Goal: Task Accomplishment & Management: Complete application form

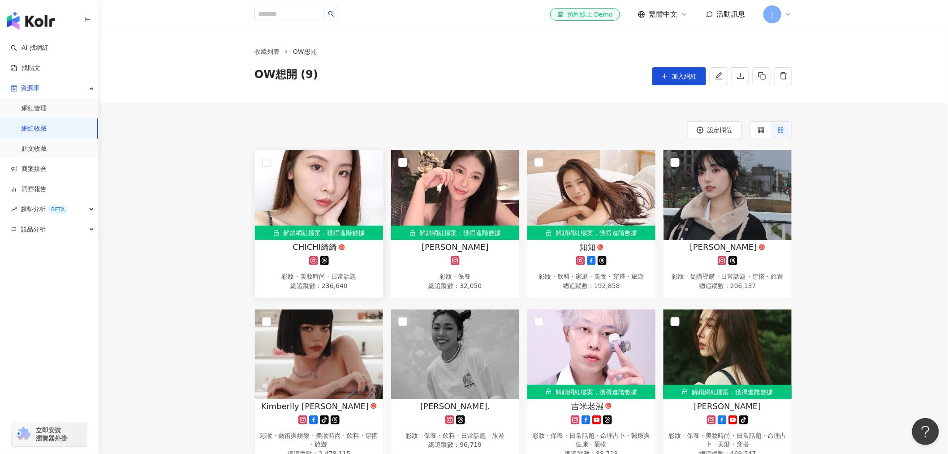
click at [298, 234] on div "解鎖網紅檔案，獲得進階數據" at bounding box center [319, 232] width 128 height 14
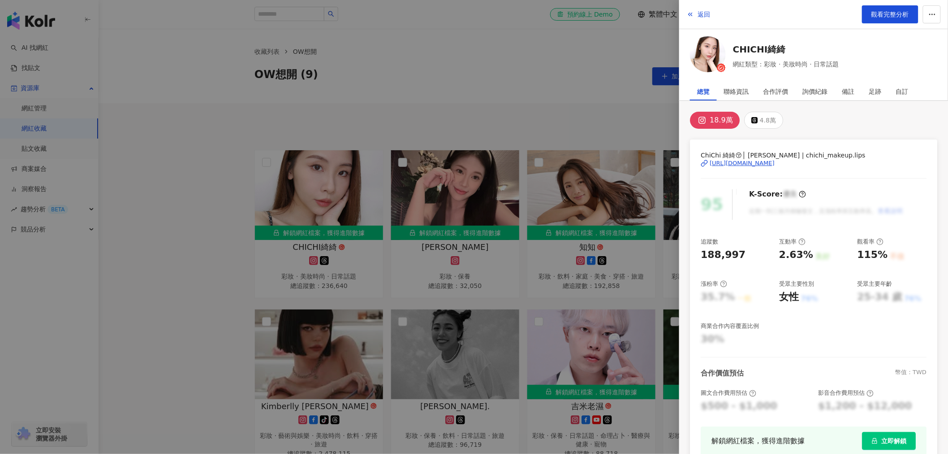
click at [498, 302] on div at bounding box center [474, 227] width 948 height 454
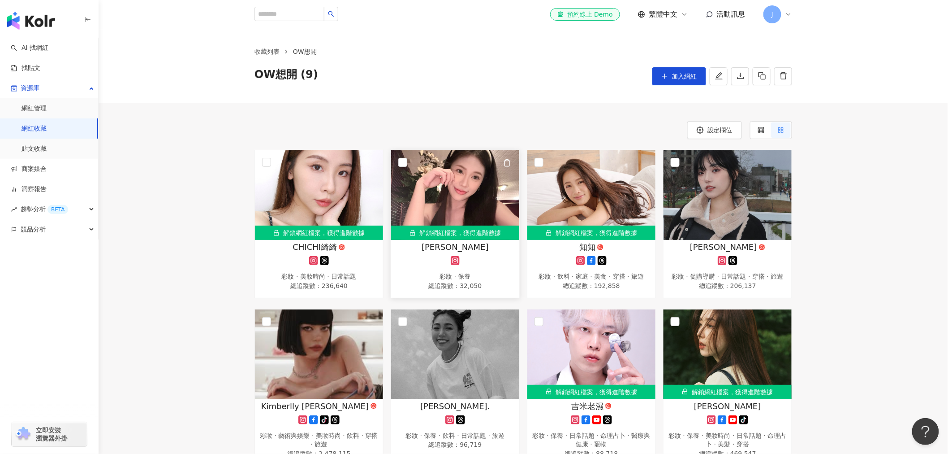
click at [464, 238] on div "解鎖網紅檔案，獲得進階數據" at bounding box center [455, 232] width 128 height 14
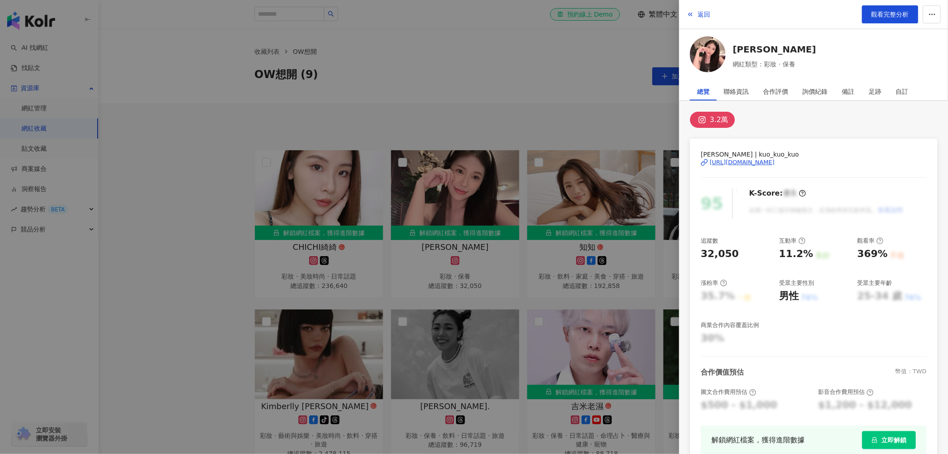
click at [564, 337] on div at bounding box center [474, 227] width 948 height 454
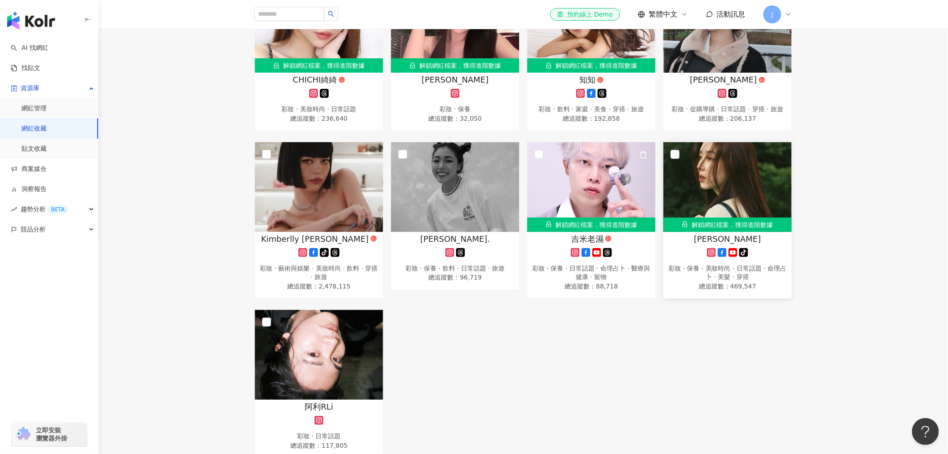
scroll to position [99, 0]
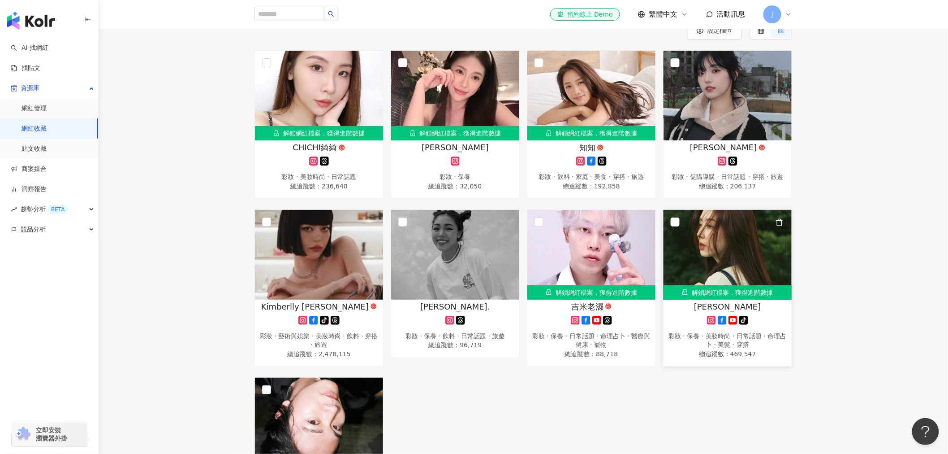
click at [724, 297] on div "解鎖網紅檔案，獲得進階數據" at bounding box center [728, 292] width 128 height 14
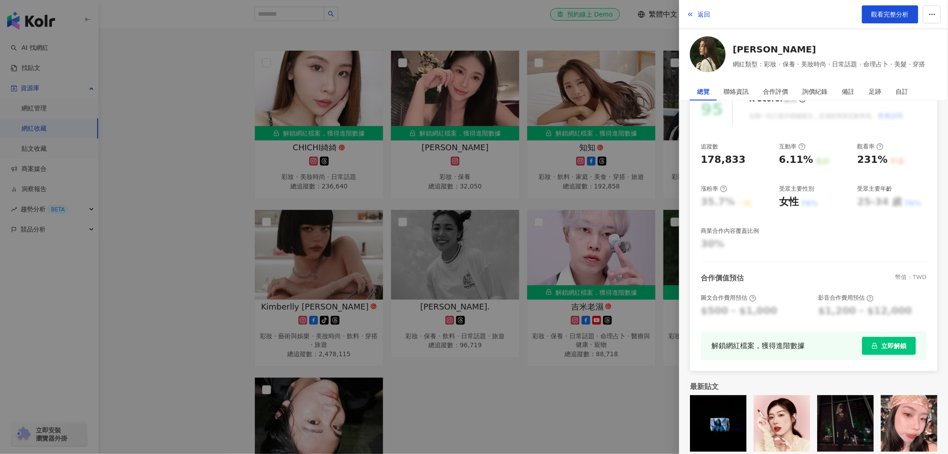
scroll to position [104, 0]
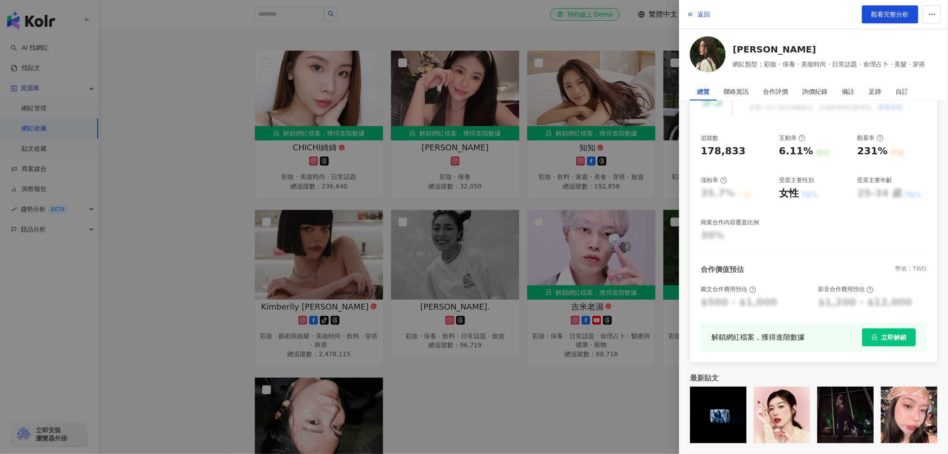
click at [889, 334] on span "立即解鎖" at bounding box center [893, 336] width 25 height 7
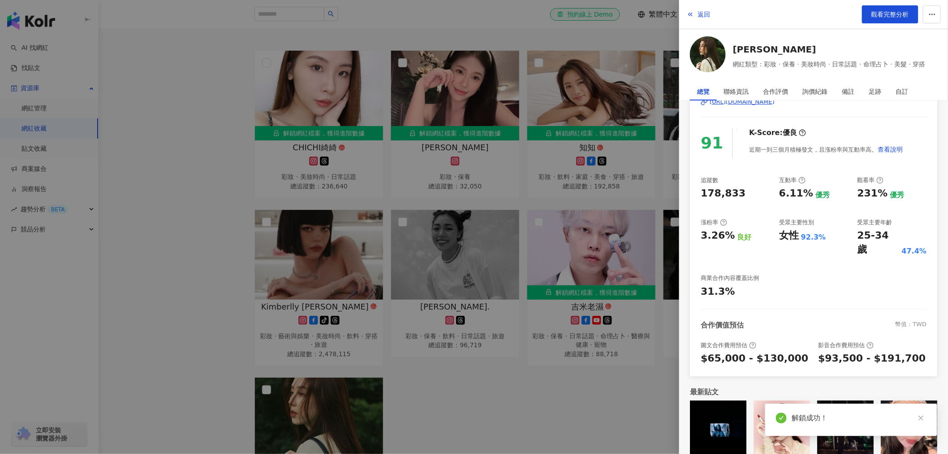
scroll to position [0, 0]
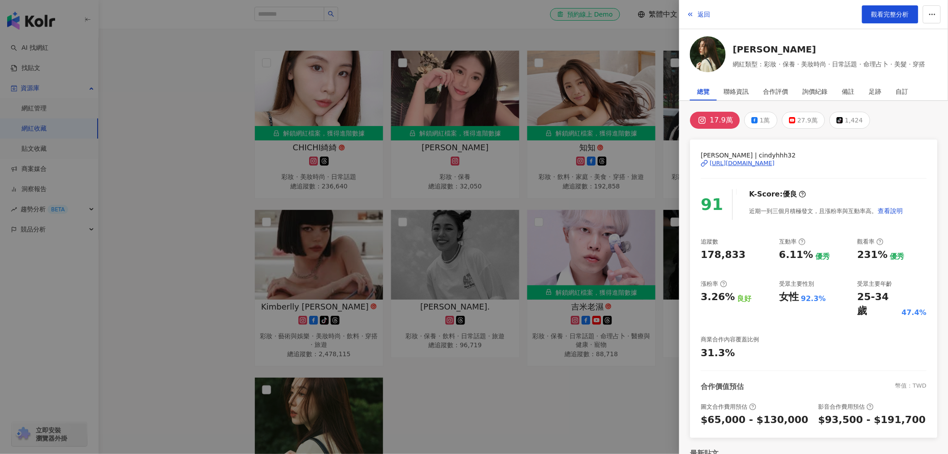
click at [583, 376] on div at bounding box center [474, 227] width 948 height 454
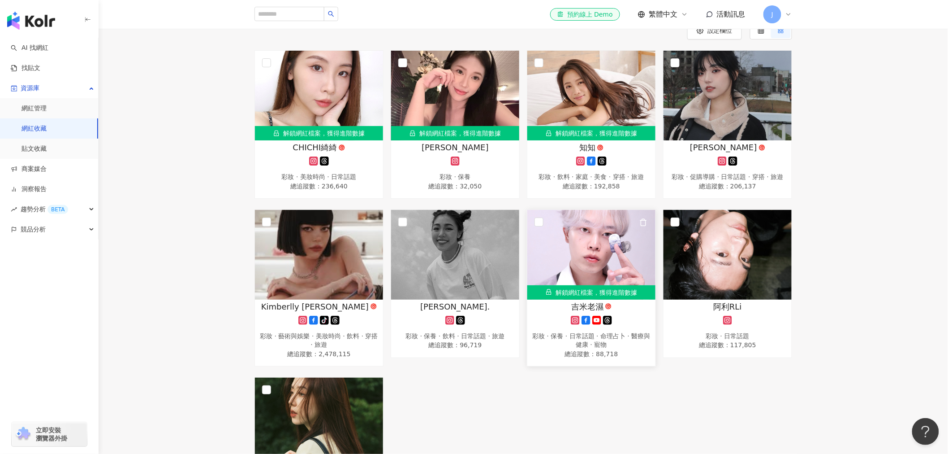
click at [555, 312] on div "吉米老濕" at bounding box center [591, 306] width 119 height 11
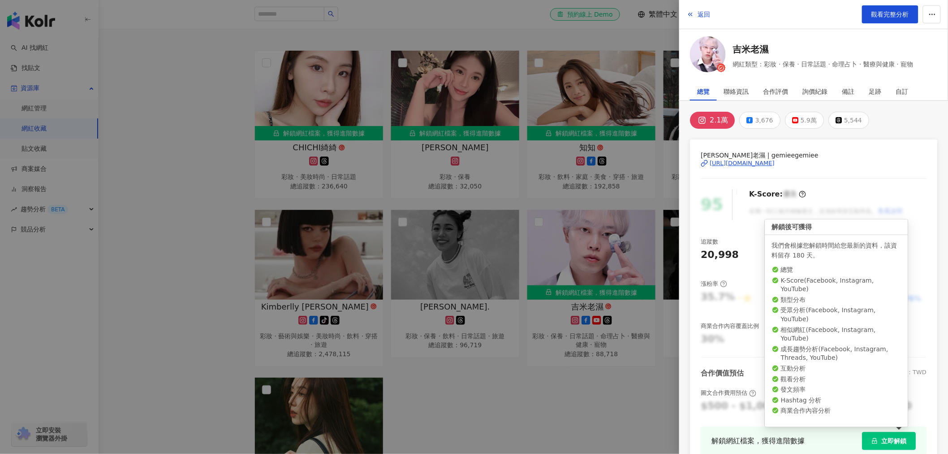
click at [885, 437] on span "立即解鎖" at bounding box center [893, 440] width 25 height 7
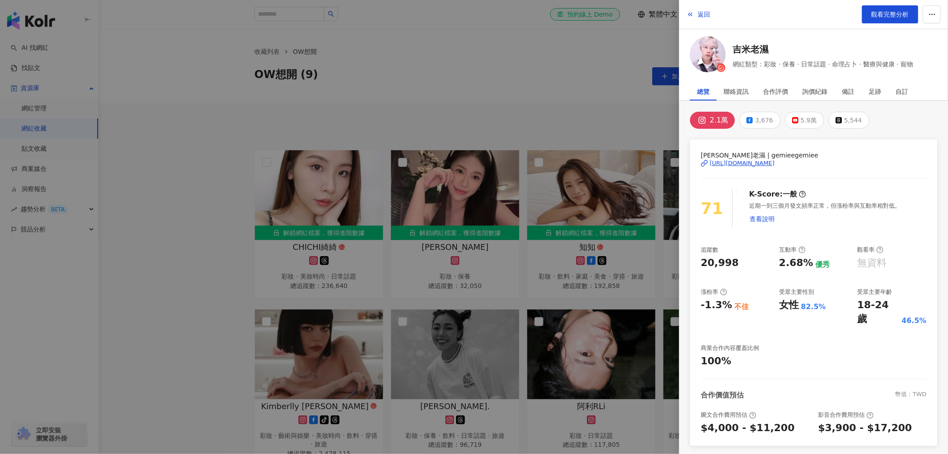
click at [620, 323] on div at bounding box center [474, 227] width 948 height 454
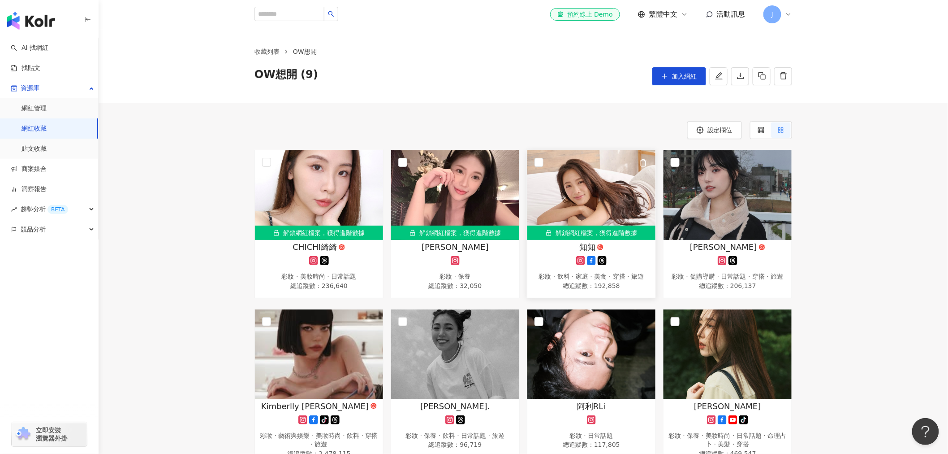
click at [573, 246] on div "知知" at bounding box center [591, 246] width 119 height 11
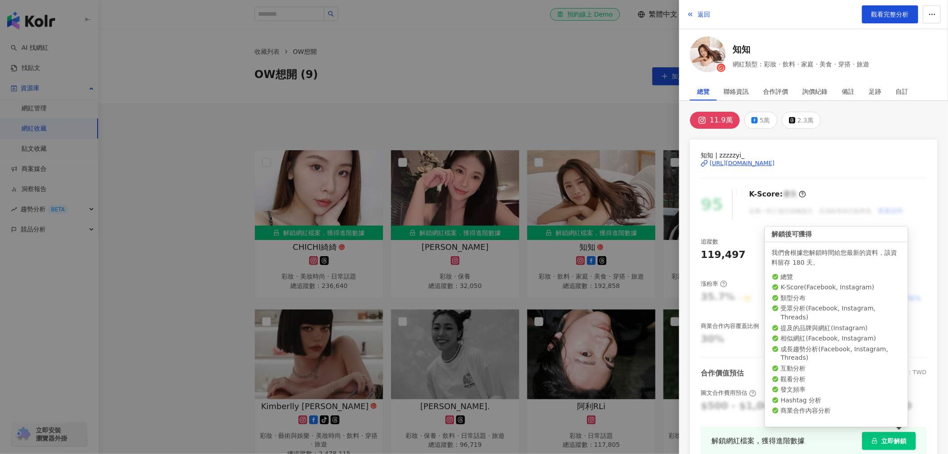
click at [862, 440] on button "立即解鎖" at bounding box center [889, 441] width 54 height 18
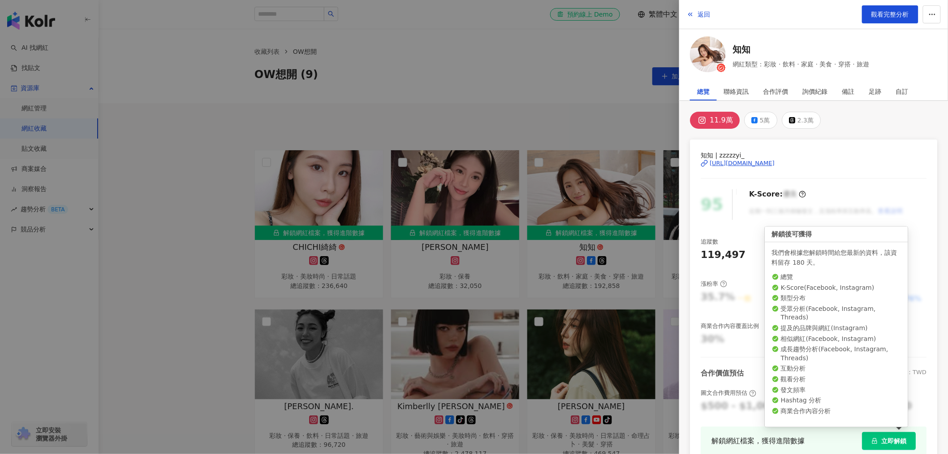
click at [874, 445] on button "立即解鎖" at bounding box center [889, 441] width 54 height 18
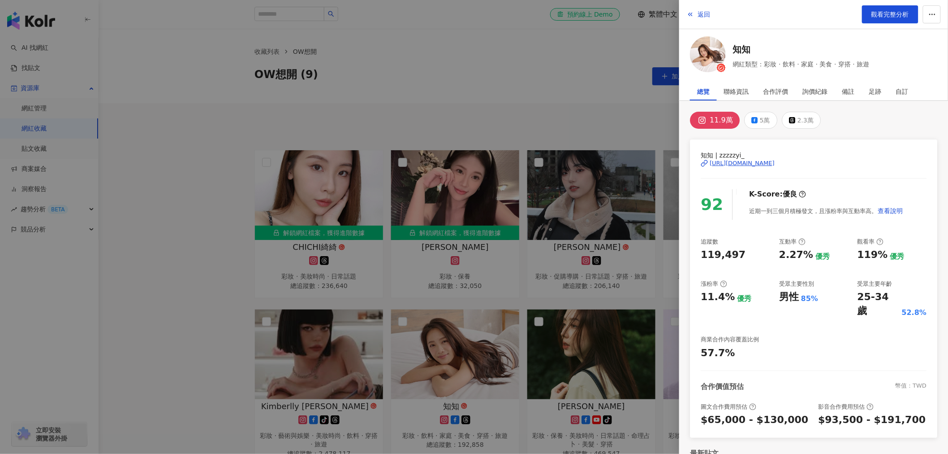
click at [794, 317] on div "追蹤數 119,497 互動率 2.27% 優秀 觀看率 119% 優秀 漲粉率 11.4% 優秀 受眾主要性別 男性 85% 受眾主要年齡 25-34 歲 …" at bounding box center [814, 299] width 226 height 122
click at [794, 324] on div "追蹤數 119,497 互動率 2.27% 優秀 觀看率 119% 優秀 漲粉率 11.4% 優秀 受眾主要性別 男性 85% 受眾主要年齡 25-34 歲 …" at bounding box center [814, 299] width 226 height 122
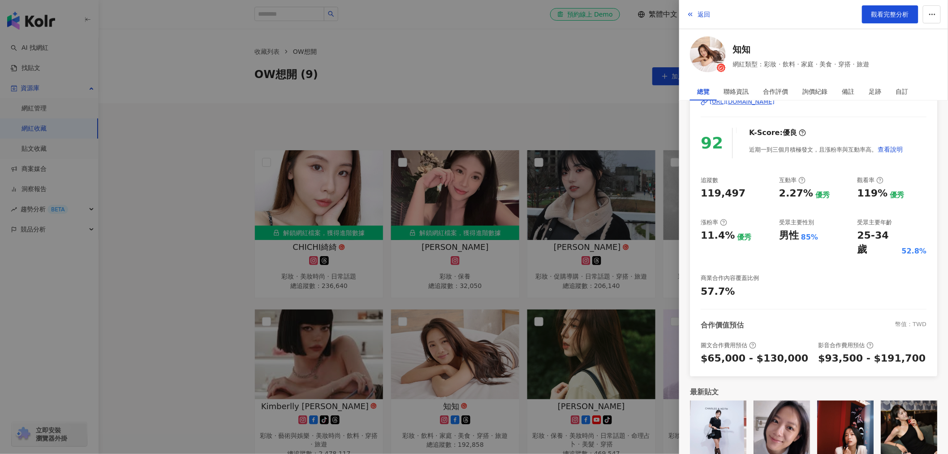
click at [539, 312] on div at bounding box center [474, 227] width 948 height 454
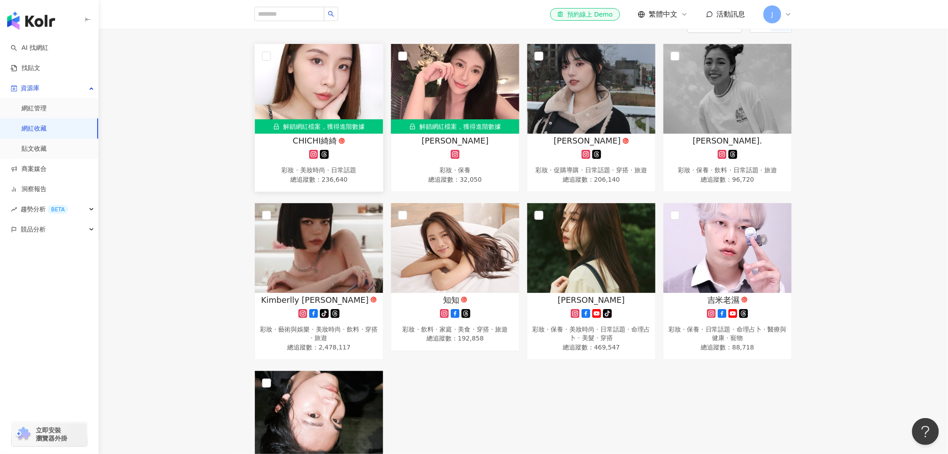
scroll to position [0, 0]
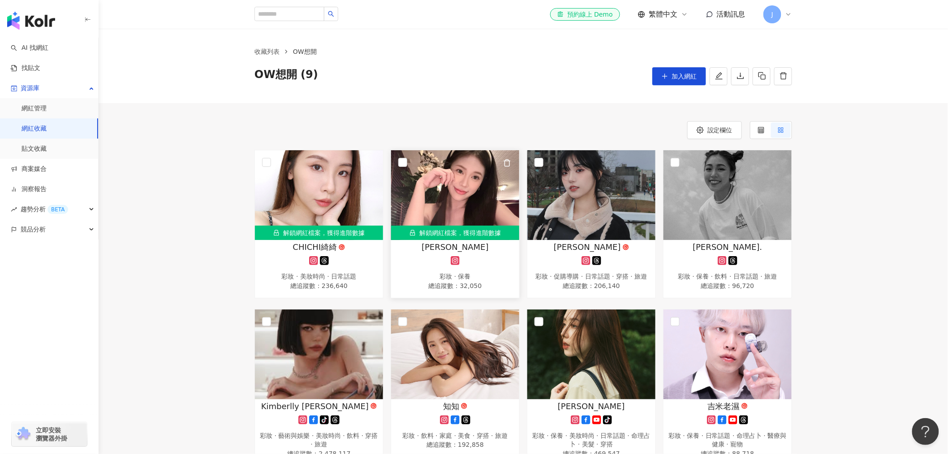
click at [436, 247] on div "尤里" at bounding box center [455, 246] width 119 height 11
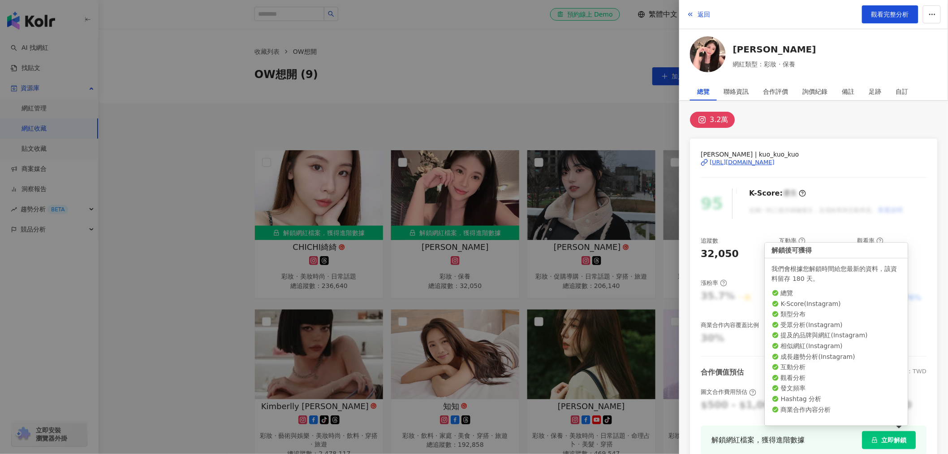
click at [885, 442] on span "立即解鎖" at bounding box center [893, 439] width 25 height 7
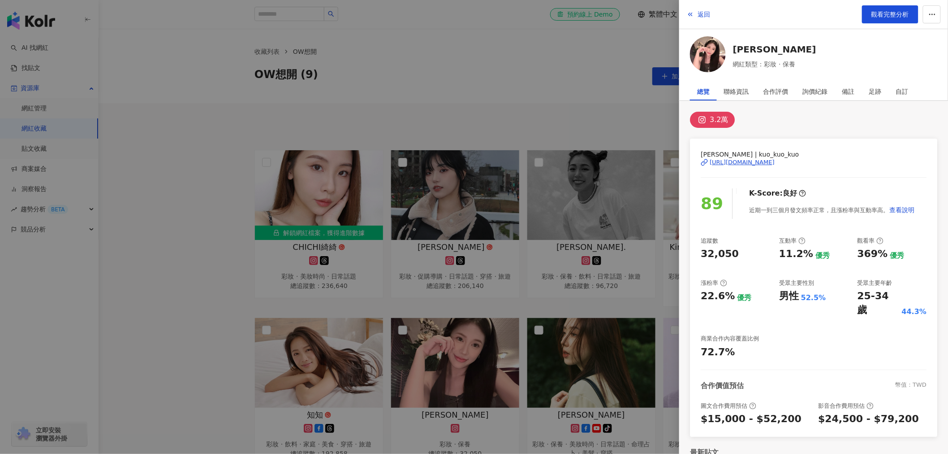
click at [448, 257] on div at bounding box center [474, 227] width 948 height 454
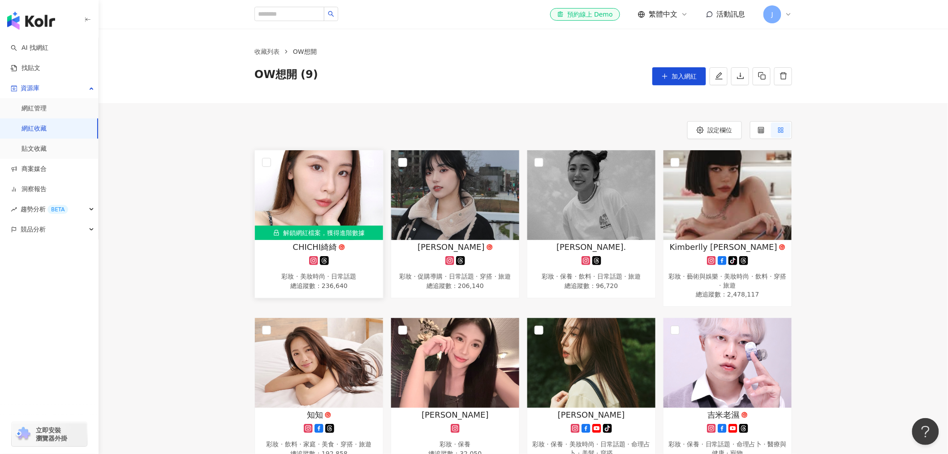
click at [297, 244] on span "CHICHI綺綺" at bounding box center [315, 246] width 44 height 11
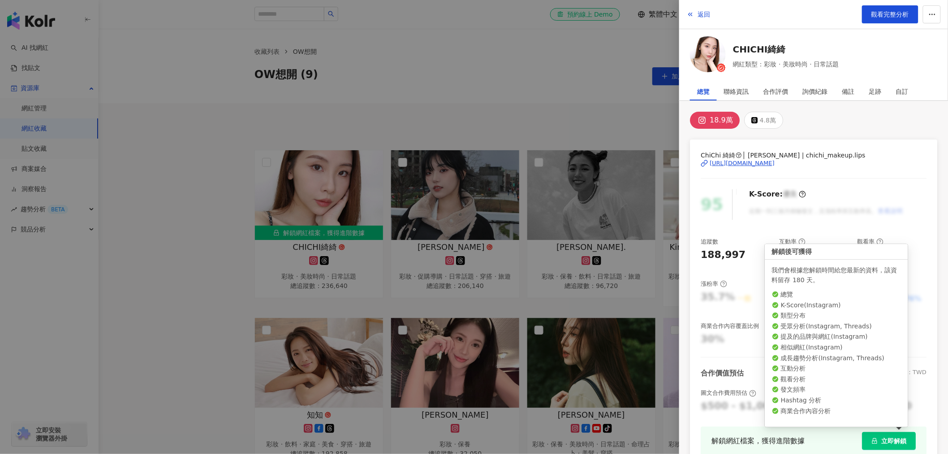
click at [873, 442] on button "立即解鎖" at bounding box center [889, 441] width 54 height 18
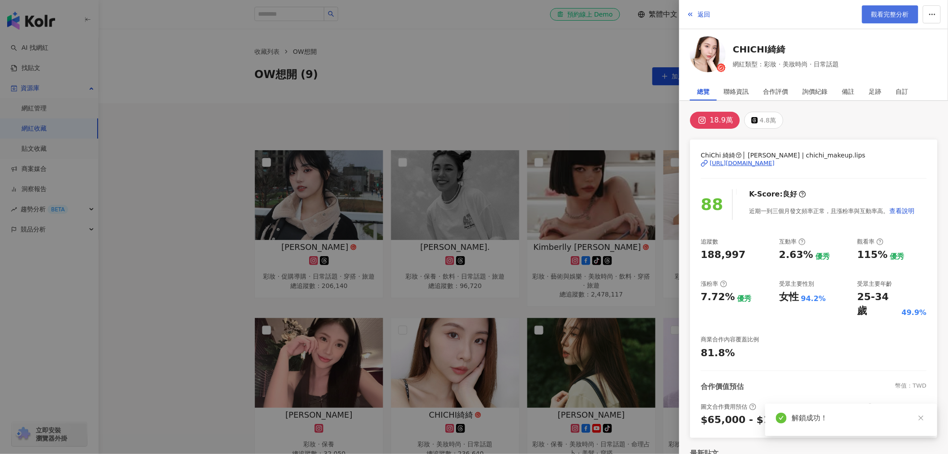
click at [881, 11] on span "觀看完整分析" at bounding box center [891, 14] width 38 height 7
click at [187, 139] on div at bounding box center [474, 227] width 948 height 454
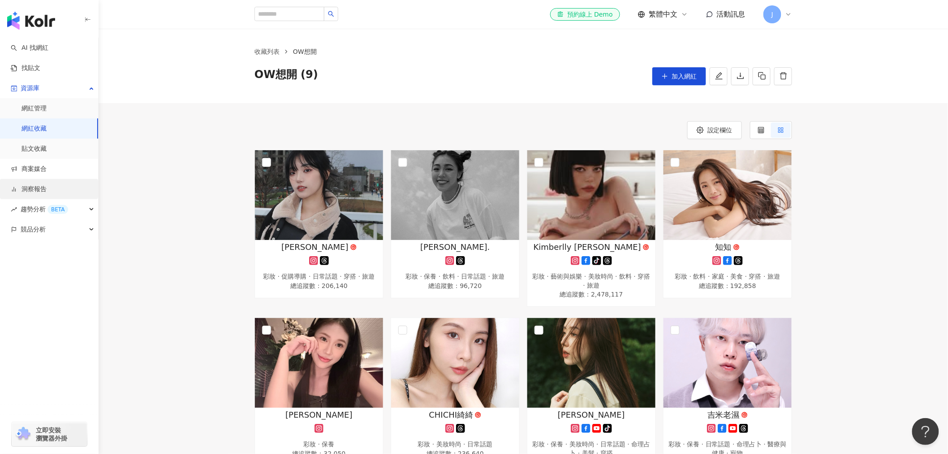
click at [42, 187] on link "洞察報告" at bounding box center [29, 189] width 36 height 9
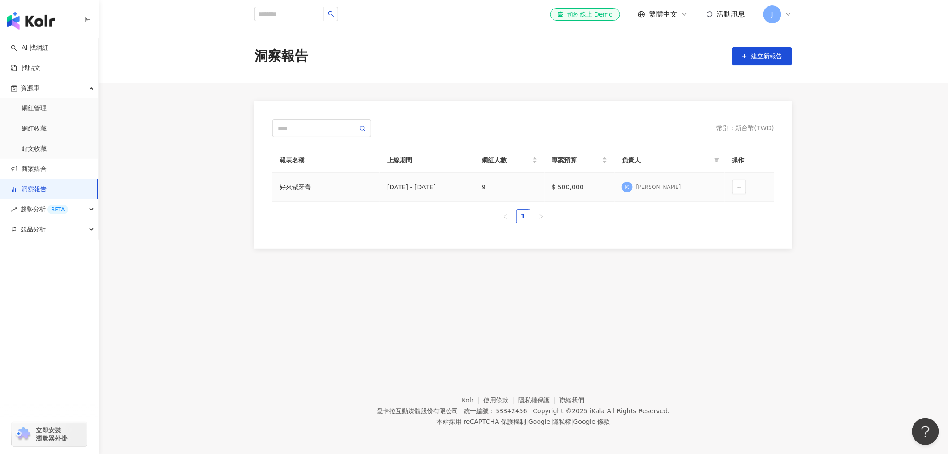
click at [411, 186] on div "2025/6/1 - 2025/8/31" at bounding box center [427, 187] width 80 height 10
click at [302, 187] on div "好來紫牙膏" at bounding box center [326, 187] width 93 height 10
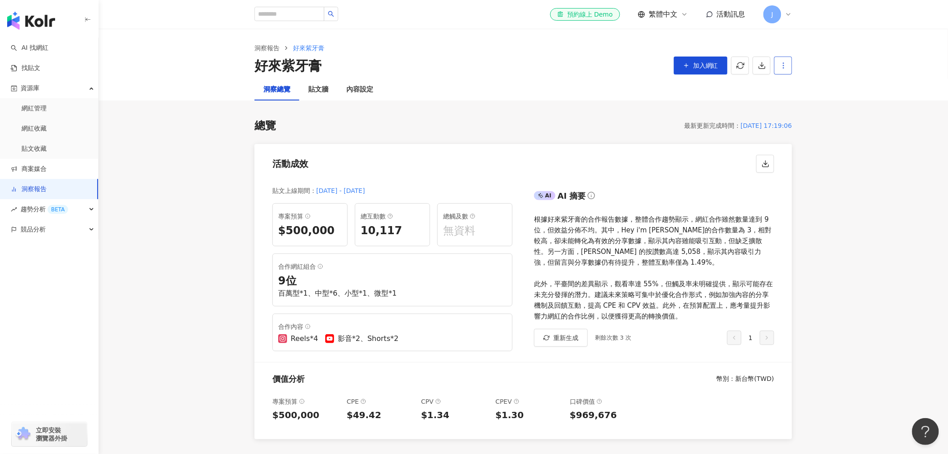
click at [787, 60] on span "button" at bounding box center [784, 64] width 8 height 9
click at [22, 185] on link "洞察報告" at bounding box center [29, 189] width 36 height 9
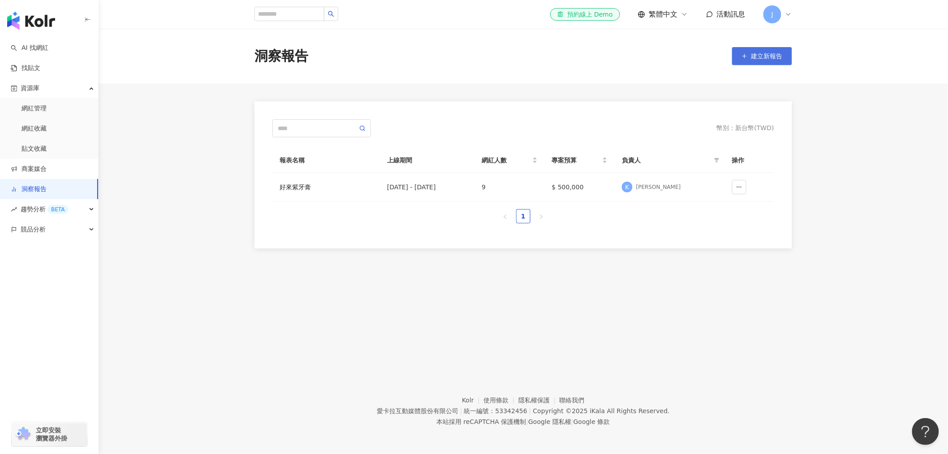
click at [769, 52] on span "建立新報告" at bounding box center [767, 55] width 31 height 7
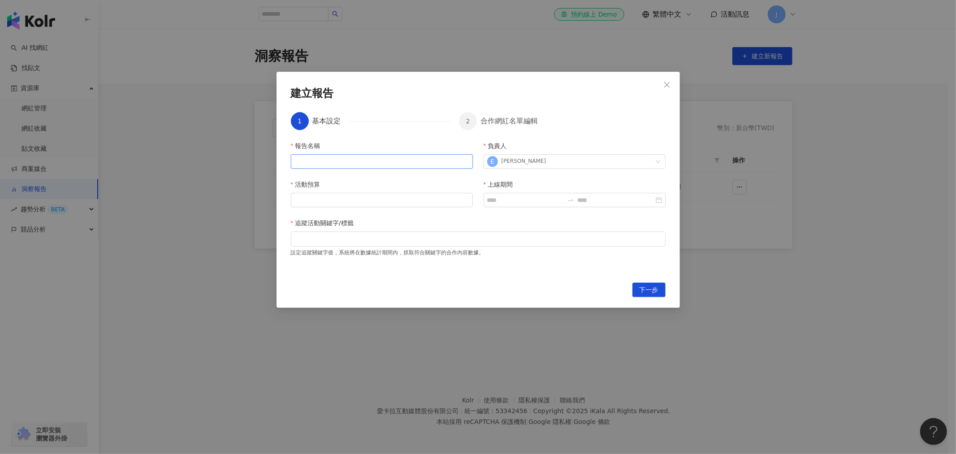
click at [349, 164] on input "報告名稱" at bounding box center [382, 161] width 182 height 14
type input "**********"
click at [437, 177] on div "**********" at bounding box center [478, 206] width 375 height 131
click at [552, 204] on input "上線期間" at bounding box center [525, 200] width 76 height 10
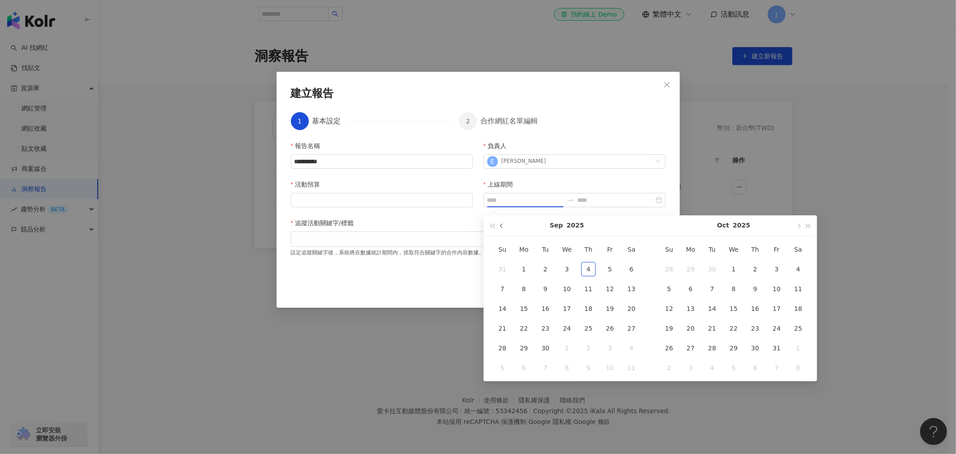
click at [501, 224] on span "button" at bounding box center [502, 225] width 4 height 4
type input "**********"
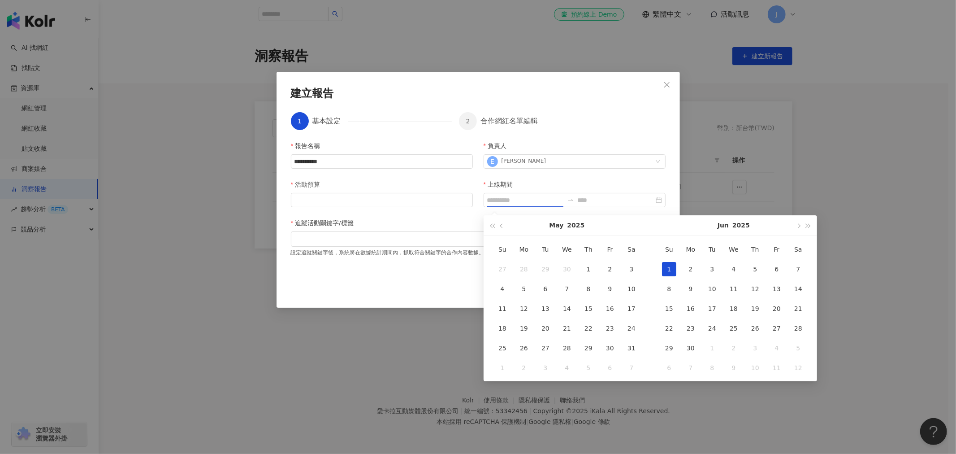
click at [674, 267] on div "1" at bounding box center [669, 269] width 14 height 14
click at [800, 227] on button "button" at bounding box center [798, 225] width 10 height 20
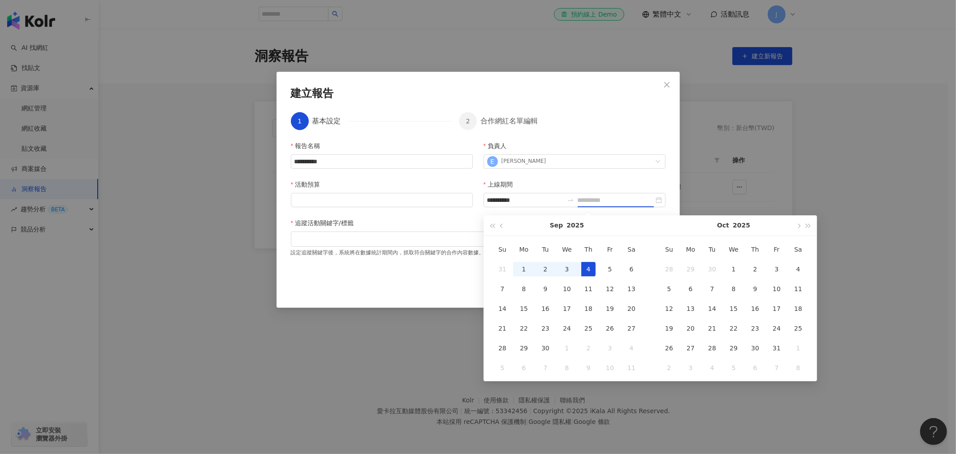
click at [590, 271] on div "4" at bounding box center [588, 269] width 14 height 14
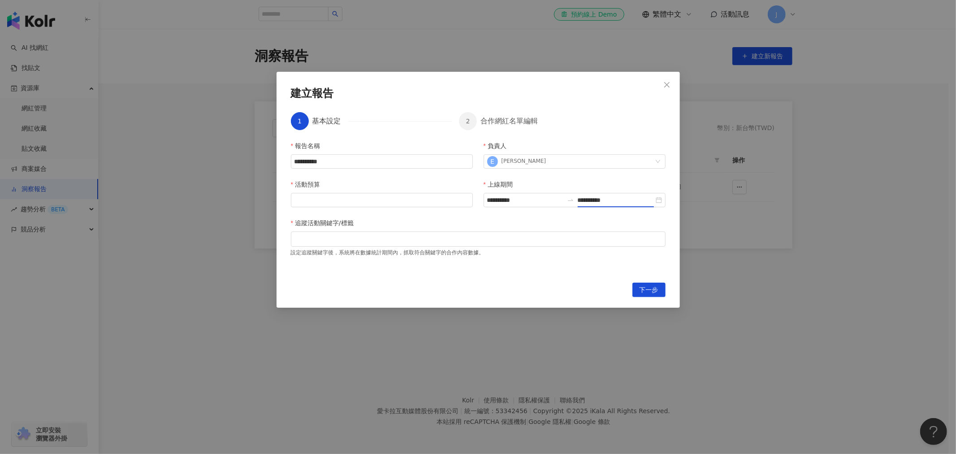
type input "**********"
click at [341, 240] on div at bounding box center [478, 238] width 371 height 7
type input "*******"
click at [358, 198] on input "活動預算" at bounding box center [381, 199] width 181 height 13
type input "*"
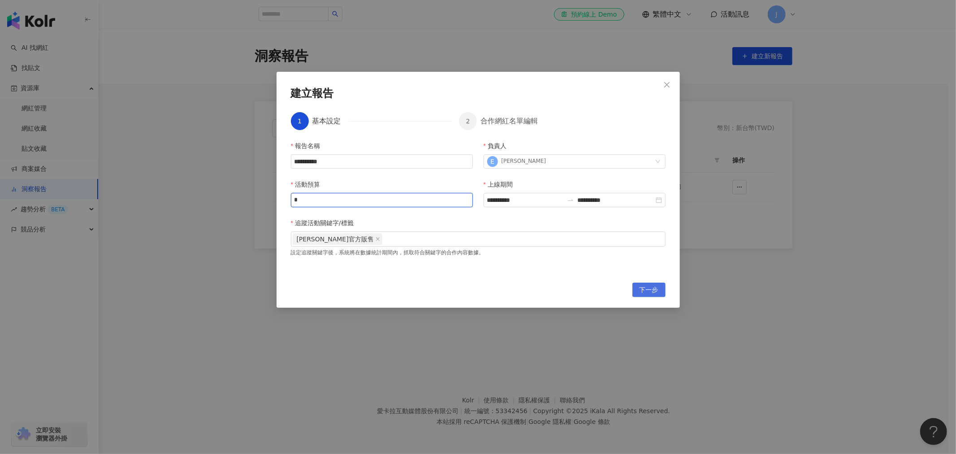
type input "*"
click at [639, 286] on span "下一步" at bounding box center [648, 290] width 19 height 14
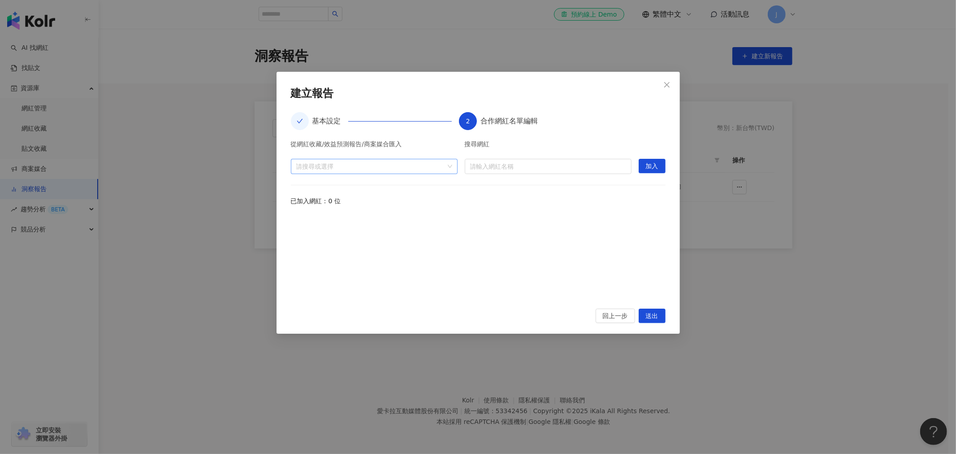
click at [346, 169] on div at bounding box center [370, 166] width 154 height 7
click at [328, 188] on span "收藏" at bounding box center [381, 186] width 149 height 14
click at [299, 185] on icon "caret-down" at bounding box center [300, 186] width 4 height 4
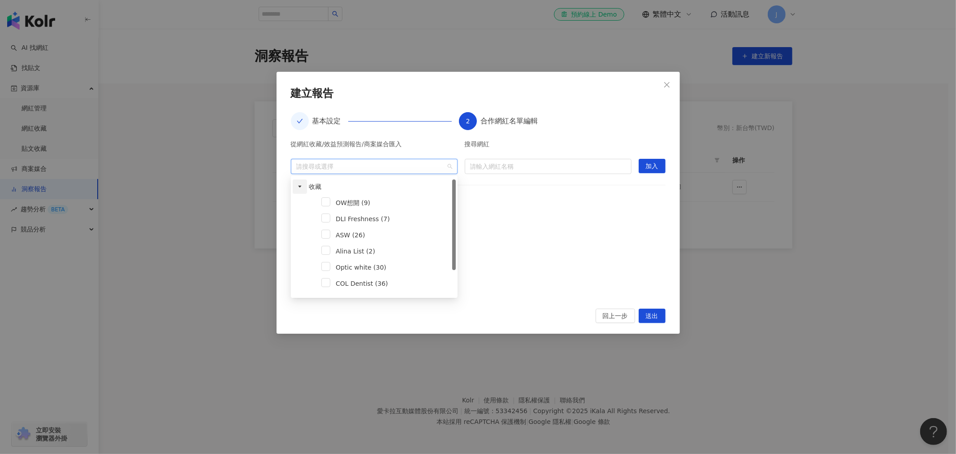
click at [299, 185] on icon "caret-down" at bounding box center [300, 186] width 4 height 4
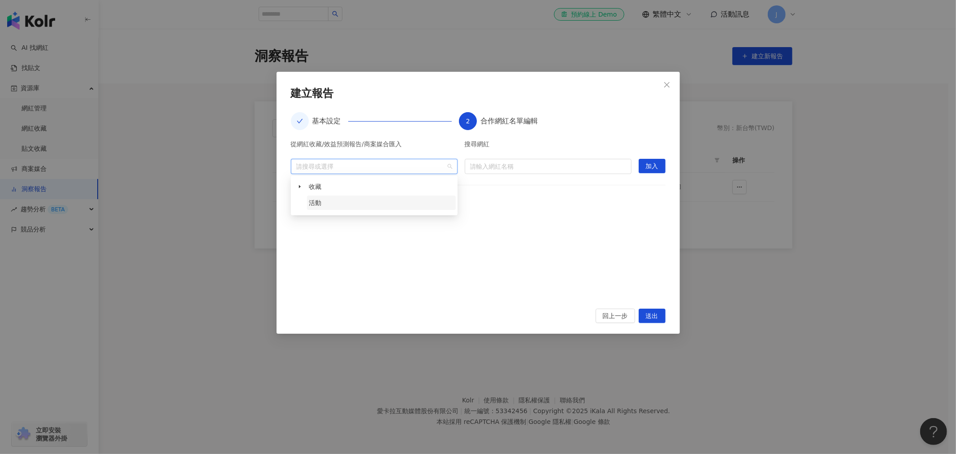
click at [329, 205] on span "活動" at bounding box center [381, 202] width 149 height 14
drag, startPoint x: 361, startPoint y: 199, endPoint x: 415, endPoint y: 190, distance: 54.4
click at [361, 199] on span "活動" at bounding box center [381, 202] width 149 height 14
click at [495, 167] on input "search" at bounding box center [548, 166] width 156 height 14
click at [313, 204] on div "已加入網紅：0 位" at bounding box center [478, 201] width 375 height 10
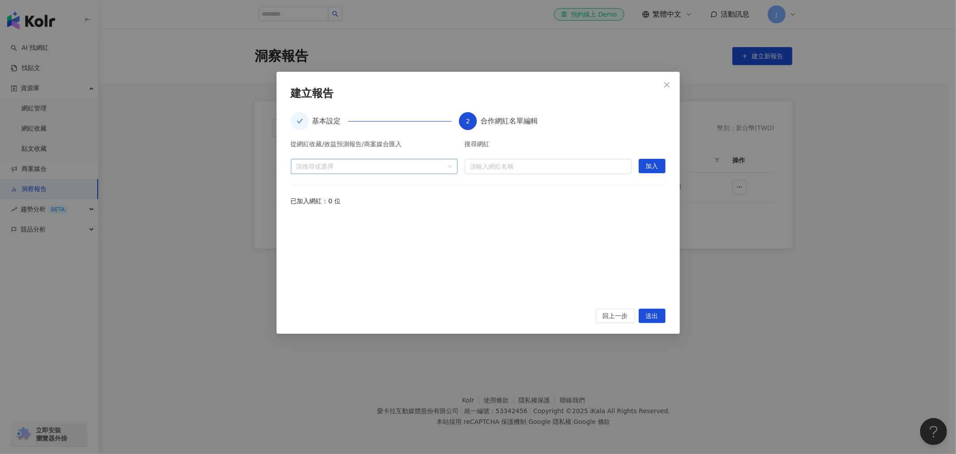
click at [320, 168] on div at bounding box center [370, 166] width 154 height 7
click at [322, 186] on span "收藏" at bounding box center [381, 186] width 149 height 14
click at [300, 184] on icon "caret-down" at bounding box center [300, 186] width 4 height 4
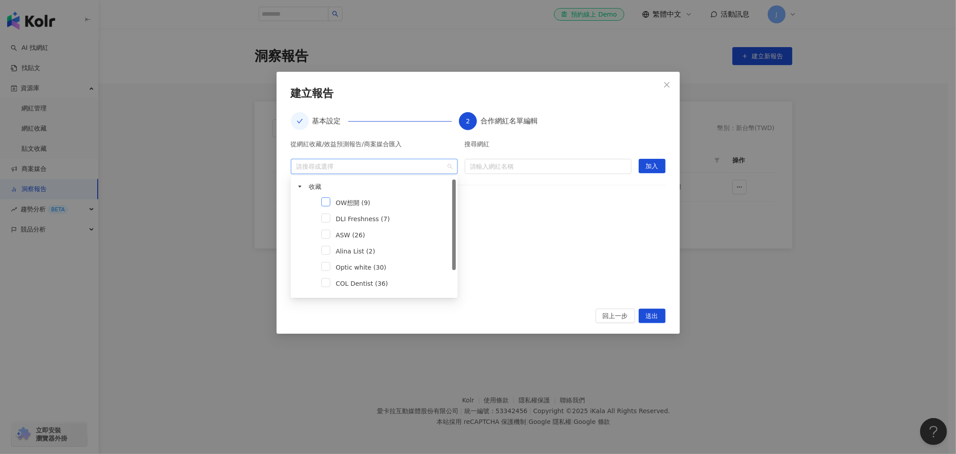
click at [324, 200] on span at bounding box center [325, 201] width 9 height 9
click at [543, 168] on input "search" at bounding box center [548, 166] width 156 height 14
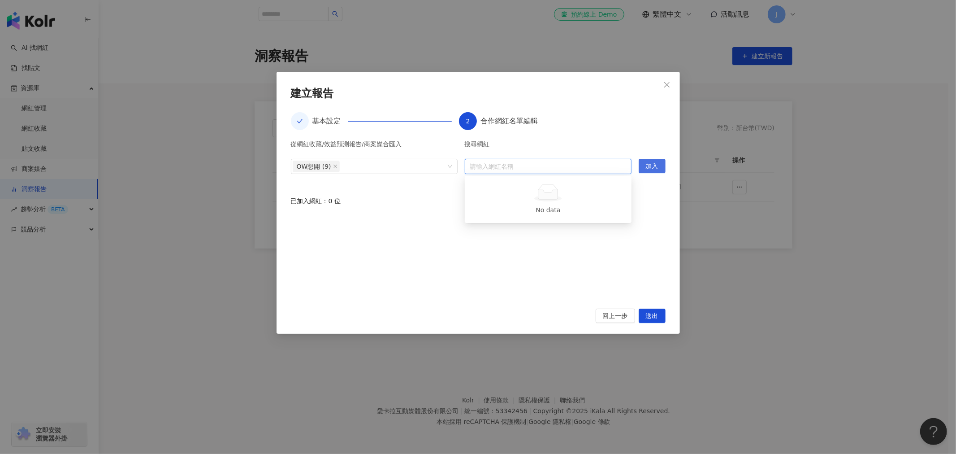
click at [659, 166] on button "加入" at bounding box center [652, 166] width 27 height 14
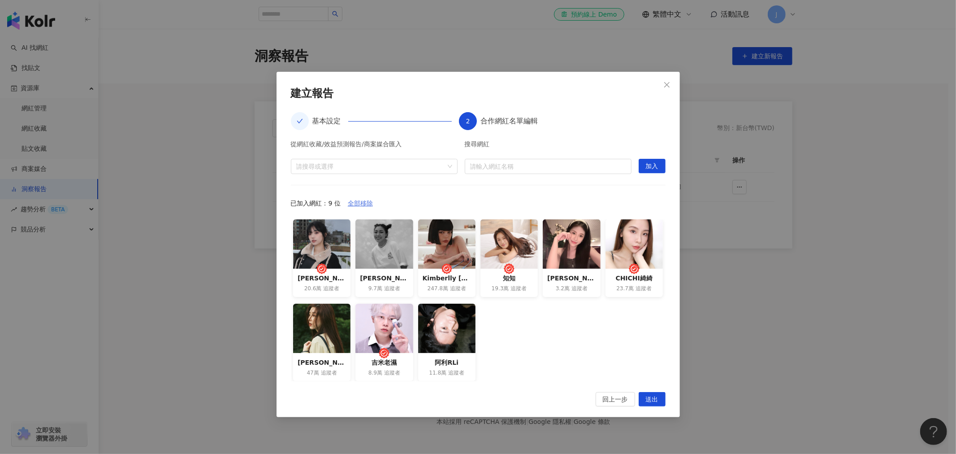
click at [364, 200] on span "全部移除" at bounding box center [360, 203] width 25 height 14
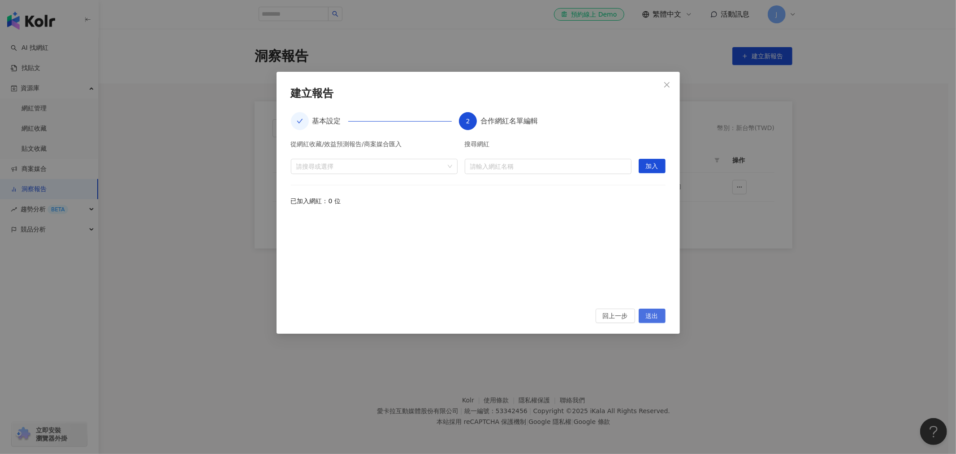
click at [647, 316] on span "送出" at bounding box center [652, 316] width 13 height 14
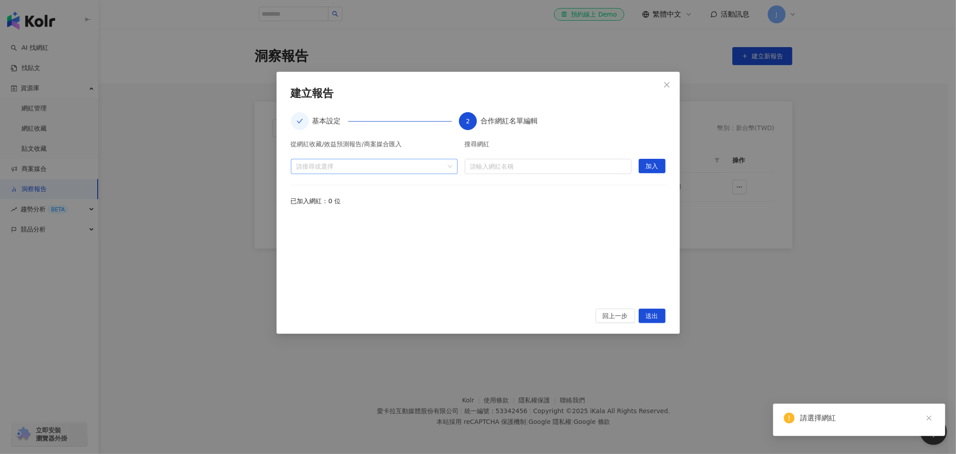
click at [374, 163] on div at bounding box center [370, 166] width 154 height 7
click at [405, 140] on div "**********" at bounding box center [478, 214] width 375 height 168
click at [663, 87] on icon "close" at bounding box center [666, 84] width 7 height 7
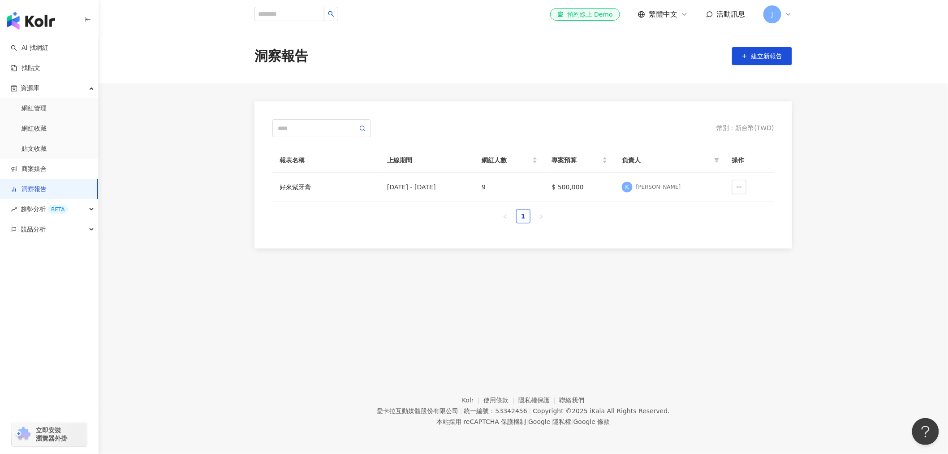
click at [281, 252] on div "洞察報告 建立新報告 幣別 ： 新台幣 ( TWD ) 報表名稱 上線期間 網紅人數 專案預算 負責人 操作 好來紫牙膏 2025/6/1 - 2025/8/…" at bounding box center [524, 191] width 850 height 325
click at [46, 111] on link "網紅管理" at bounding box center [34, 108] width 25 height 9
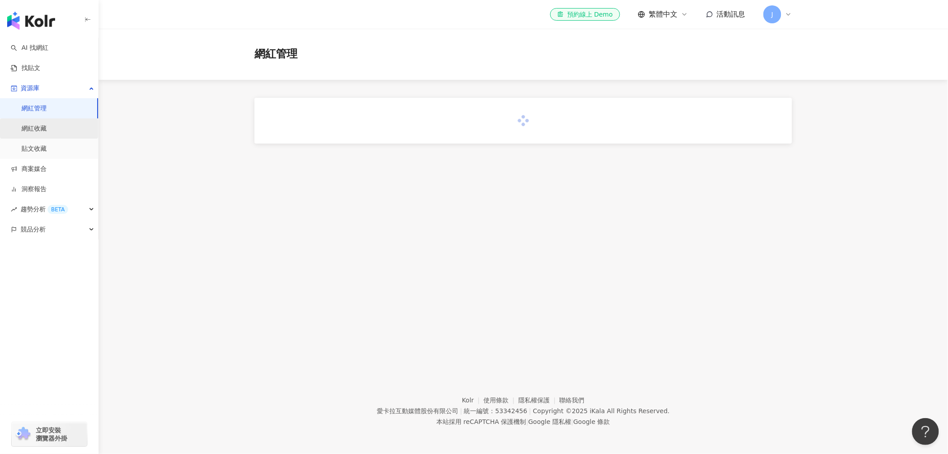
click at [47, 129] on link "網紅收藏" at bounding box center [34, 128] width 25 height 9
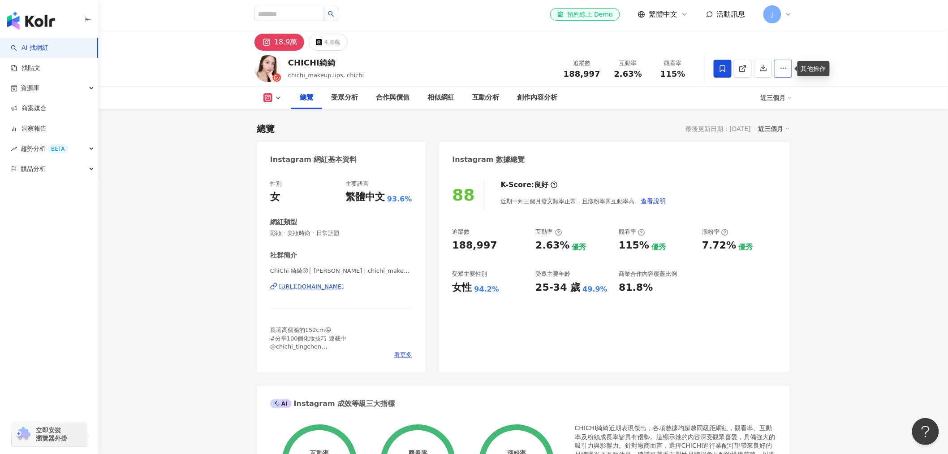
click at [786, 65] on icon "button" at bounding box center [784, 68] width 8 height 8
click at [778, 133] on span "加入洞察報告" at bounding box center [766, 129] width 38 height 7
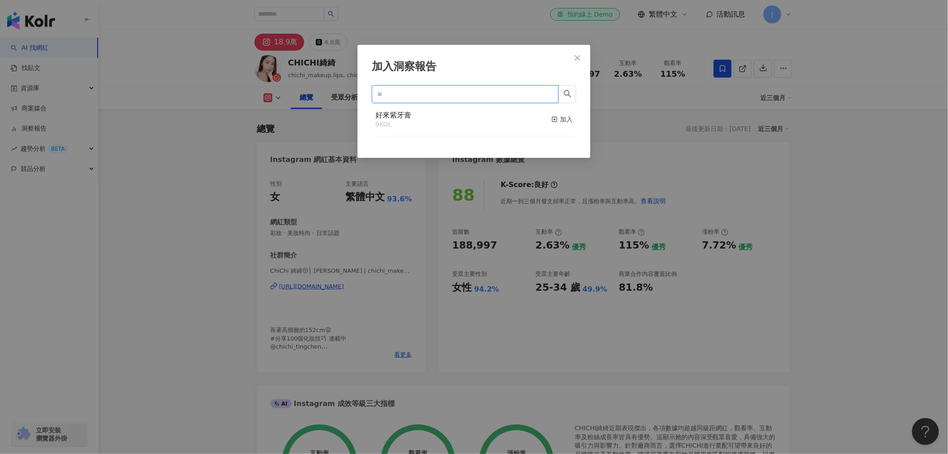
click at [492, 95] on input "text" at bounding box center [461, 94] width 169 height 10
click at [572, 90] on button "button" at bounding box center [567, 94] width 18 height 18
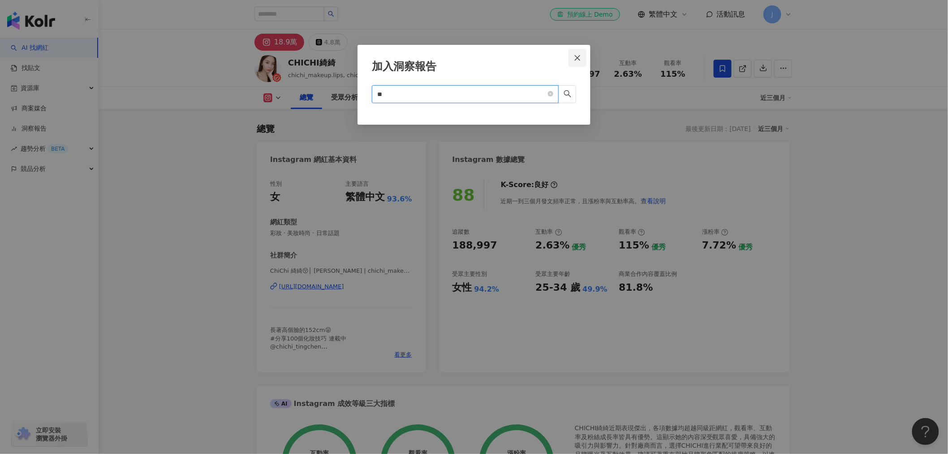
type input "**"
click at [579, 60] on icon "close" at bounding box center [577, 57] width 7 height 7
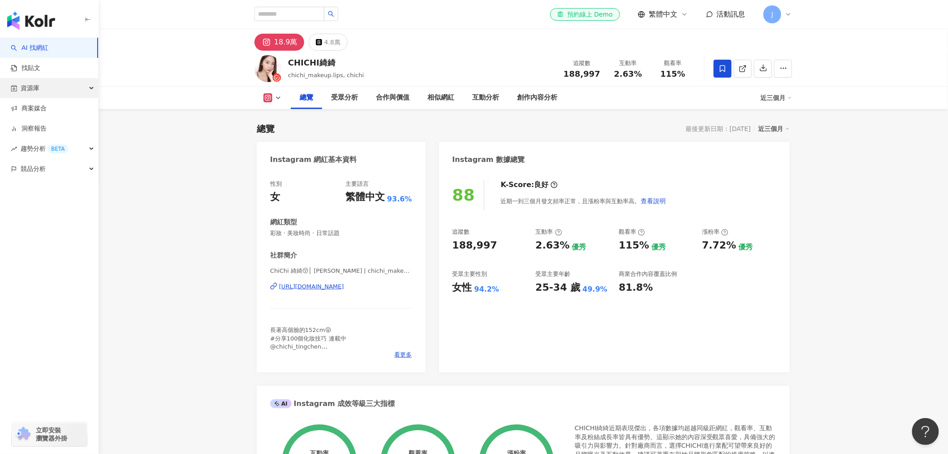
click at [33, 90] on span "資源庫" at bounding box center [30, 88] width 19 height 20
click at [47, 124] on link "網紅收藏" at bounding box center [34, 128] width 25 height 9
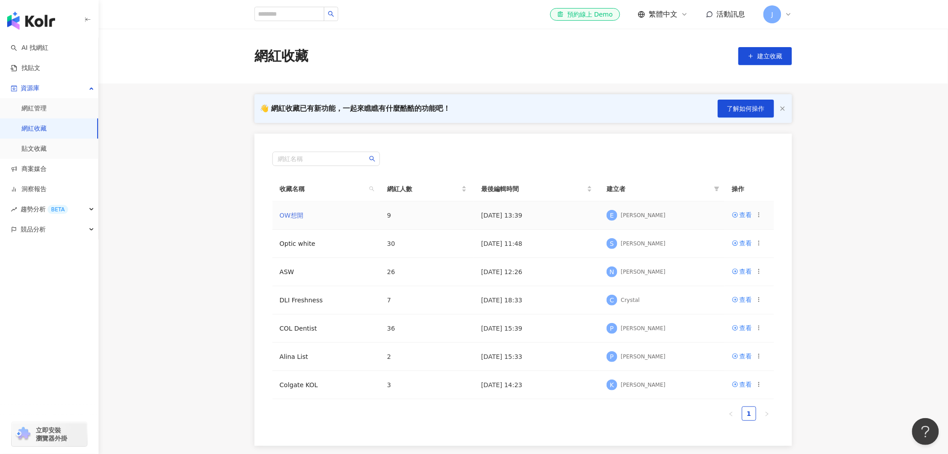
click at [293, 215] on link "OW想開" at bounding box center [292, 215] width 24 height 7
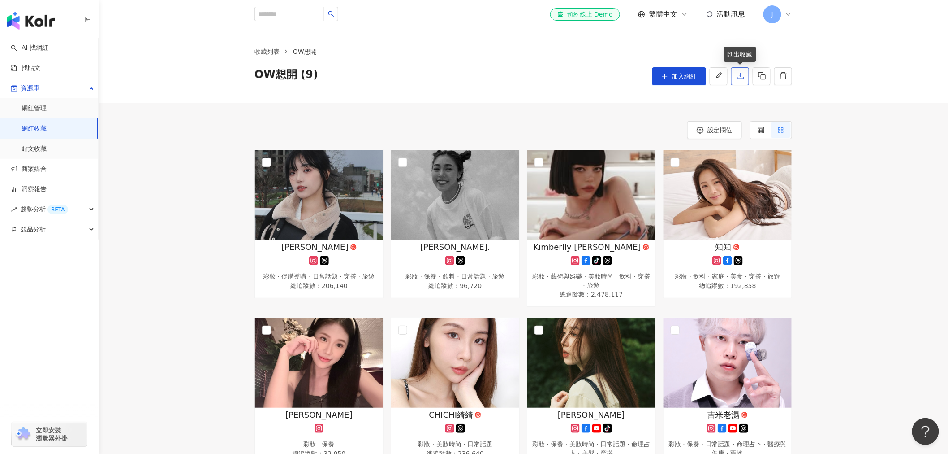
click at [734, 78] on button "button" at bounding box center [740, 76] width 18 height 18
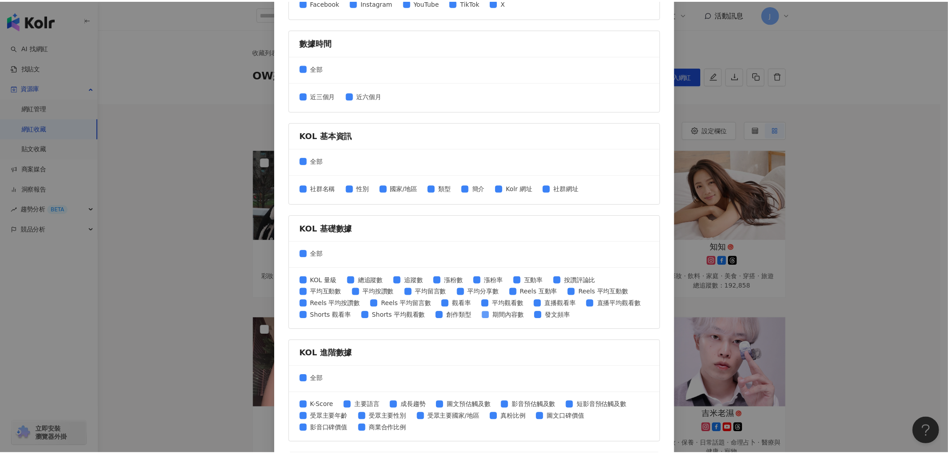
scroll to position [243, 0]
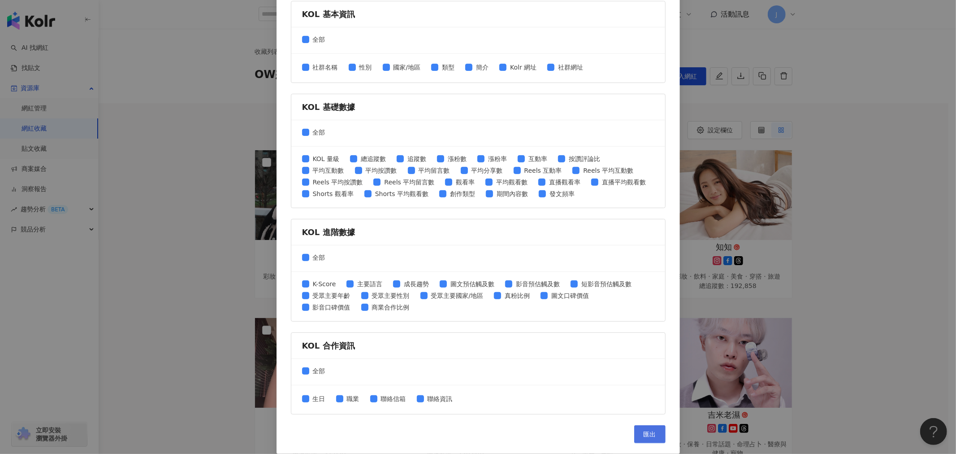
click at [644, 431] on span "匯出" at bounding box center [650, 433] width 13 height 7
click at [847, 242] on div "匯出收藏 請選擇您欲匯出的項目 社群平台 全部 Facebook Instagram YouTube TikTok X 數據時間 全部 近三個月 近六個月 K…" at bounding box center [478, 227] width 956 height 454
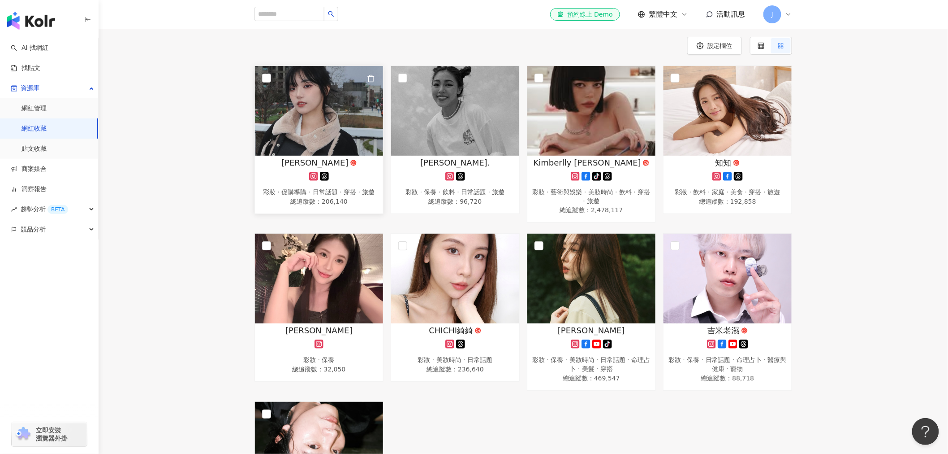
scroll to position [99, 0]
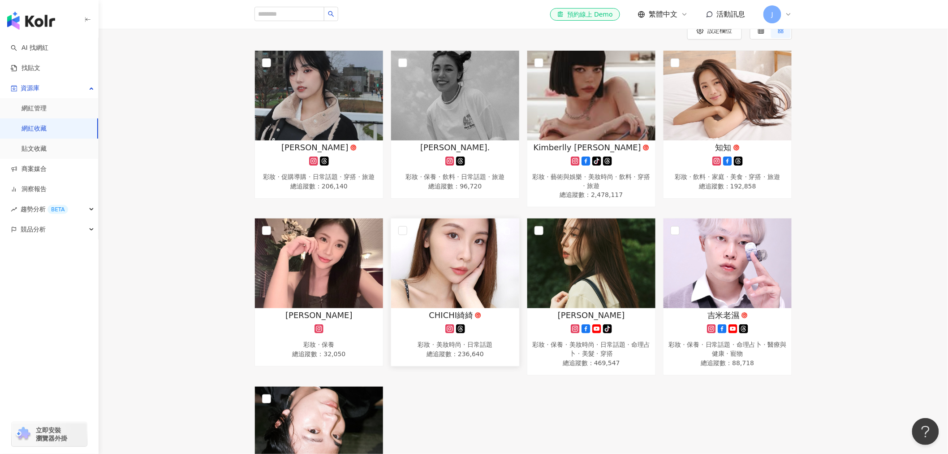
click at [431, 347] on div "彩妝 · 美妝時尚 · 日常話題" at bounding box center [455, 344] width 119 height 9
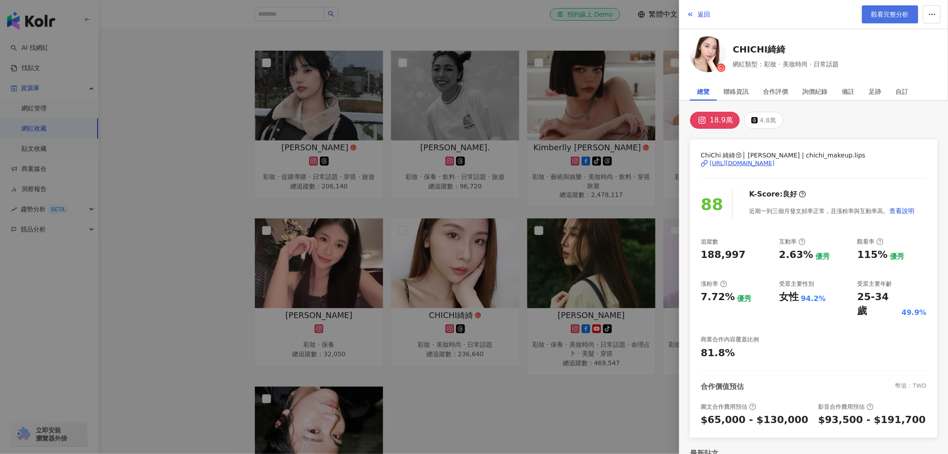
click at [899, 13] on span "觀看完整分析" at bounding box center [891, 14] width 38 height 7
click at [535, 335] on div at bounding box center [474, 227] width 948 height 454
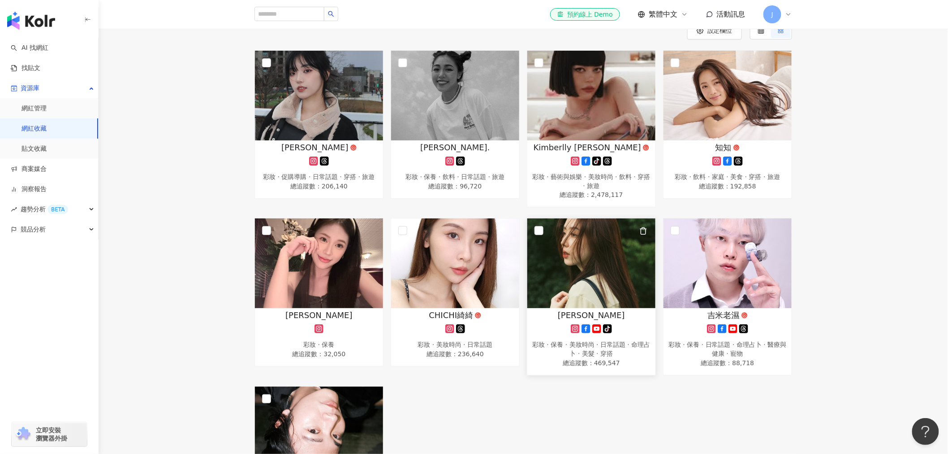
click at [608, 315] on div "Cindy H" at bounding box center [591, 314] width 119 height 11
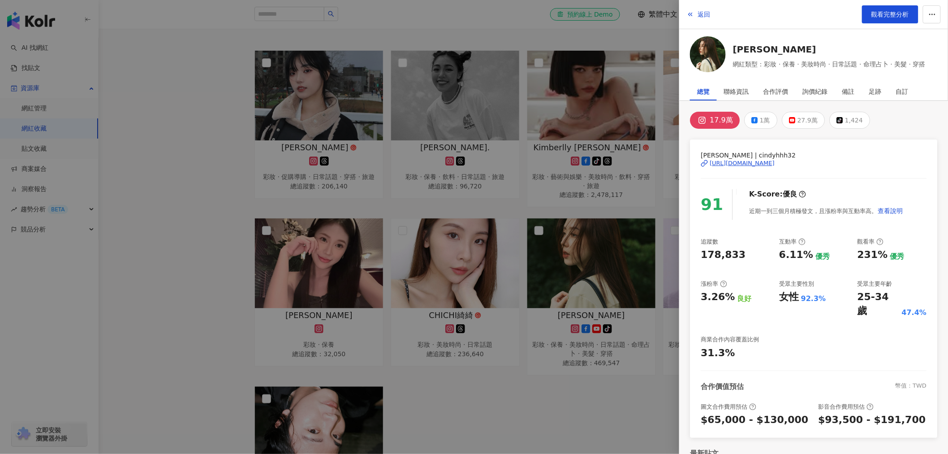
click at [604, 328] on div at bounding box center [474, 227] width 948 height 454
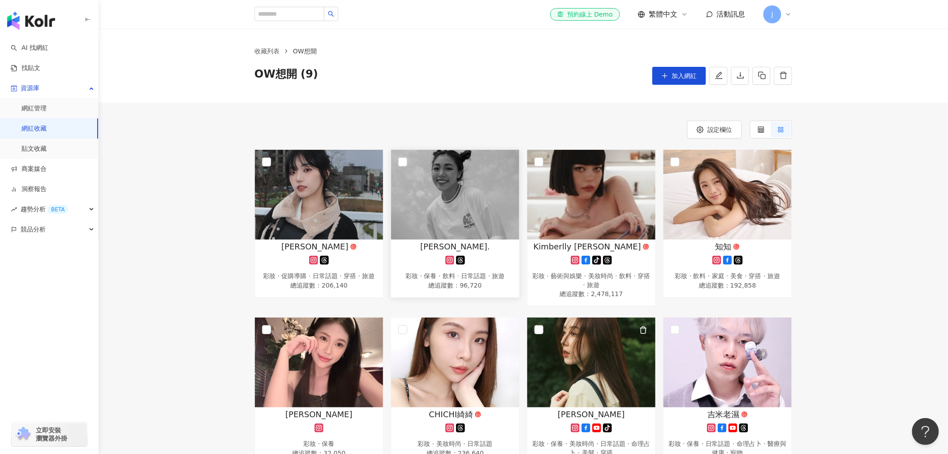
scroll to position [0, 0]
click at [269, 154] on img at bounding box center [319, 195] width 128 height 90
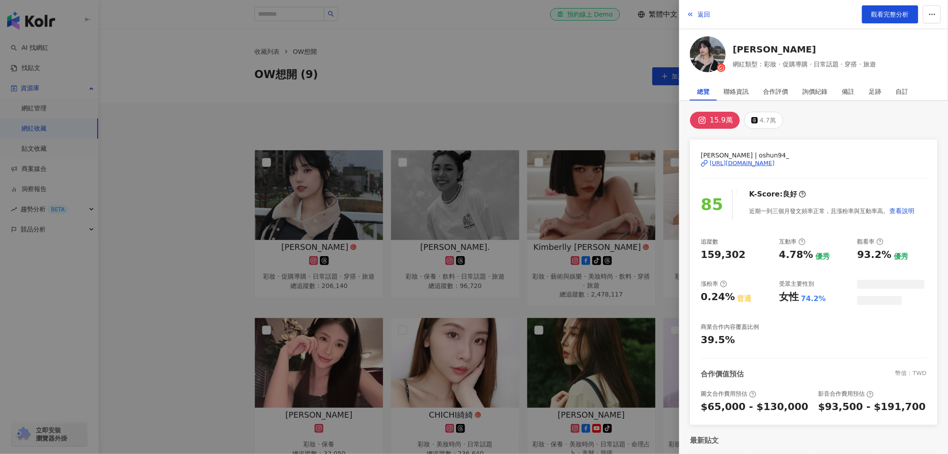
click at [498, 111] on div at bounding box center [474, 227] width 948 height 454
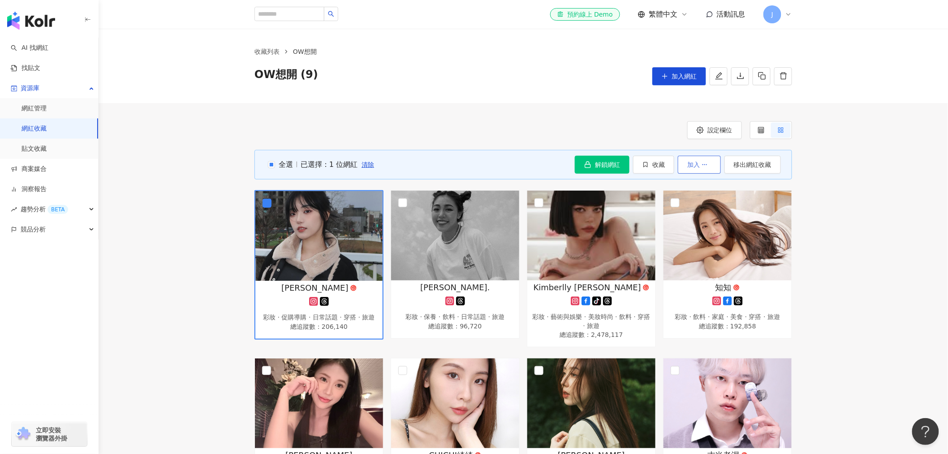
click at [702, 167] on icon "button" at bounding box center [705, 164] width 6 height 6
click at [501, 134] on div "設定欄位" at bounding box center [524, 130] width 538 height 18
click at [510, 112] on div "設定欄位 全選 已選擇：1 位網紅 清除 解鎖網紅 收藏 加入 移出網紅收藏 羅念Nian 彩妝 · 促購導購 · 日常話題 · 穿搭 · 旅遊 總追蹤數 ：…" at bounding box center [524, 388] width 850 height 571
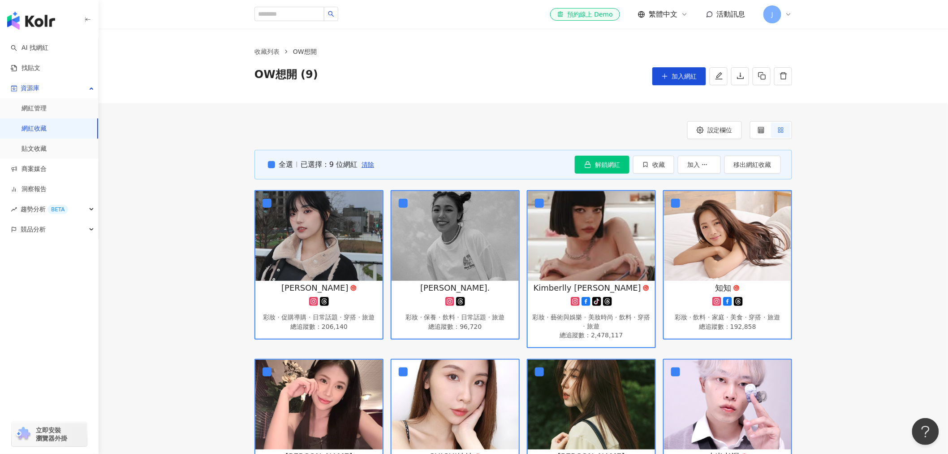
click at [223, 194] on div "全選 已選擇：9 位網紅 清除 解鎖網紅 收藏 加入 移出網紅收藏 羅念Nian 彩妝 · 促購導購 · 日常話題 · 穿搭 · 旅遊 總追蹤數 ： 206,…" at bounding box center [524, 413] width 850 height 527
click at [35, 190] on link "洞察報告" at bounding box center [29, 189] width 36 height 9
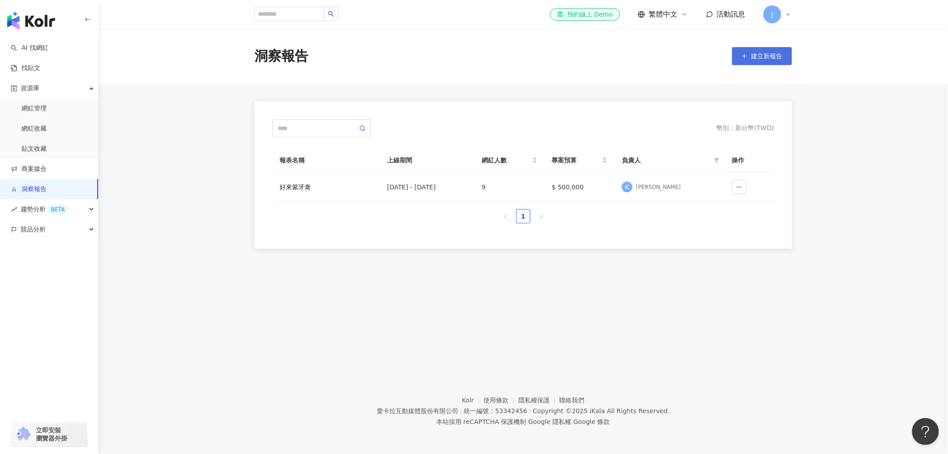
click at [786, 59] on button "建立新報告" at bounding box center [762, 56] width 60 height 18
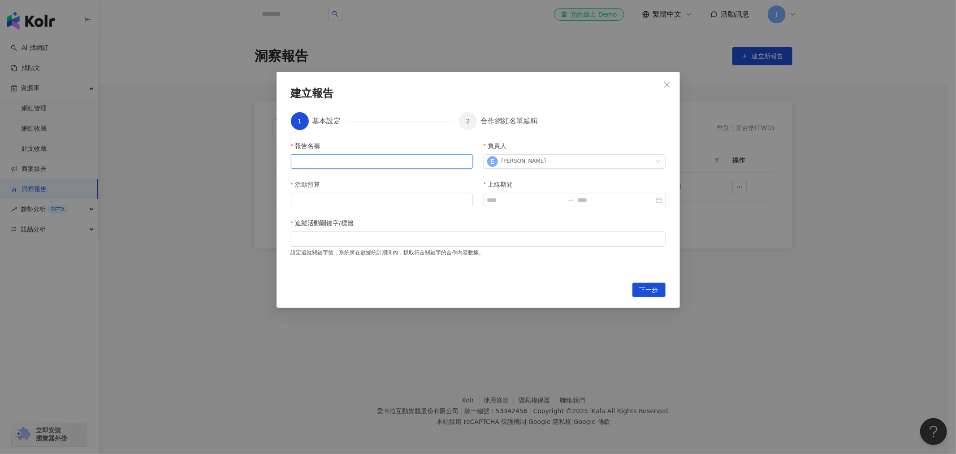
click at [368, 166] on input "報告名稱" at bounding box center [382, 161] width 182 height 14
type input "**********"
click at [567, 162] on div "E Eva" at bounding box center [569, 161] width 165 height 13
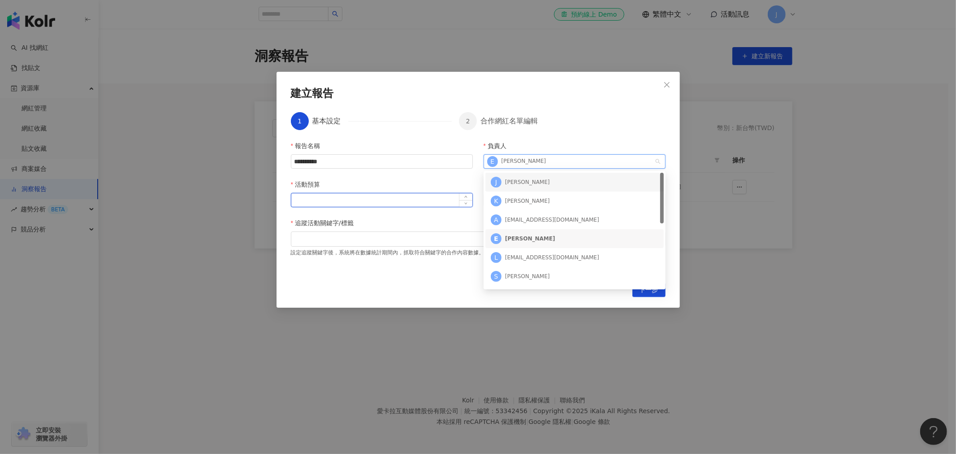
click at [406, 194] on input "活動預算" at bounding box center [381, 199] width 181 height 13
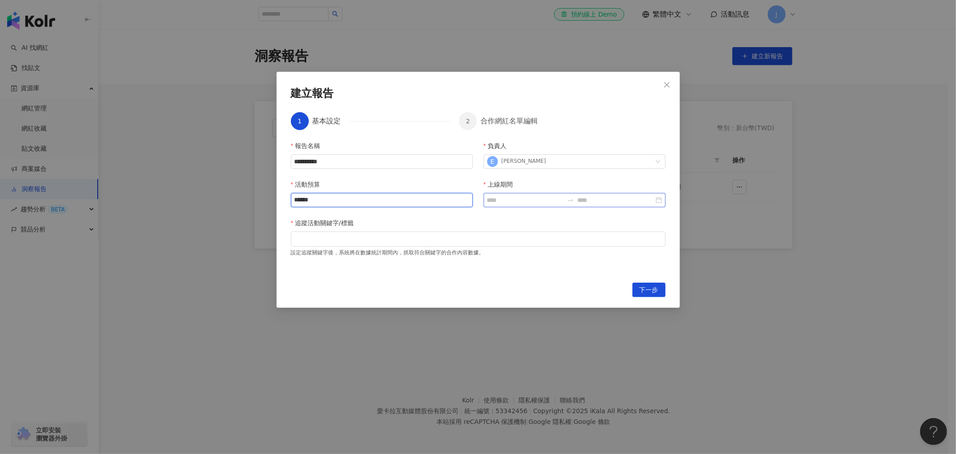
type input "******"
click at [494, 203] on input "上線期間" at bounding box center [525, 200] width 76 height 10
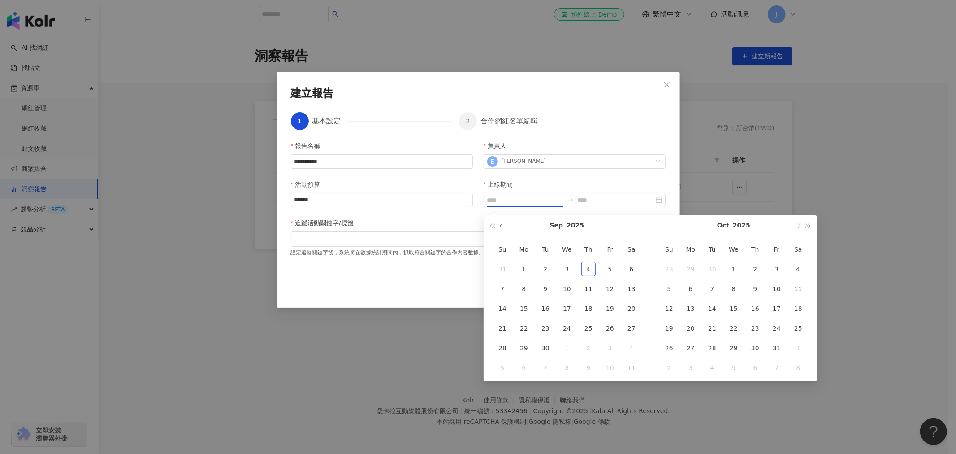
click at [498, 229] on button "button" at bounding box center [502, 225] width 10 height 20
click at [501, 227] on span "button" at bounding box center [502, 225] width 4 height 4
type input "**********"
click at [502, 267] on div "1" at bounding box center [502, 269] width 14 height 14
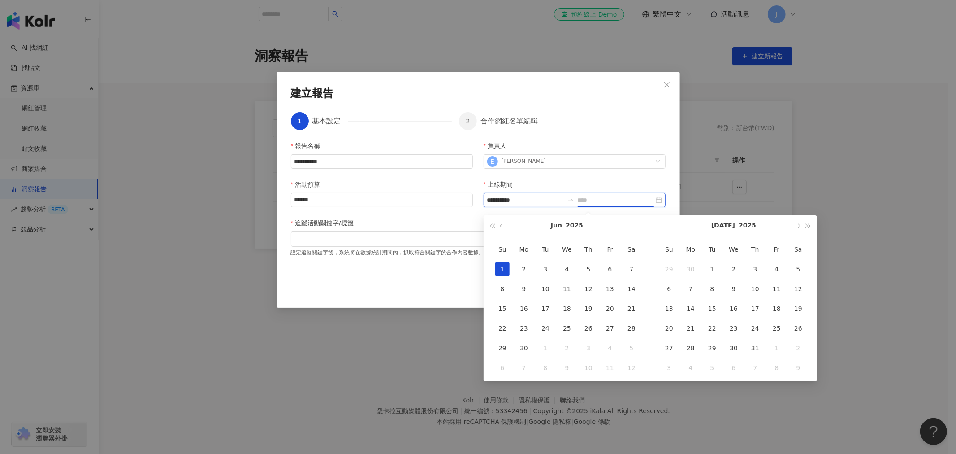
click at [639, 200] on input at bounding box center [616, 200] width 76 height 10
click at [662, 199] on div "**********" at bounding box center [575, 200] width 182 height 14
click at [799, 222] on button "button" at bounding box center [798, 225] width 10 height 20
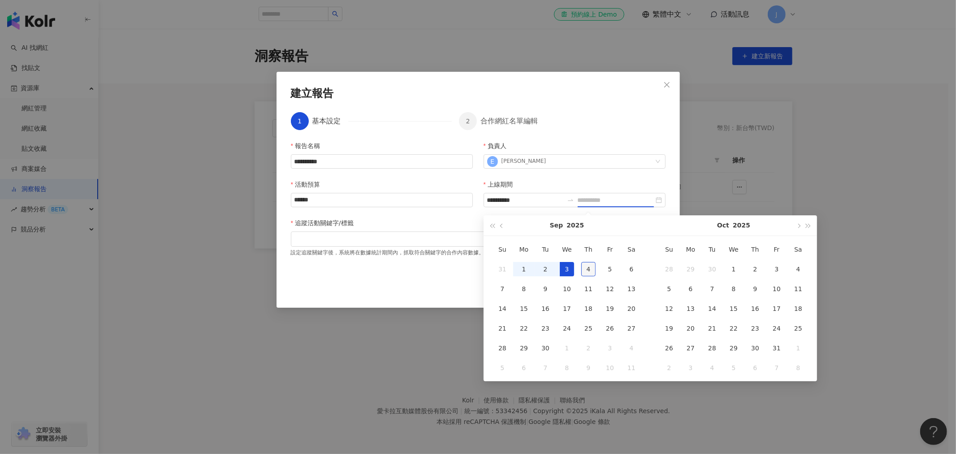
click at [583, 270] on div "4" at bounding box center [588, 269] width 14 height 14
type input "**********"
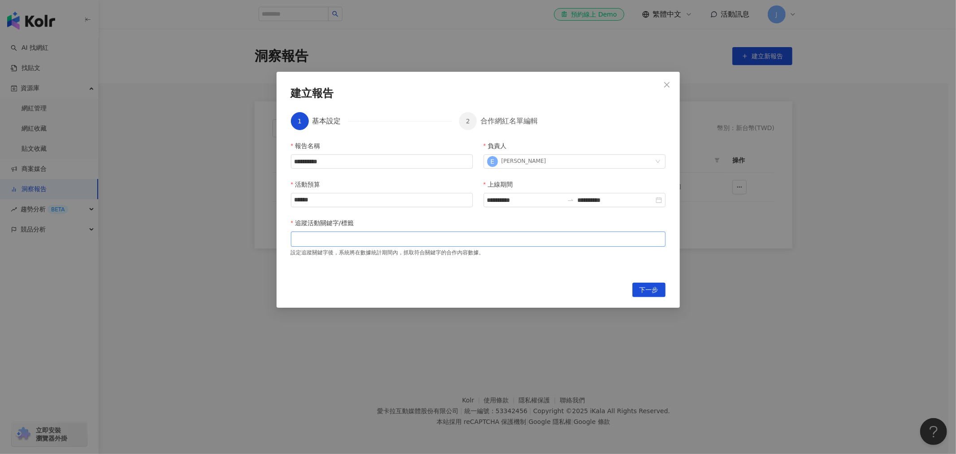
click at [399, 237] on div at bounding box center [478, 238] width 371 height 7
type input "*"
type input "****"
click at [638, 294] on button "下一步" at bounding box center [648, 289] width 33 height 14
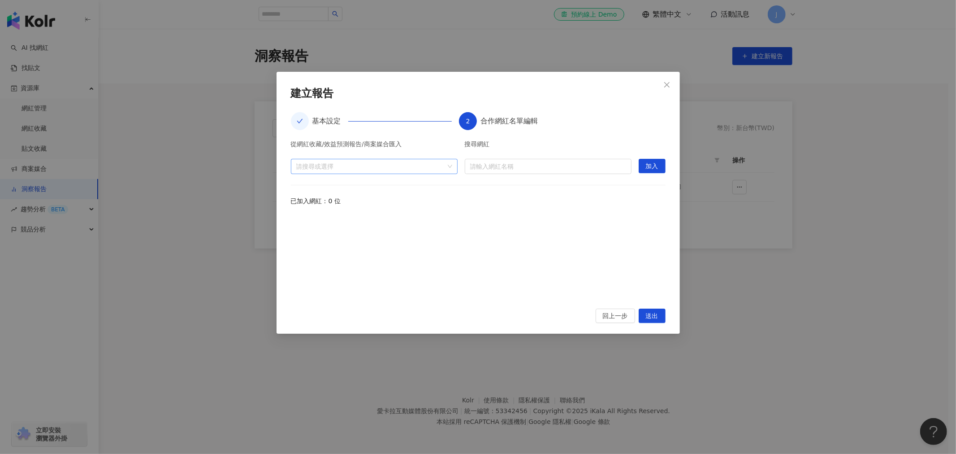
click at [341, 165] on div at bounding box center [370, 166] width 154 height 7
click at [325, 182] on span "收藏" at bounding box center [381, 186] width 149 height 14
click at [298, 186] on icon "caret-down" at bounding box center [300, 186] width 4 height 4
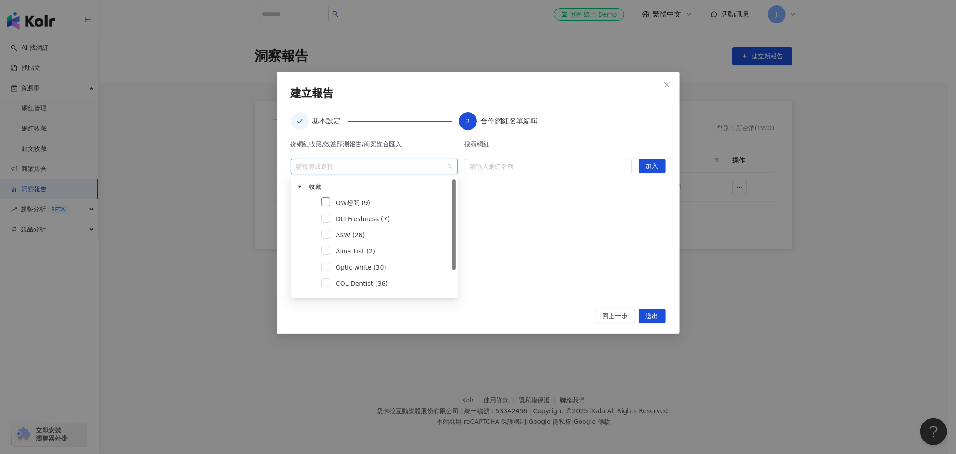
click at [321, 203] on span at bounding box center [325, 201] width 9 height 9
click at [542, 164] on input "search" at bounding box center [548, 166] width 156 height 14
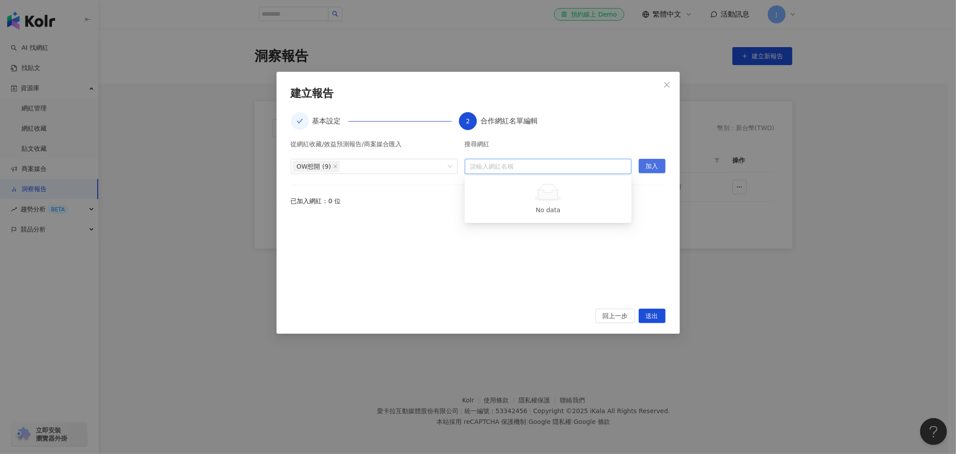
click at [646, 167] on span "加入" at bounding box center [652, 166] width 13 height 14
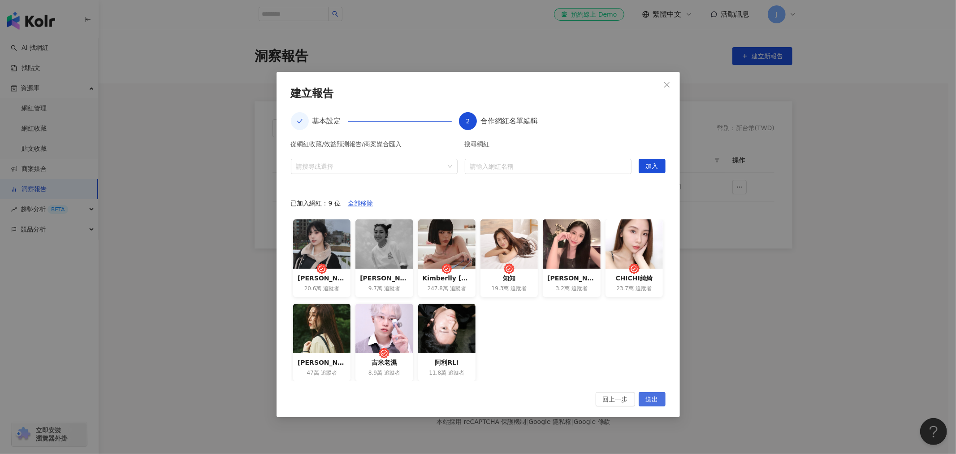
click at [652, 401] on span "送出" at bounding box center [652, 399] width 13 height 14
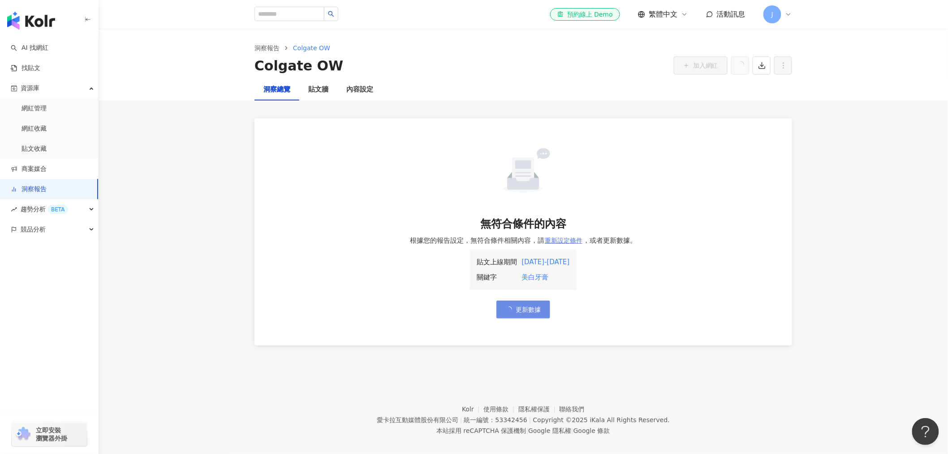
click at [558, 238] on span "重新設定條件" at bounding box center [564, 240] width 38 height 7
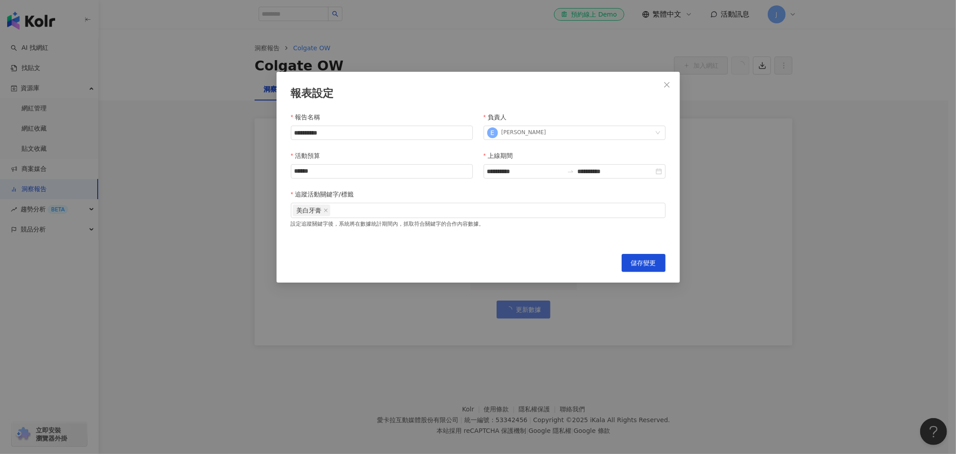
click at [412, 306] on div "**********" at bounding box center [478, 227] width 956 height 454
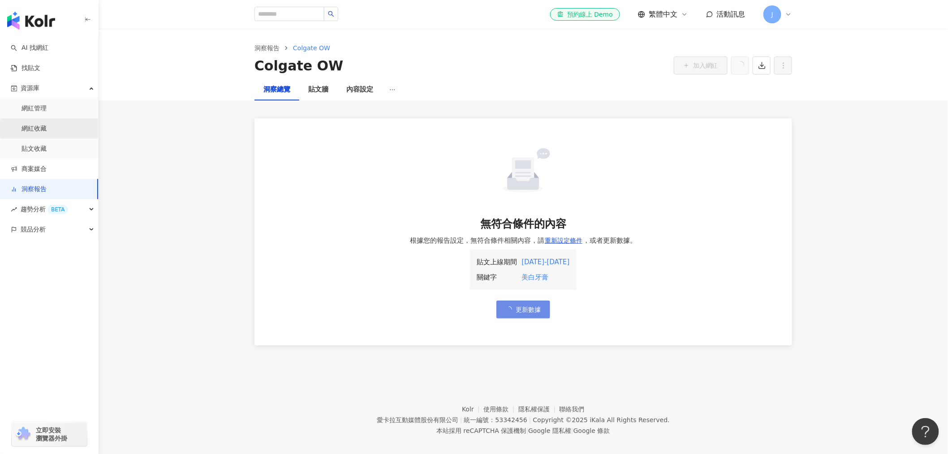
click at [33, 128] on link "網紅收藏" at bounding box center [34, 128] width 25 height 9
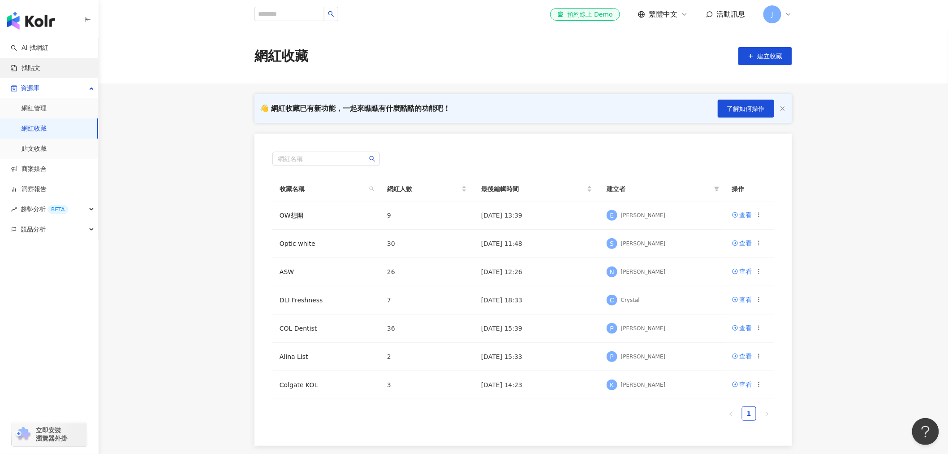
click at [38, 64] on link "找貼文" at bounding box center [26, 68] width 30 height 9
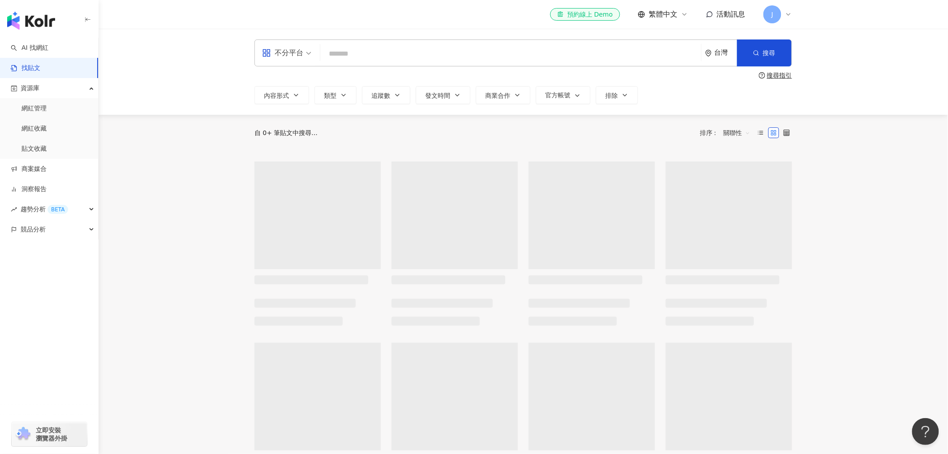
click at [375, 57] on input "search" at bounding box center [511, 53] width 374 height 19
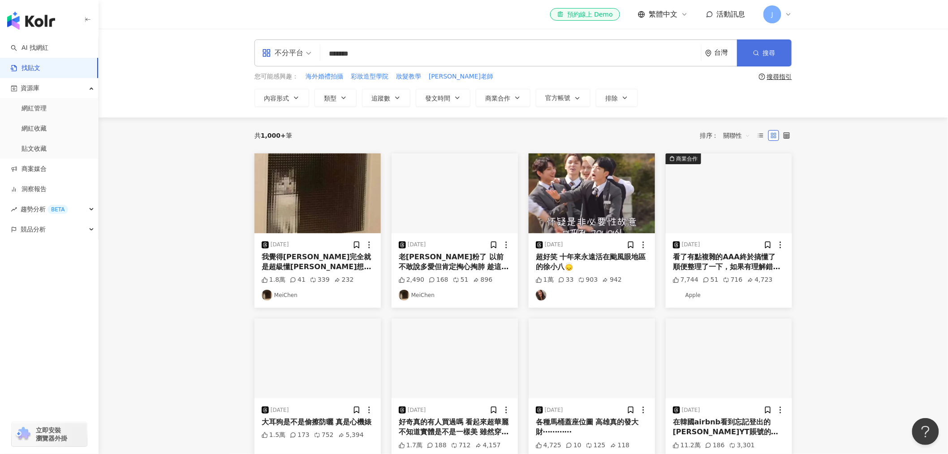
type input "*******"
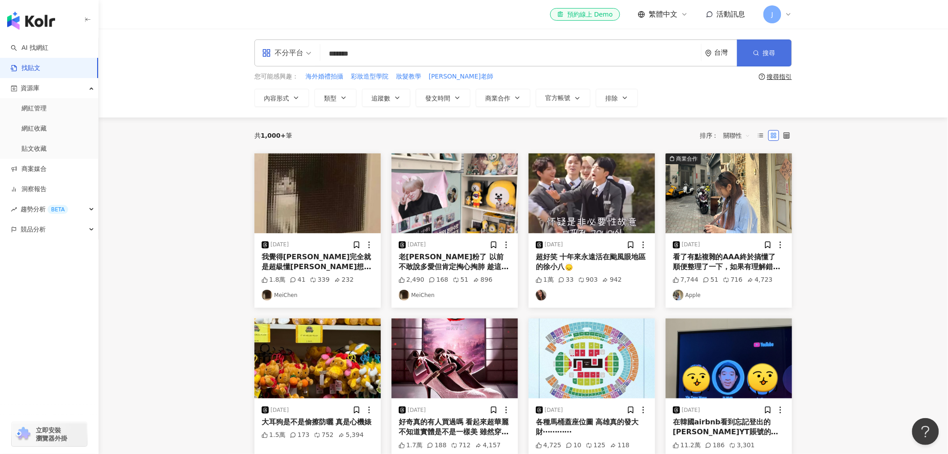
click at [773, 45] on button "搜尋" at bounding box center [764, 52] width 55 height 27
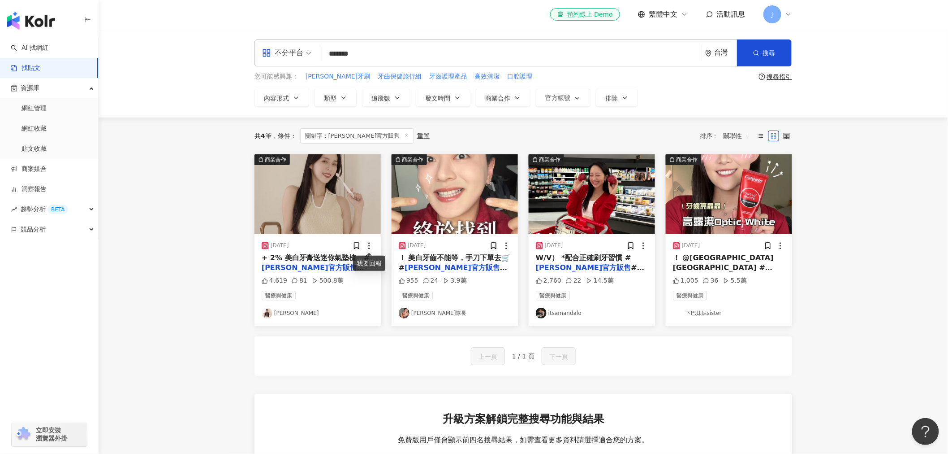
click at [371, 243] on icon at bounding box center [369, 245] width 9 height 9
click at [337, 305] on div "醫療與健康 曾玄玄" at bounding box center [318, 304] width 112 height 28
click at [355, 244] on icon at bounding box center [356, 245] width 5 height 6
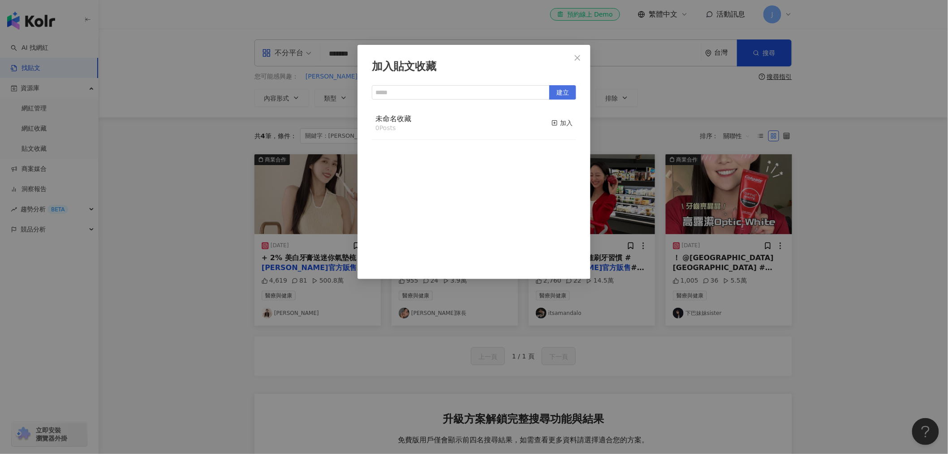
click at [560, 91] on span "建立" at bounding box center [563, 93] width 13 height 14
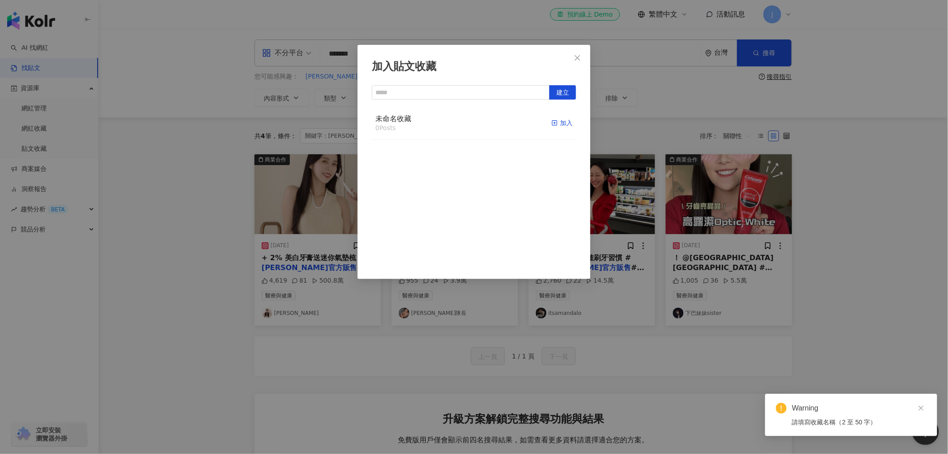
click at [552, 124] on icon "button" at bounding box center [555, 123] width 6 height 6
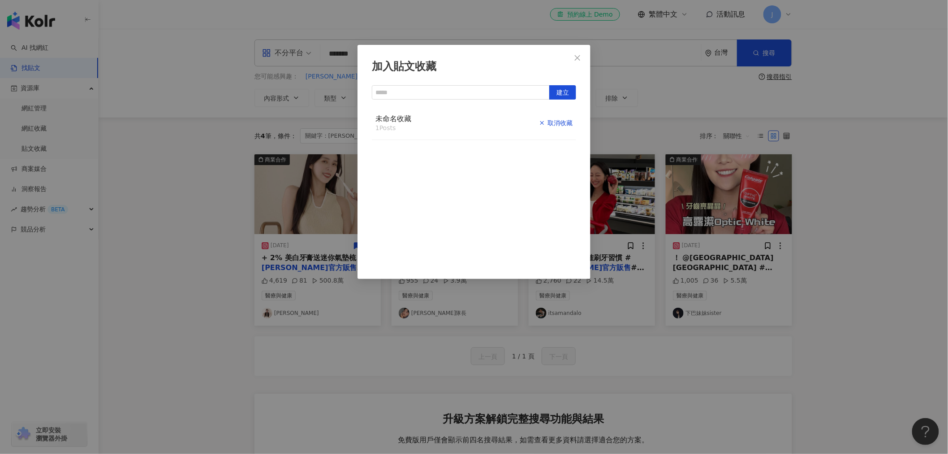
click at [539, 121] on div "取消收藏" at bounding box center [556, 123] width 34 height 10
click at [493, 87] on input "text" at bounding box center [461, 92] width 178 height 14
click at [571, 91] on button "建立" at bounding box center [562, 92] width 27 height 14
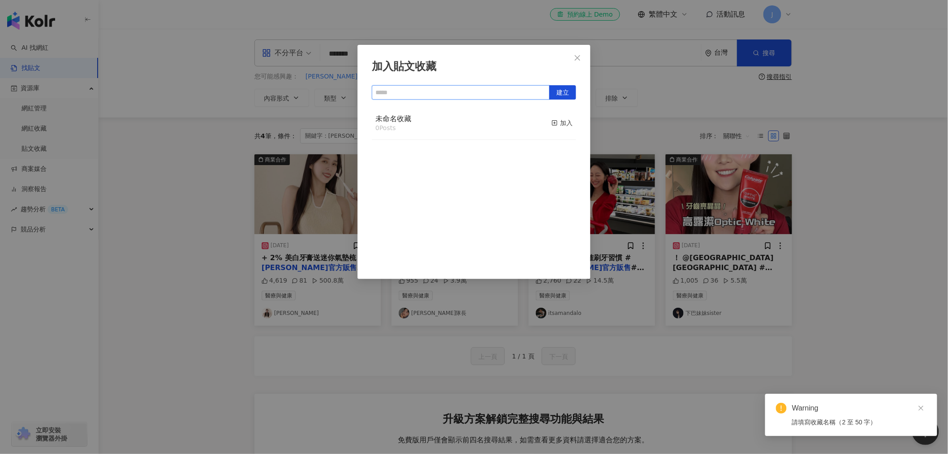
click at [484, 91] on input "text" at bounding box center [461, 92] width 178 height 14
type input "**"
click at [560, 90] on span "建立" at bounding box center [563, 93] width 13 height 14
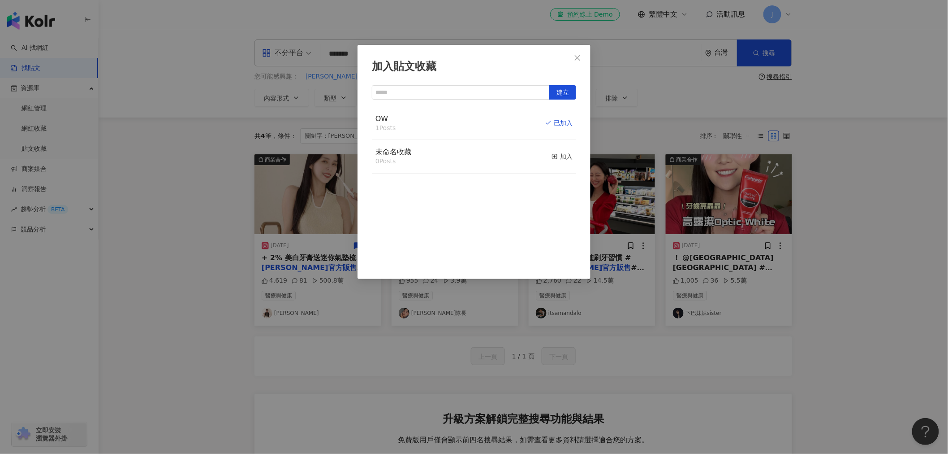
click at [628, 341] on div "加入貼文收藏 建立 OW 1 Posts 已加入 未命名收藏 0 Posts 加入" at bounding box center [474, 227] width 948 height 454
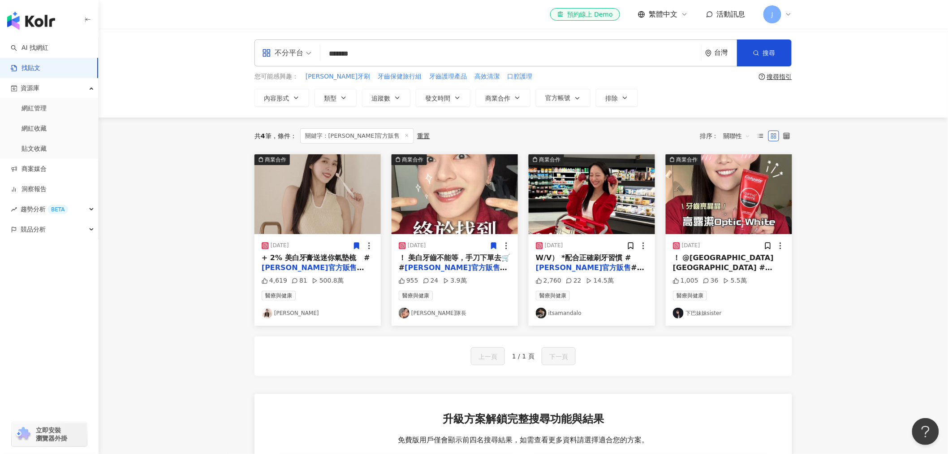
click at [492, 246] on icon at bounding box center [494, 245] width 5 height 6
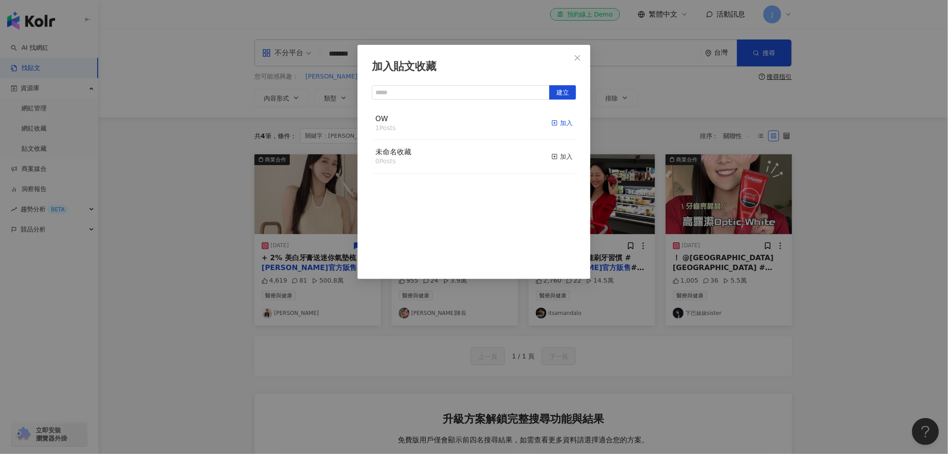
click at [552, 120] on icon "button" at bounding box center [555, 123] width 6 height 6
click at [590, 345] on div "加入貼文收藏 建立 OW 2 Posts 已加入 未命名收藏 0 Posts 加入" at bounding box center [474, 227] width 948 height 454
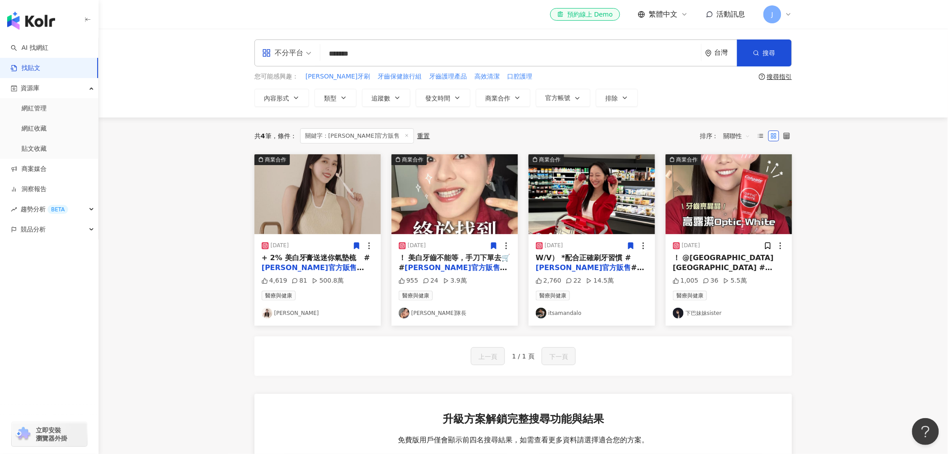
click at [631, 244] on icon at bounding box center [631, 245] width 5 height 6
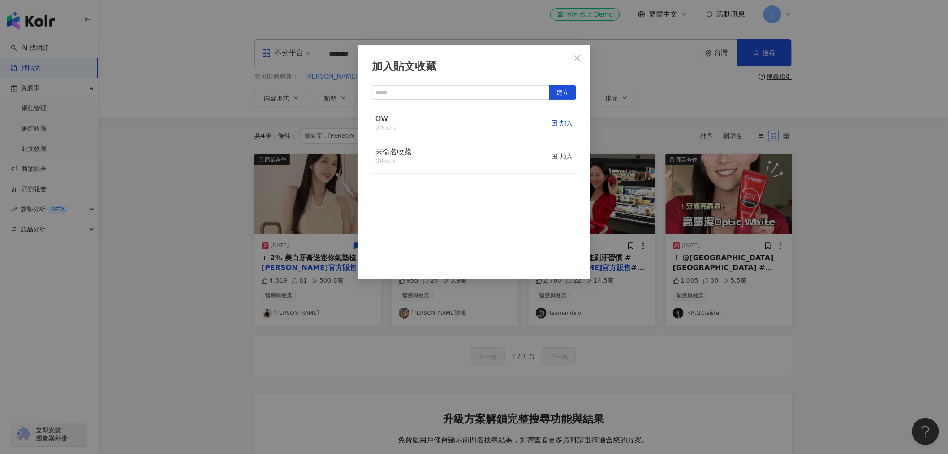
click at [554, 123] on line "button" at bounding box center [555, 123] width 2 height 0
click at [779, 281] on div "加入貼文收藏 建立 OW 3 Posts 已加入 未命名收藏 0 Posts 加入" at bounding box center [474, 227] width 948 height 454
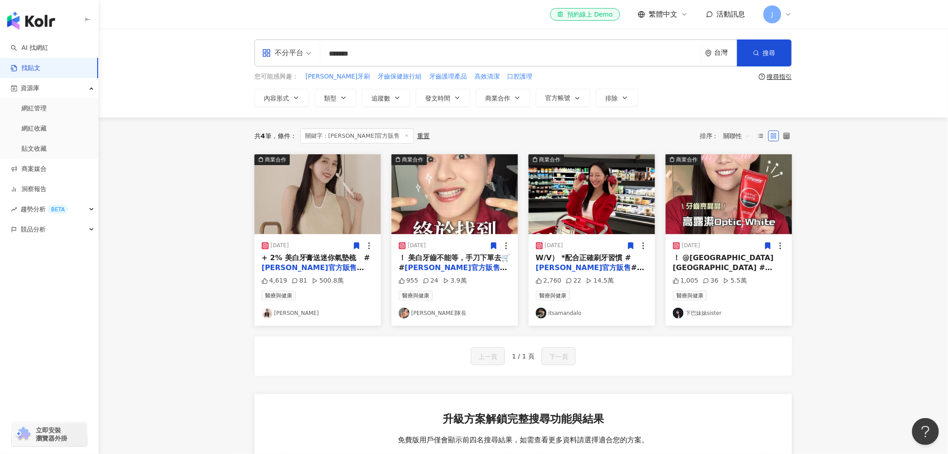
click at [764, 243] on icon at bounding box center [768, 246] width 8 height 8
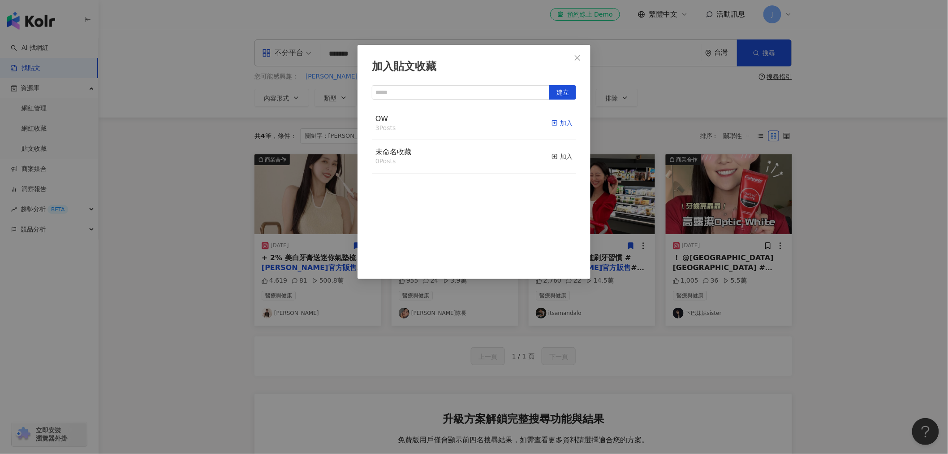
click at [552, 122] on icon "button" at bounding box center [555, 123] width 6 height 6
click at [863, 259] on div "加入貼文收藏 建立 OW 4 Posts 已加入 未命名收藏 0 Posts 加入" at bounding box center [474, 227] width 948 height 454
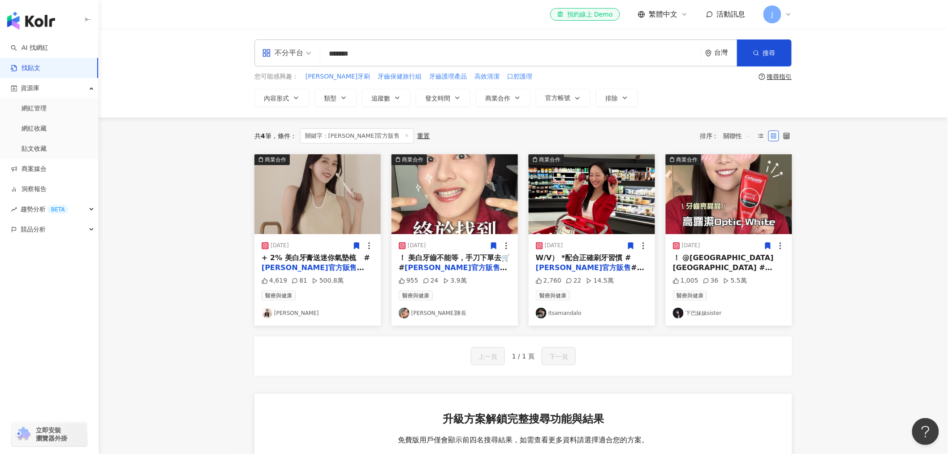
drag, startPoint x: 406, startPoint y: 51, endPoint x: 262, endPoint y: 53, distance: 144.3
click at [262, 52] on div "不分平台 高露潔官方販售 ******* 台灣 搜尋" at bounding box center [524, 52] width 538 height 27
type input "*"
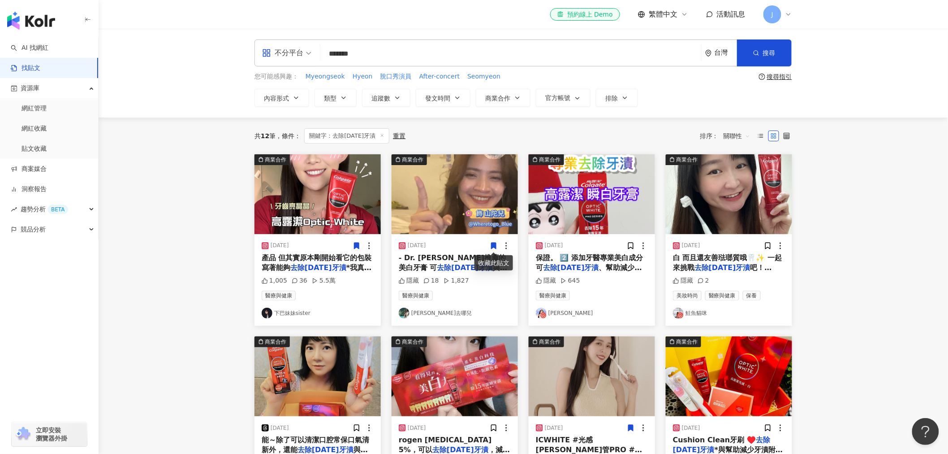
click at [494, 244] on icon at bounding box center [494, 245] width 5 height 6
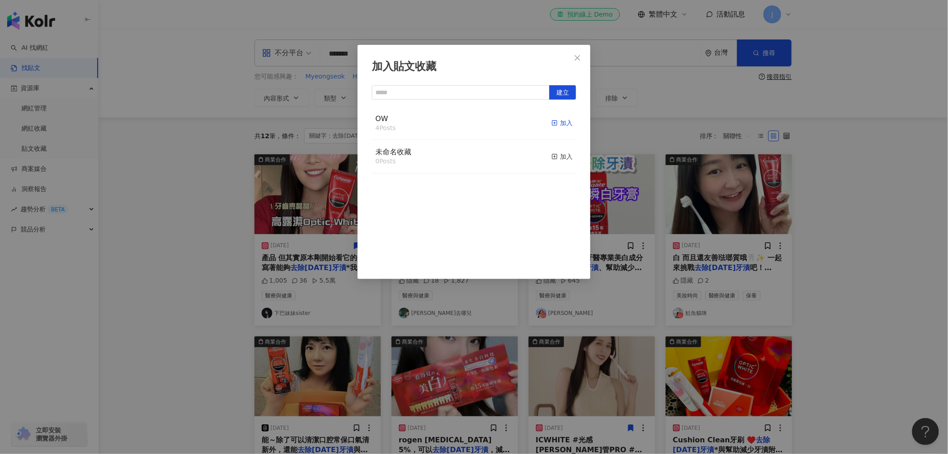
click at [552, 121] on icon "button" at bounding box center [555, 123] width 6 height 6
click at [635, 244] on div "加入貼文收藏 建立 OW 5 Posts 已加入 未命名收藏 0 Posts 加入" at bounding box center [474, 227] width 948 height 454
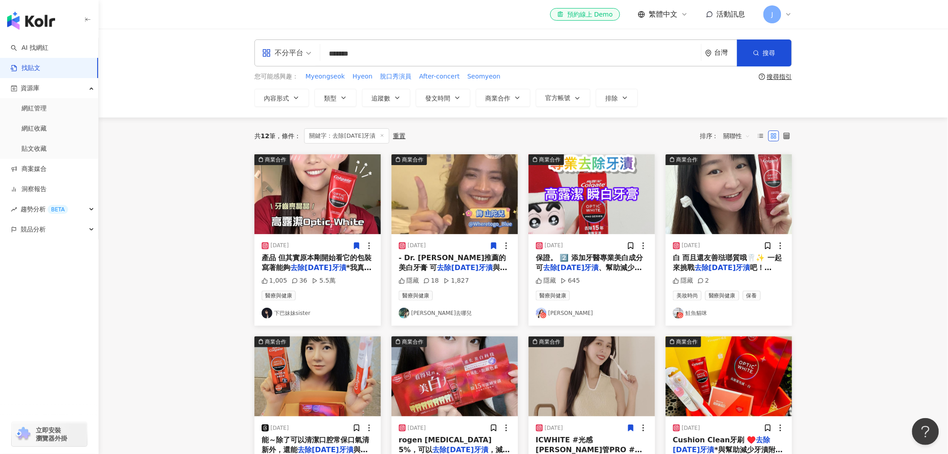
click at [451, 257] on span "- Dr. Grace推薦的美白牙膏 可" at bounding box center [453, 262] width 108 height 18
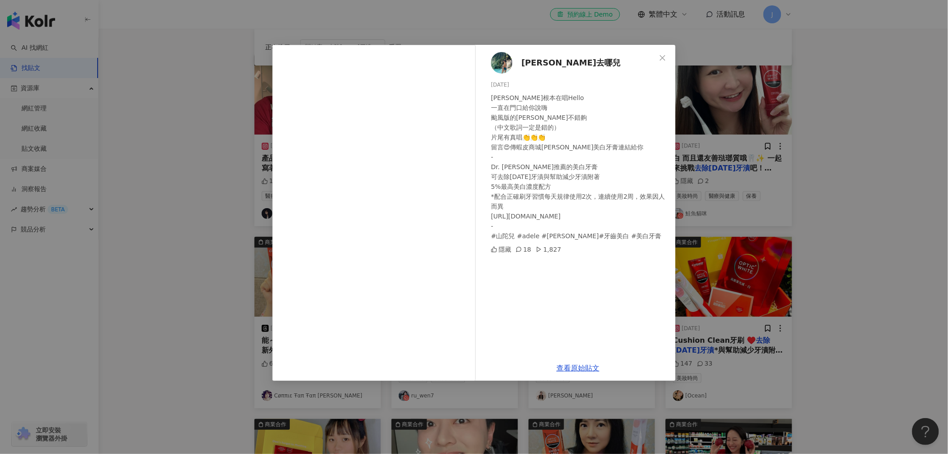
click at [735, 162] on div "藍藍去哪兒 2024/10/3 山陀兒根本在唱Hello 一直在門口給你說嗨 颱風版的愛黛兒不錯齁 （中文歌詞一定是錯的） 片尾有真唱👏👏👏 留言😍傳蝦皮商城…" at bounding box center [474, 227] width 948 height 454
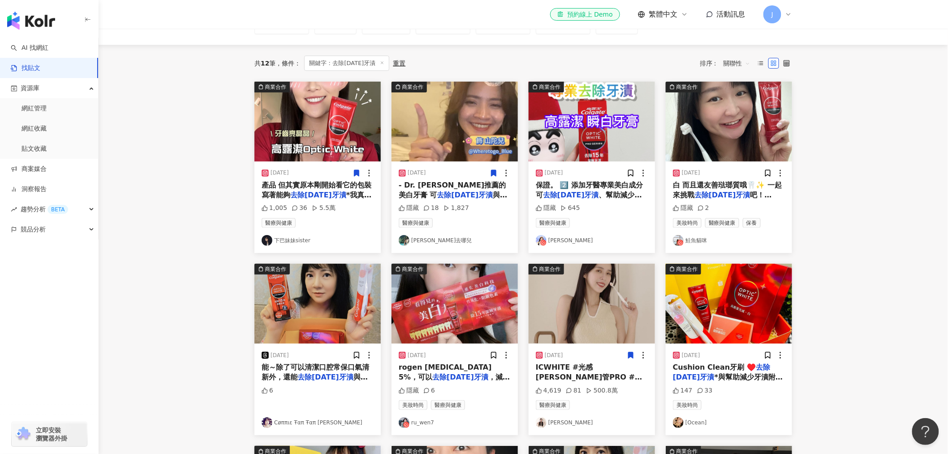
scroll to position [50, 0]
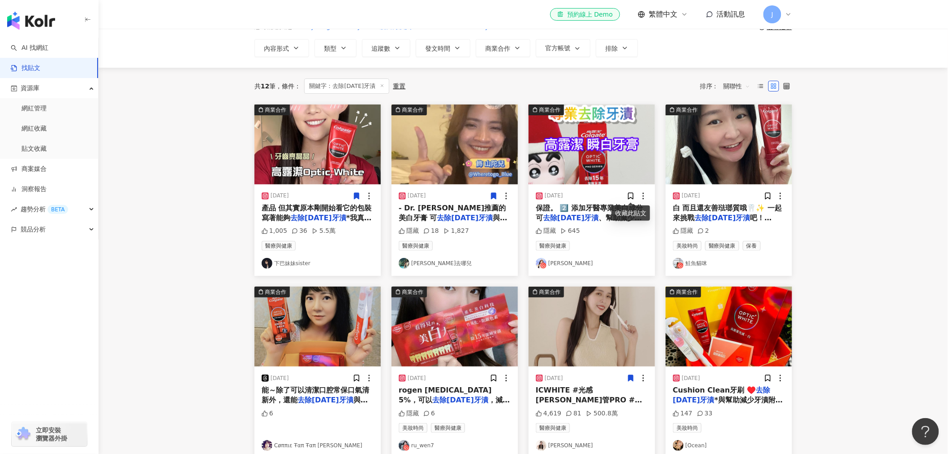
click at [597, 211] on span "保證。 2️⃣ 添加牙醫專業美白成分 可" at bounding box center [589, 212] width 107 height 18
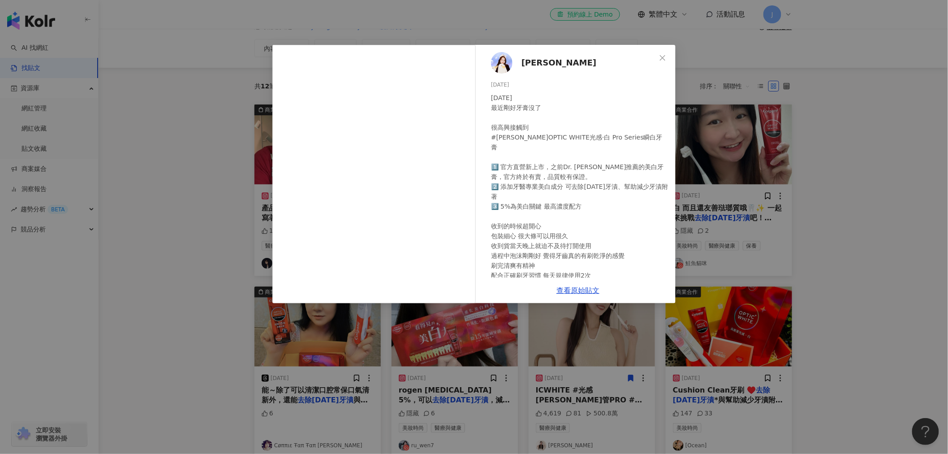
scroll to position [124, 0]
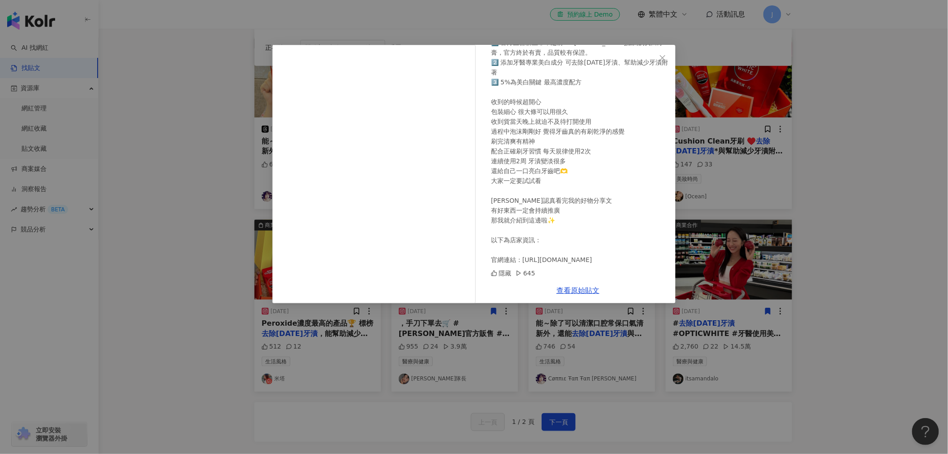
click at [724, 181] on div "張映涵 2024/10/24 2024.10.24 最近剛好牙膏沒了 很高興接觸到 #高露潔OPTIC WHITE光感‧白 Pro Series瞬白牙膏 1️…" at bounding box center [474, 227] width 948 height 454
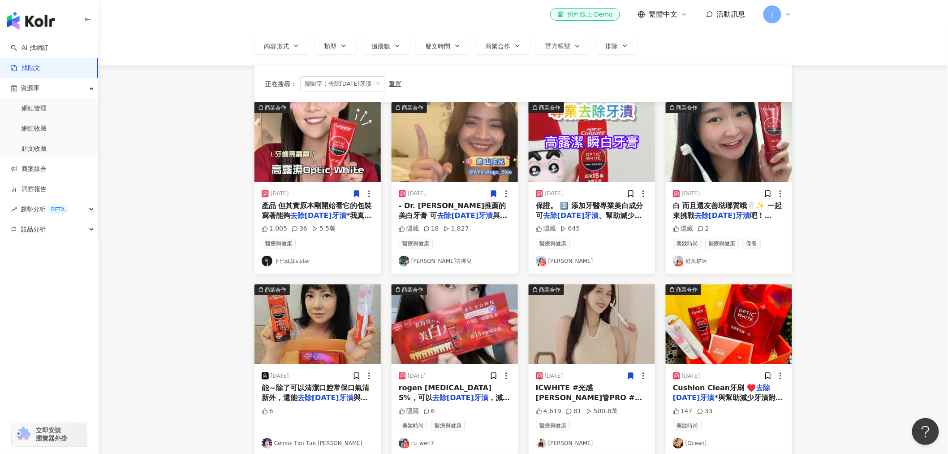
scroll to position [50, 0]
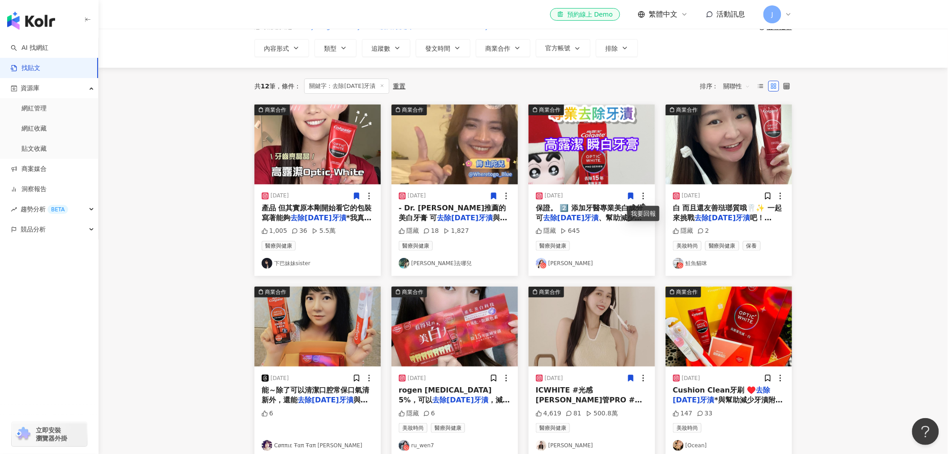
click at [630, 198] on icon at bounding box center [631, 196] width 5 height 6
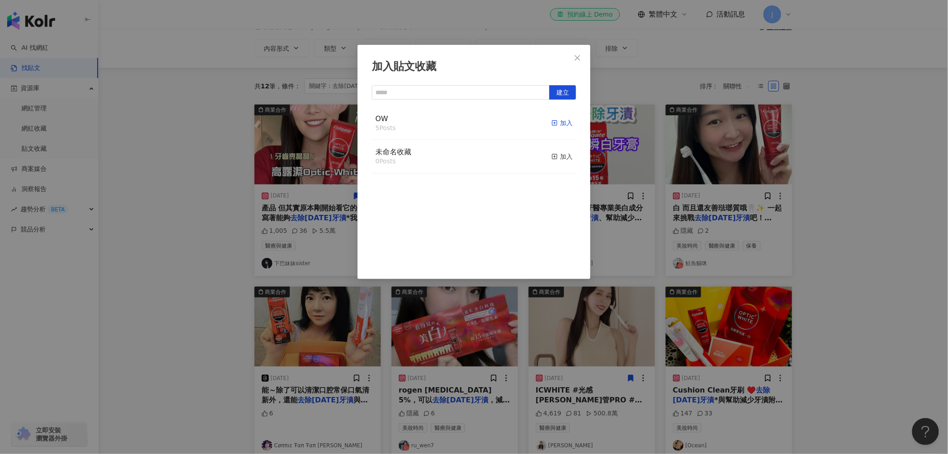
click at [555, 123] on line "button" at bounding box center [555, 123] width 0 height 2
click at [711, 209] on div "加入貼文收藏 建立 OW 6 Posts 已加入 未命名收藏 0 Posts 加入" at bounding box center [474, 227] width 948 height 454
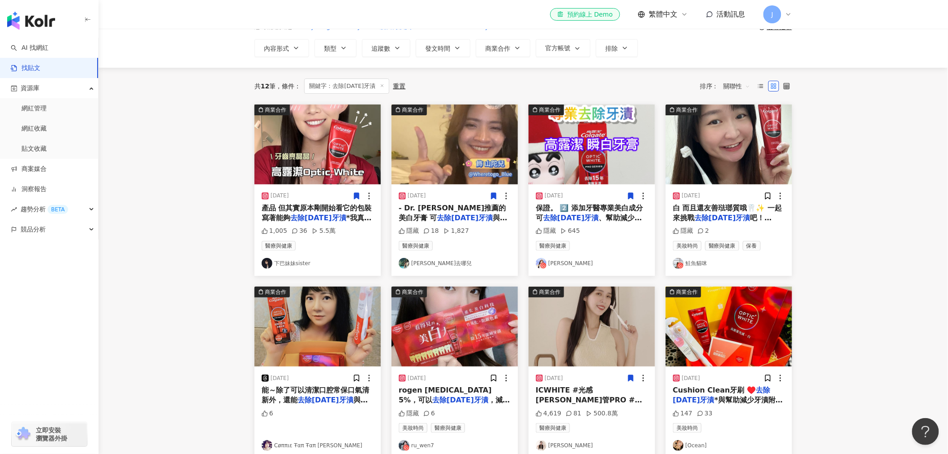
click at [715, 211] on span "白 而且還友善琺瑯質哦🦷✨ 一起來挑戰" at bounding box center [727, 212] width 109 height 18
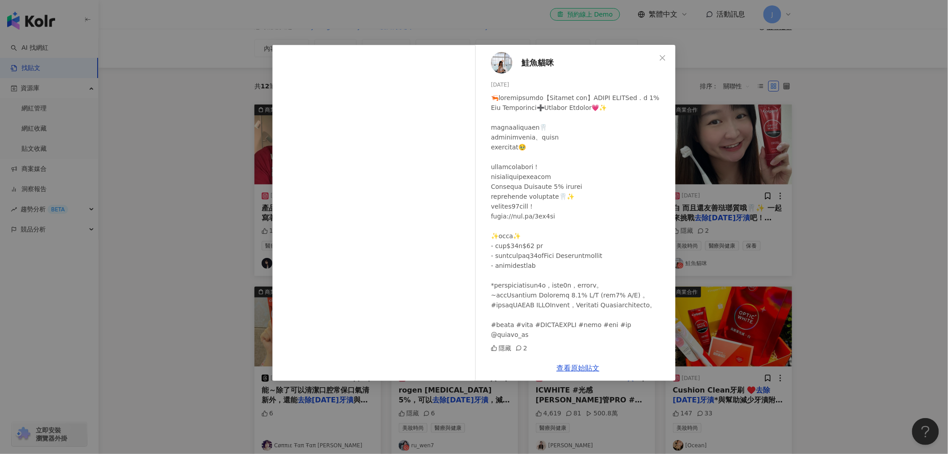
scroll to position [37, 0]
click at [759, 142] on div "鮭魚貓咪 2024/10/17 隱藏 2 查看原始貼文" at bounding box center [474, 227] width 948 height 454
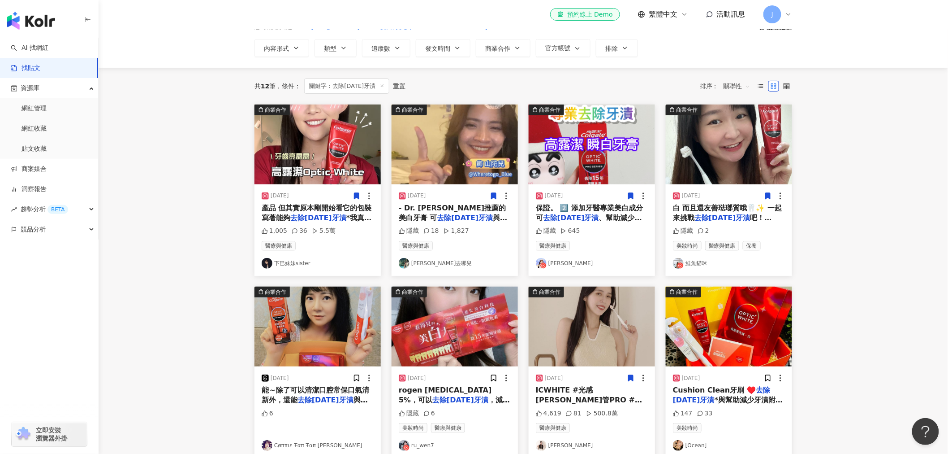
click at [768, 196] on icon at bounding box center [768, 196] width 5 height 6
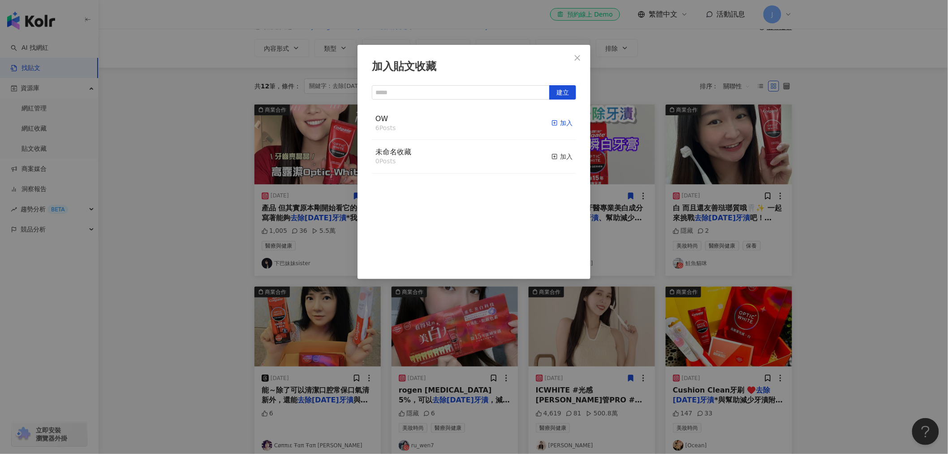
click at [552, 124] on icon "button" at bounding box center [555, 123] width 6 height 6
click at [324, 318] on div "加入貼文收藏 建立 OW 7 Posts 已加入 未命名收藏 0 Posts 加入" at bounding box center [474, 227] width 948 height 454
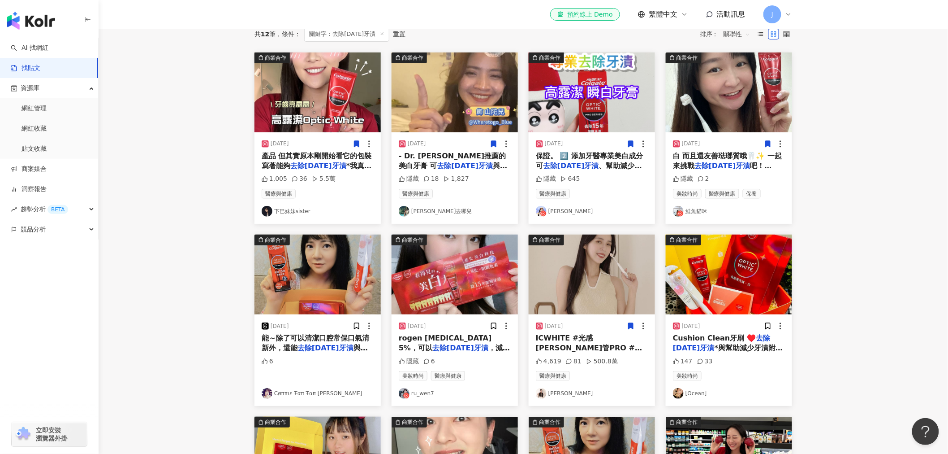
scroll to position [149, 0]
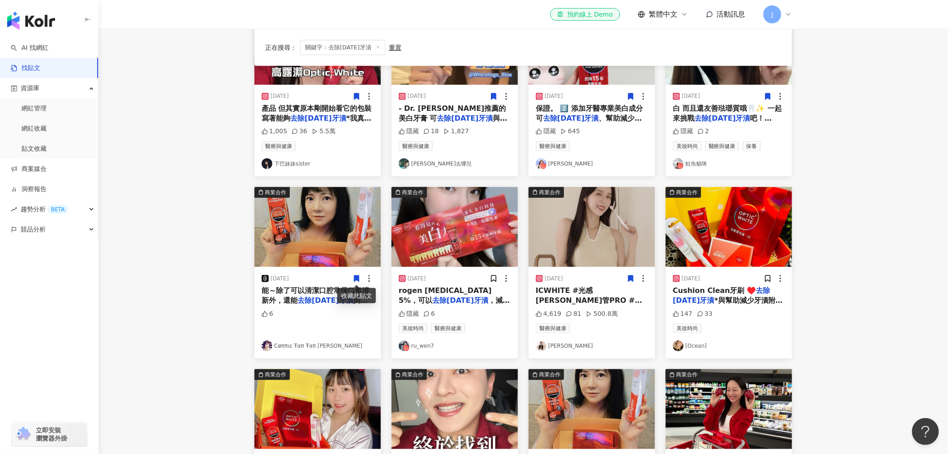
click at [359, 276] on icon at bounding box center [356, 278] width 5 height 6
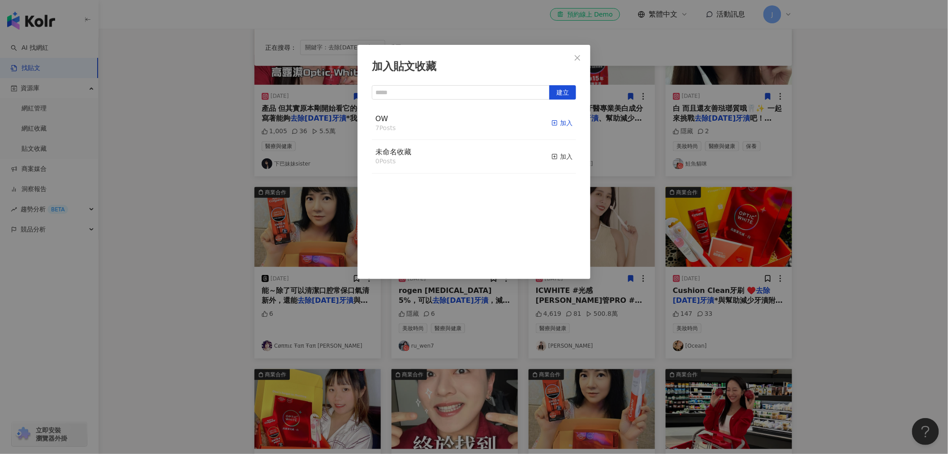
click at [552, 122] on icon "button" at bounding box center [555, 123] width 6 height 6
click at [522, 328] on div "加入貼文收藏 建立 OW 8 Posts 已加入 未命名收藏 0 Posts 加入" at bounding box center [474, 227] width 948 height 454
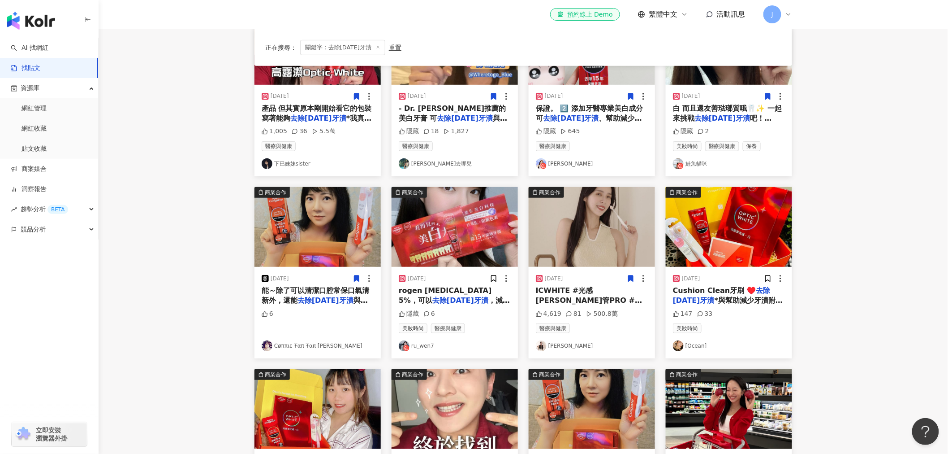
click at [479, 302] on span "，減少牙漬附著 這陣子使" at bounding box center [454, 305] width 111 height 18
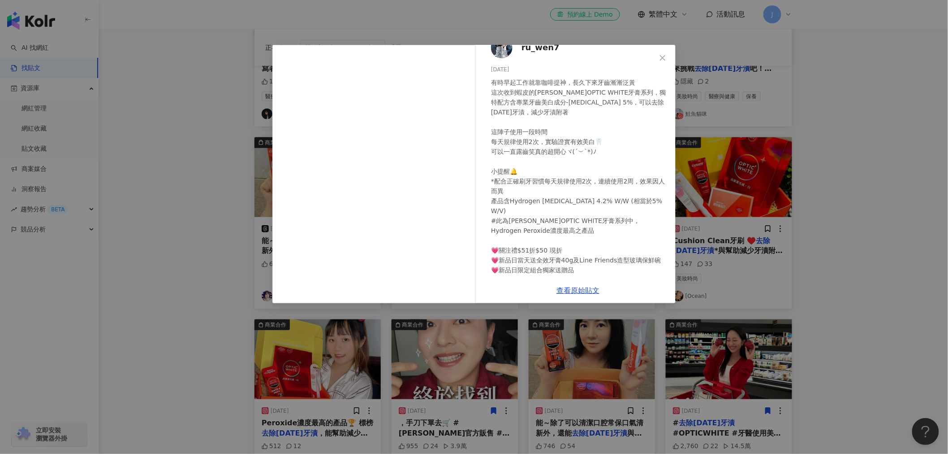
scroll to position [0, 0]
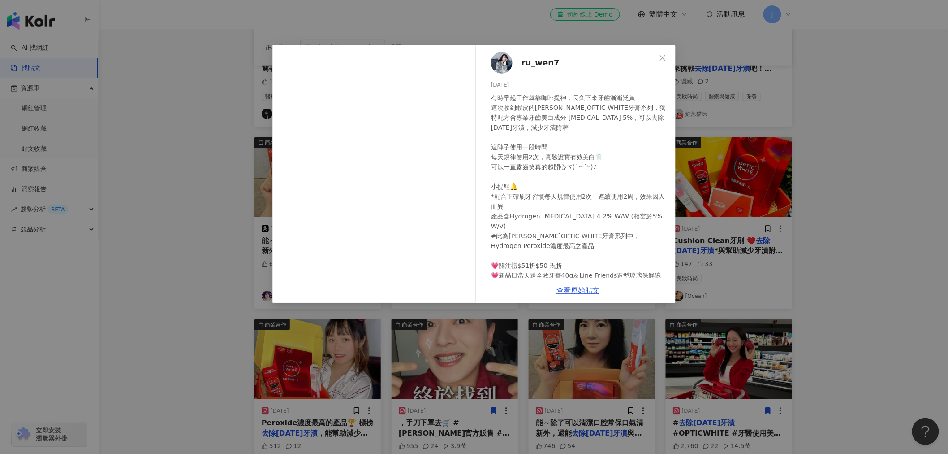
click at [747, 183] on div "ru_wen7 2024/10/17 有時早起工作就靠咖啡提神，長久下來牙齒漸漸泛黃 這次收到蝦皮的高露潔OPTIC WHITE牙膏系列，獨特配方含專業牙齒美…" at bounding box center [474, 227] width 948 height 454
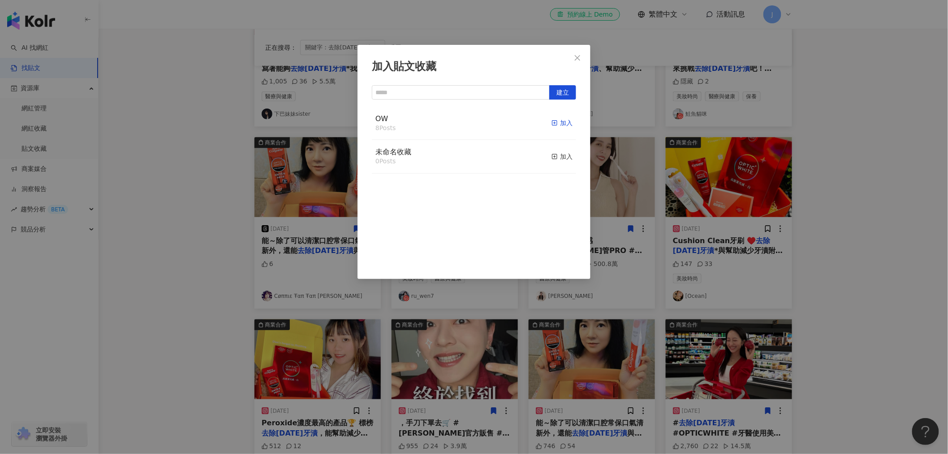
click at [555, 124] on line "button" at bounding box center [555, 123] width 0 height 2
click at [632, 229] on div "加入貼文收藏 建立 OW 9 Posts 已加入 未命名收藏 0 Posts 加入" at bounding box center [474, 227] width 948 height 454
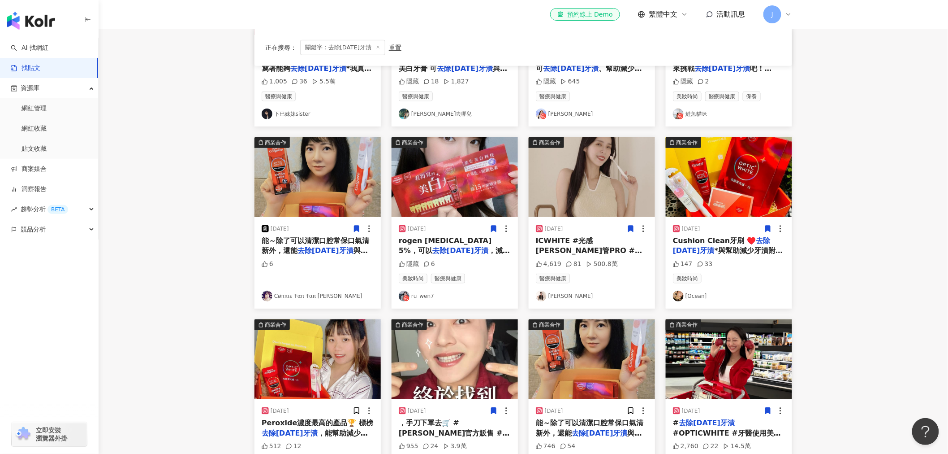
click at [768, 230] on icon at bounding box center [768, 229] width 8 height 8
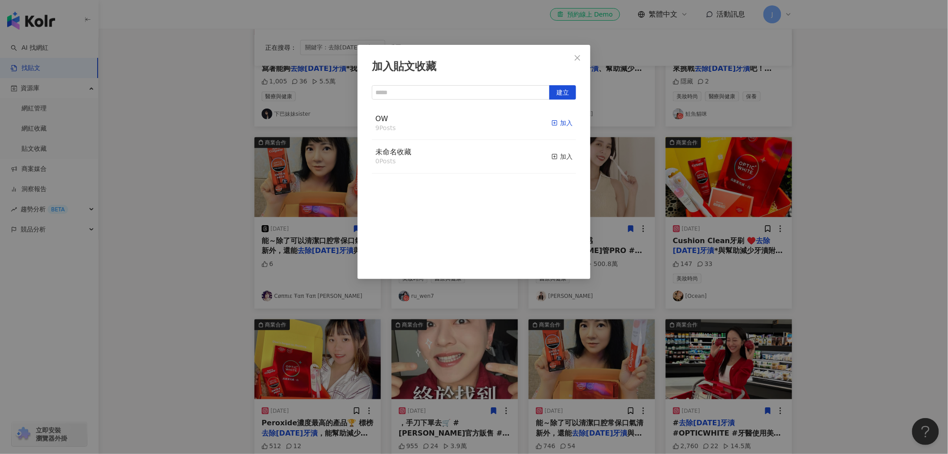
click at [552, 122] on icon "button" at bounding box center [555, 123] width 6 height 6
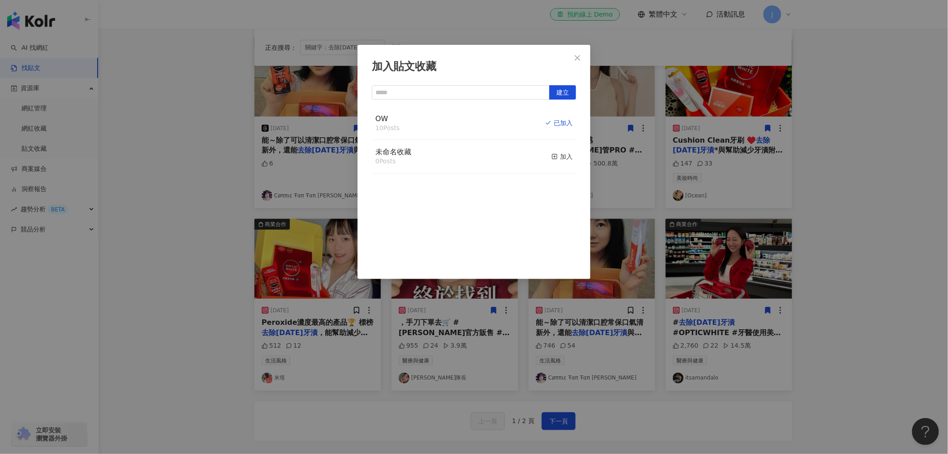
scroll to position [398, 0]
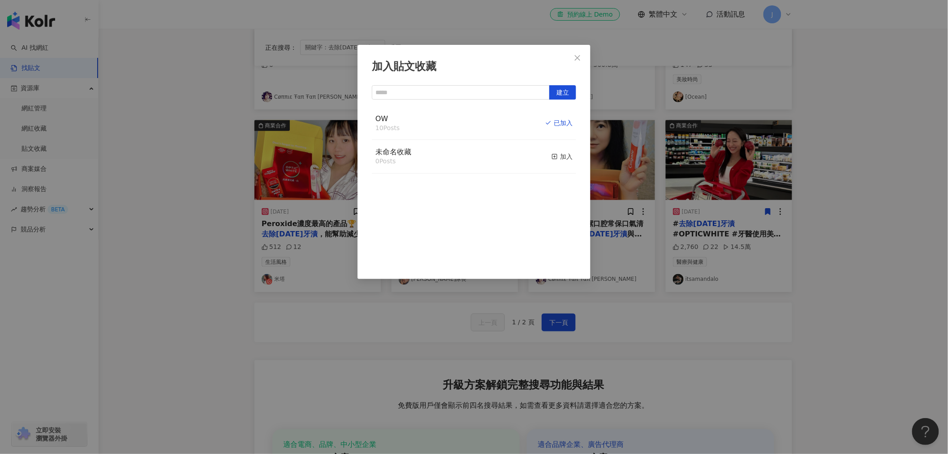
click at [385, 294] on div "加入貼文收藏 建立 OW 10 Posts 已加入 未命名收藏 0 Posts 加入" at bounding box center [474, 227] width 948 height 454
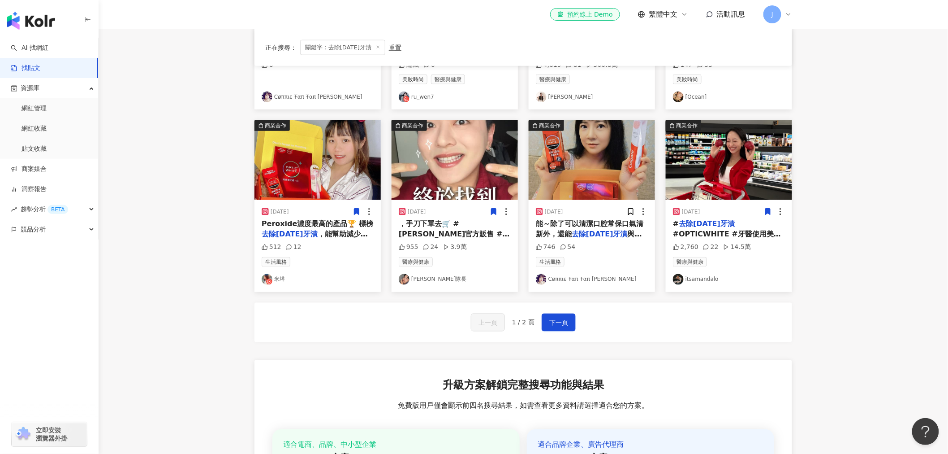
click at [358, 212] on icon at bounding box center [356, 212] width 5 height 6
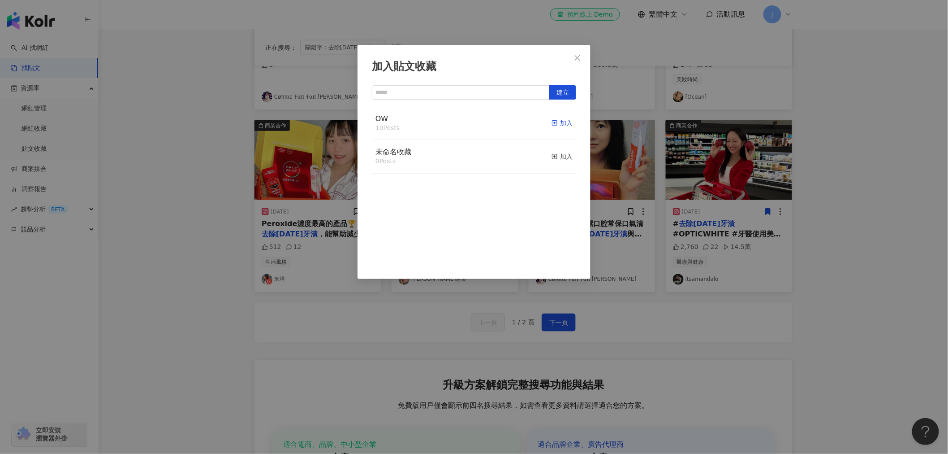
click at [552, 124] on icon "button" at bounding box center [555, 123] width 6 height 6
click at [644, 210] on div "加入貼文收藏 建立 OW 11 Posts 已加入 未命名收藏 0 Posts 加入" at bounding box center [474, 227] width 948 height 454
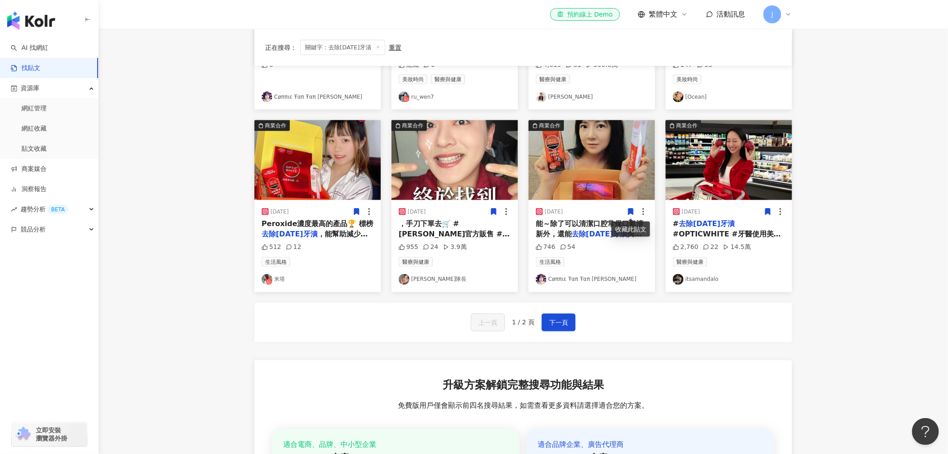
click at [629, 213] on icon at bounding box center [631, 212] width 5 height 6
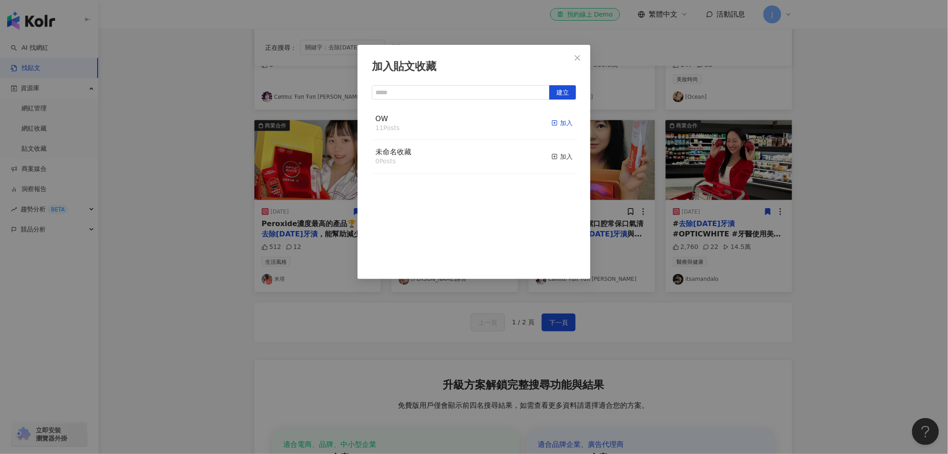
click at [552, 122] on icon "button" at bounding box center [555, 123] width 6 height 6
click at [648, 254] on div "加入貼文收藏 建立 OW 12 Posts 已加入 未命名收藏 0 Posts 加入" at bounding box center [474, 227] width 948 height 454
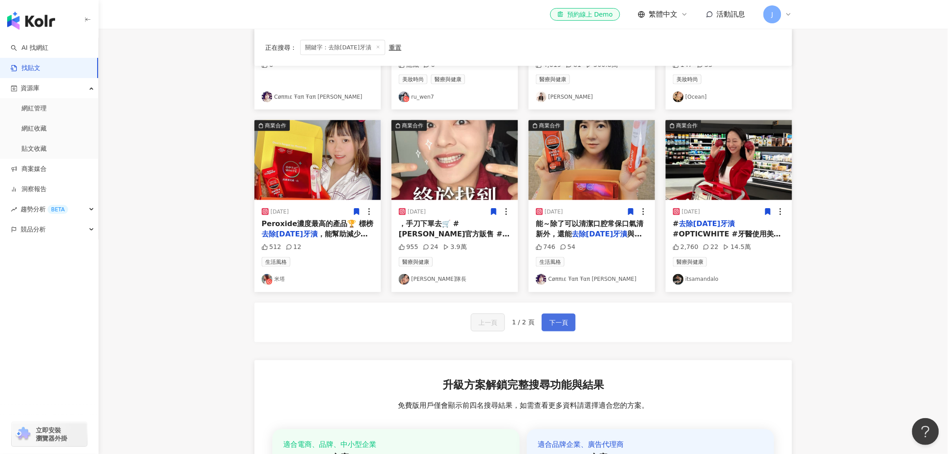
click at [562, 320] on span "下一頁" at bounding box center [558, 322] width 19 height 11
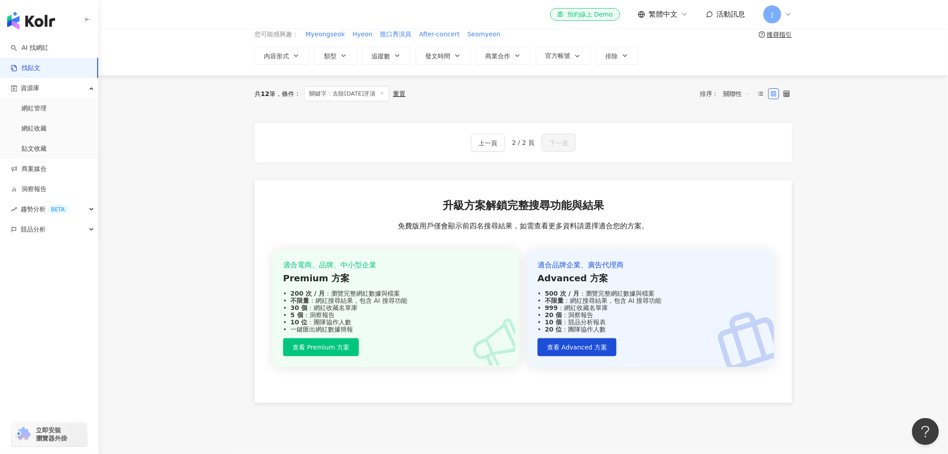
scroll to position [0, 0]
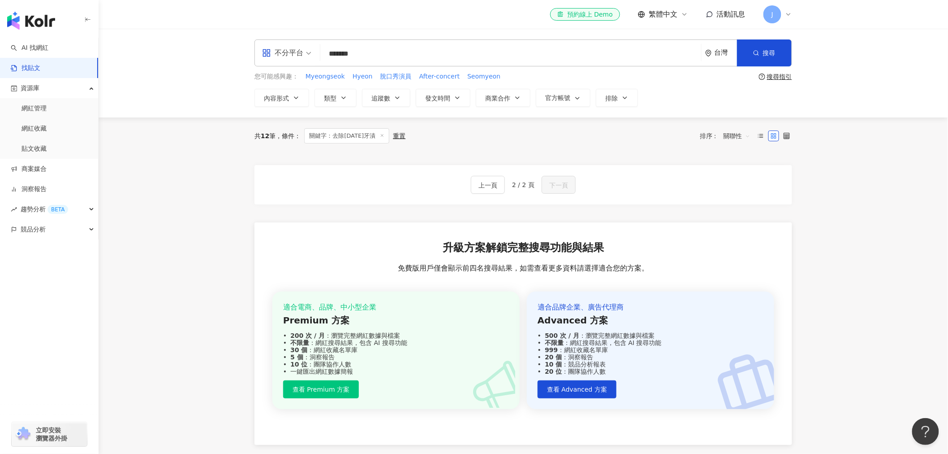
click at [471, 181] on div "上一頁 2 / 2 頁 下一頁" at bounding box center [524, 184] width 538 height 39
click at [473, 186] on button "上一頁" at bounding box center [488, 185] width 34 height 18
click at [482, 189] on span "上一頁" at bounding box center [488, 185] width 19 height 11
drag, startPoint x: 298, startPoint y: 60, endPoint x: 270, endPoint y: 60, distance: 28.7
click at [270, 60] on div "不分平台 去除15年牙漬 ******* 台灣 搜尋" at bounding box center [524, 52] width 538 height 27
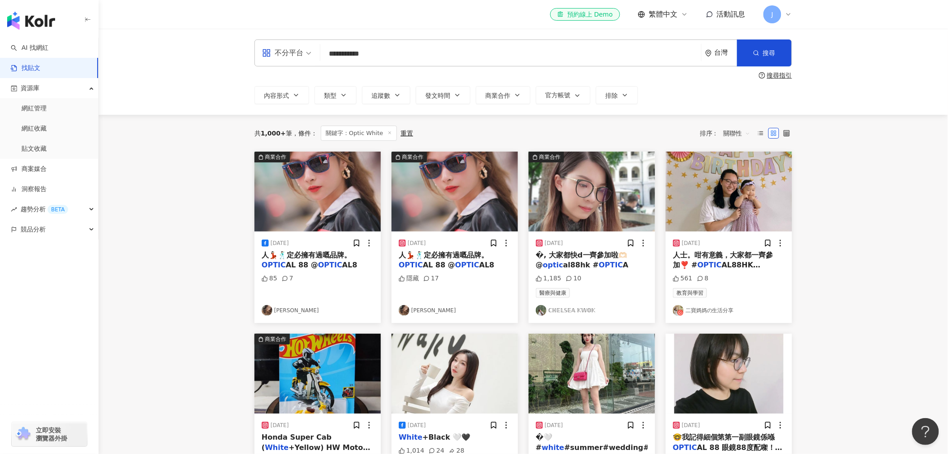
drag, startPoint x: 629, startPoint y: 52, endPoint x: 145, endPoint y: 48, distance: 483.6
click at [145, 48] on div "**********" at bounding box center [524, 72] width 850 height 86
type input "*"
type input "***"
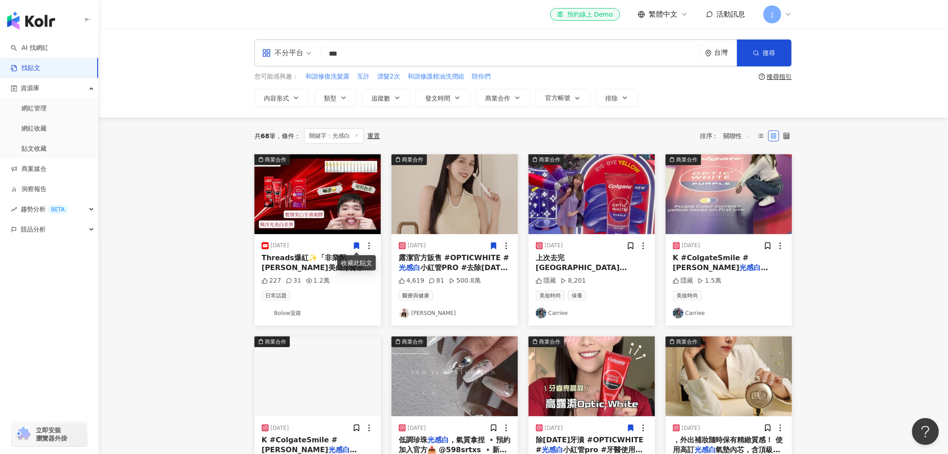
click at [353, 244] on icon at bounding box center [357, 246] width 8 height 8
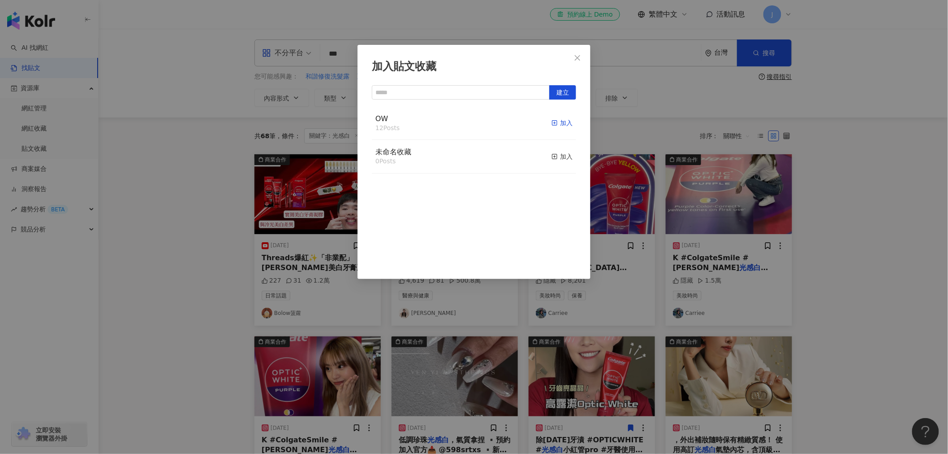
click at [552, 122] on icon "button" at bounding box center [555, 123] width 6 height 6
click at [862, 286] on div "加入貼文收藏 建立 OW 12 Posts 加入 未命名收藏 0 Posts 加入" at bounding box center [474, 227] width 948 height 454
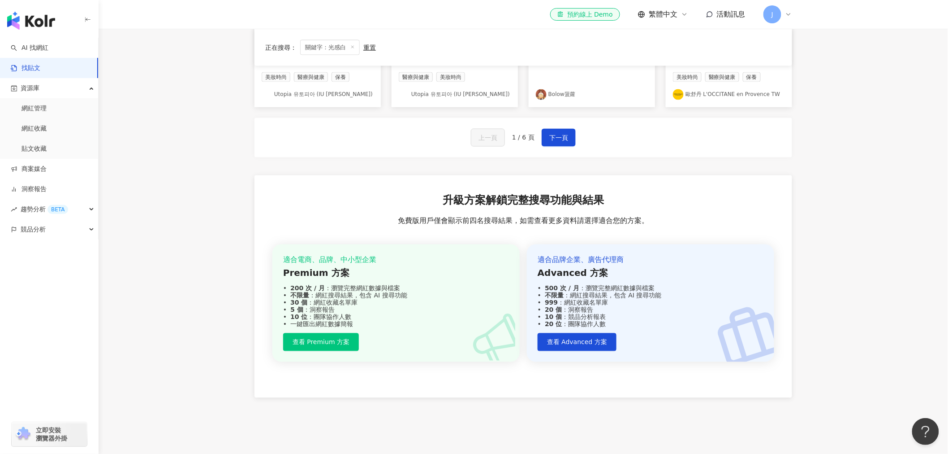
scroll to position [305, 0]
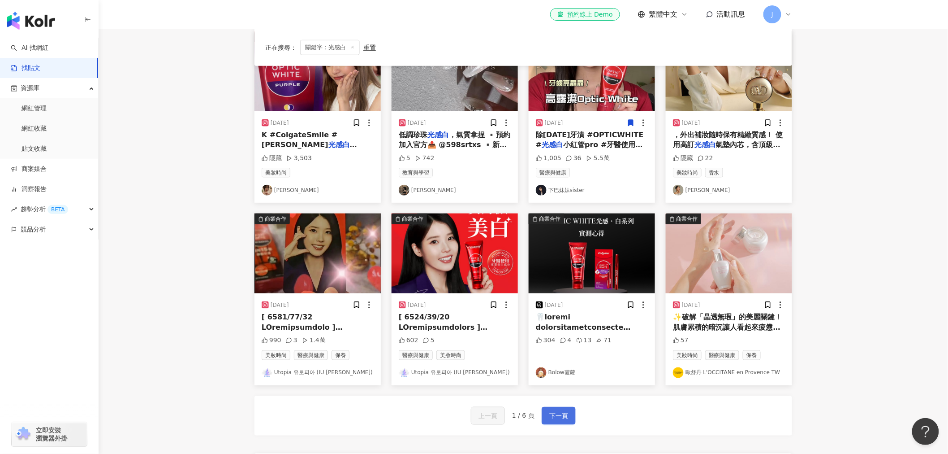
click at [560, 417] on span "下一頁" at bounding box center [558, 415] width 19 height 11
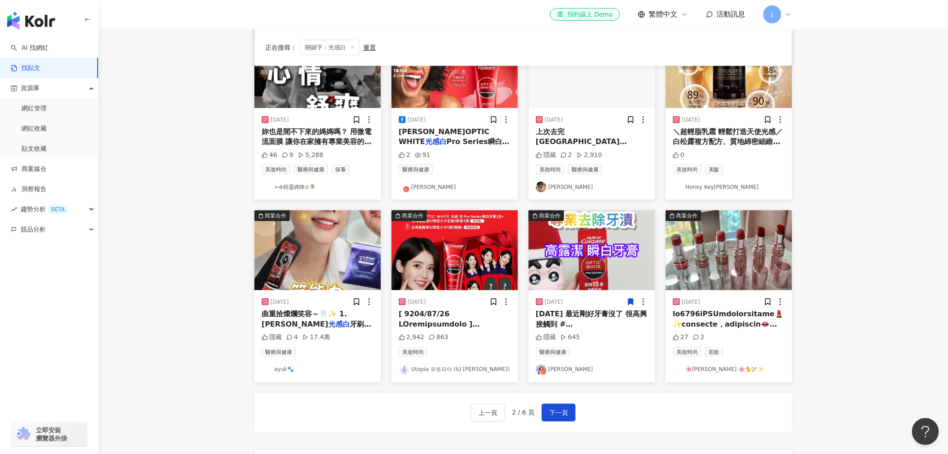
scroll to position [398, 0]
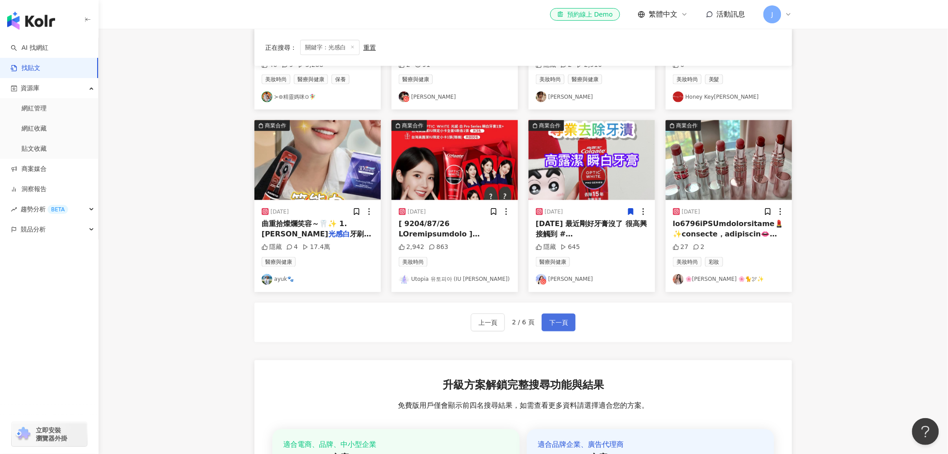
click at [562, 324] on span "下一頁" at bounding box center [558, 322] width 19 height 11
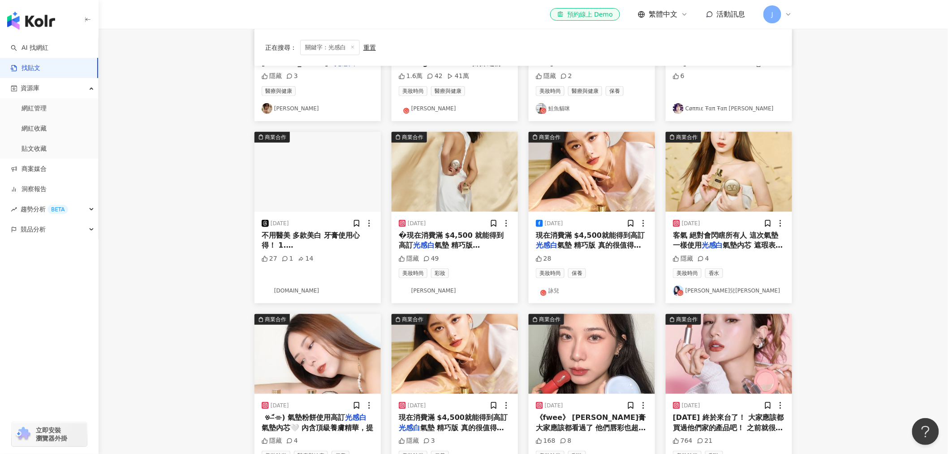
scroll to position [0, 0]
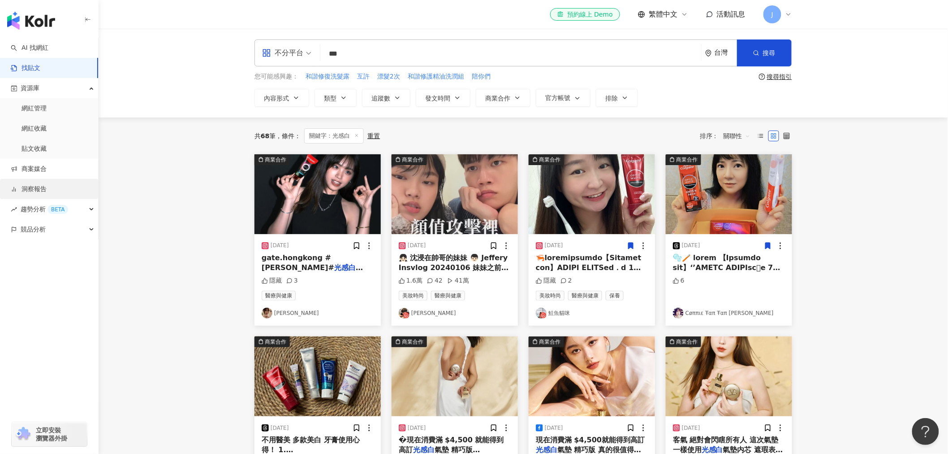
click at [37, 190] on link "洞察報告" at bounding box center [29, 189] width 36 height 9
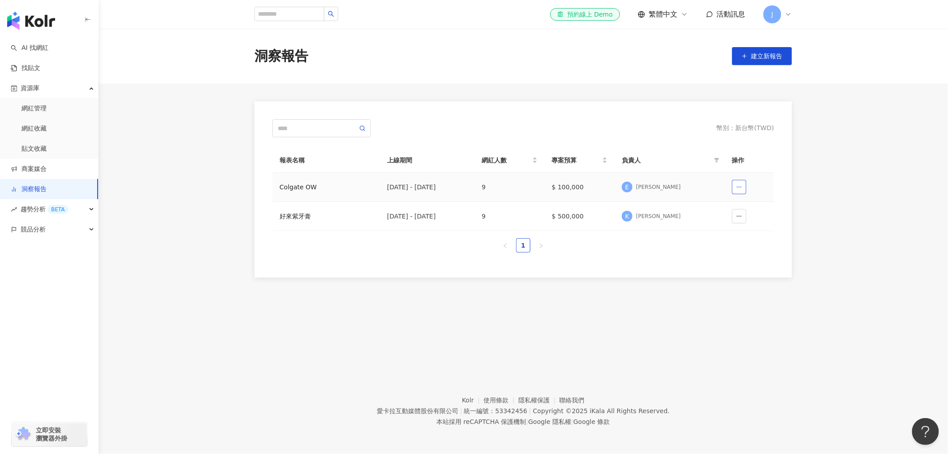
click at [744, 187] on button "button" at bounding box center [739, 187] width 14 height 14
click at [402, 181] on td "2025/6/1 - 2025/9/4" at bounding box center [427, 187] width 95 height 29
click at [581, 186] on td "$ 100,000" at bounding box center [580, 187] width 70 height 29
click at [419, 186] on div "2025/6/1 - 2025/9/4" at bounding box center [427, 187] width 80 height 10
click at [754, 184] on td at bounding box center [749, 187] width 49 height 29
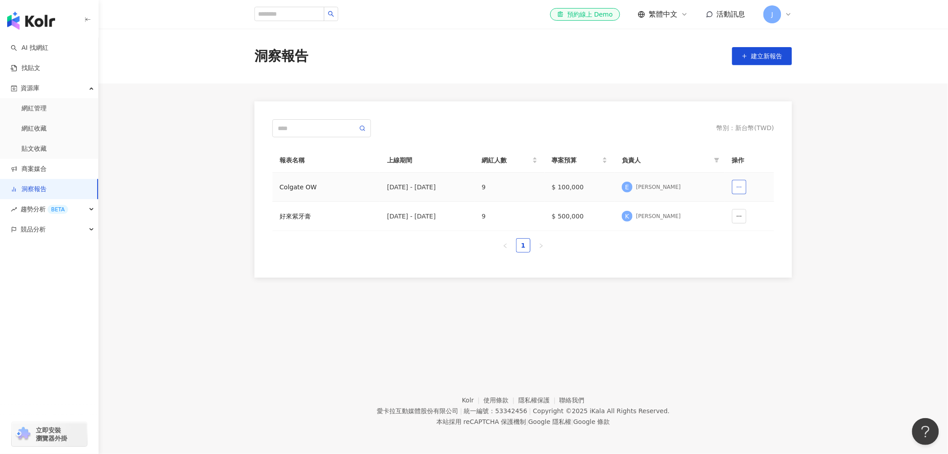
click at [740, 184] on icon "button" at bounding box center [739, 187] width 6 height 6
click at [294, 166] on th "報表名稱" at bounding box center [326, 160] width 108 height 25
click at [292, 187] on div "Colgate OW" at bounding box center [326, 187] width 93 height 10
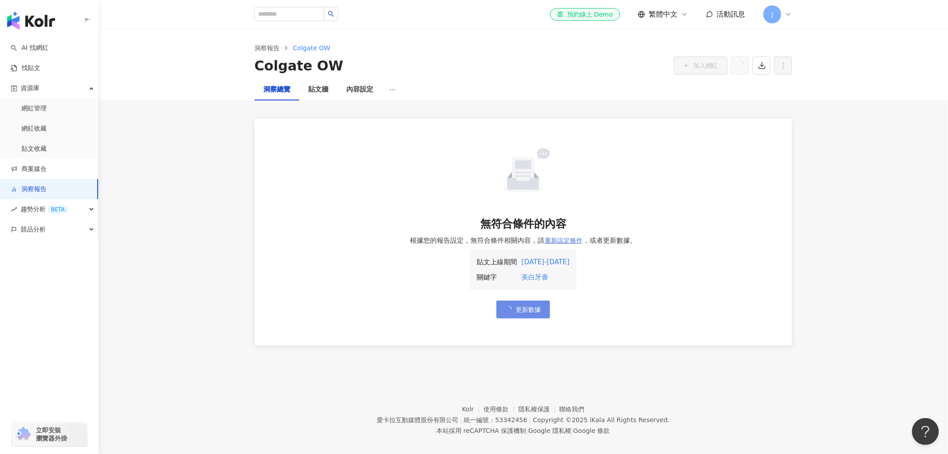
click at [554, 238] on span "重新設定條件" at bounding box center [564, 240] width 38 height 7
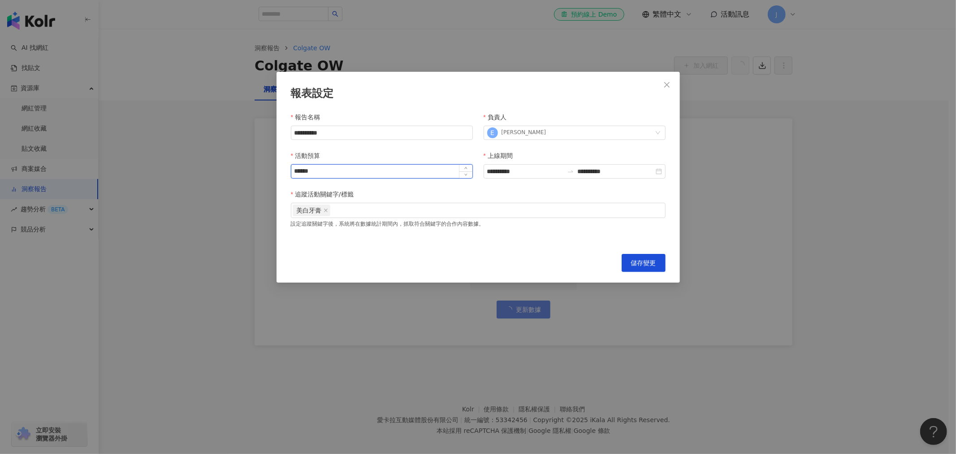
click at [328, 171] on input "******" at bounding box center [381, 170] width 181 height 13
click at [328, 212] on icon "close" at bounding box center [326, 210] width 4 height 4
click at [374, 225] on div "請輸入內容" at bounding box center [478, 223] width 375 height 10
click at [644, 265] on span "儲存變更" at bounding box center [643, 262] width 25 height 7
click at [436, 213] on div at bounding box center [478, 210] width 371 height 7
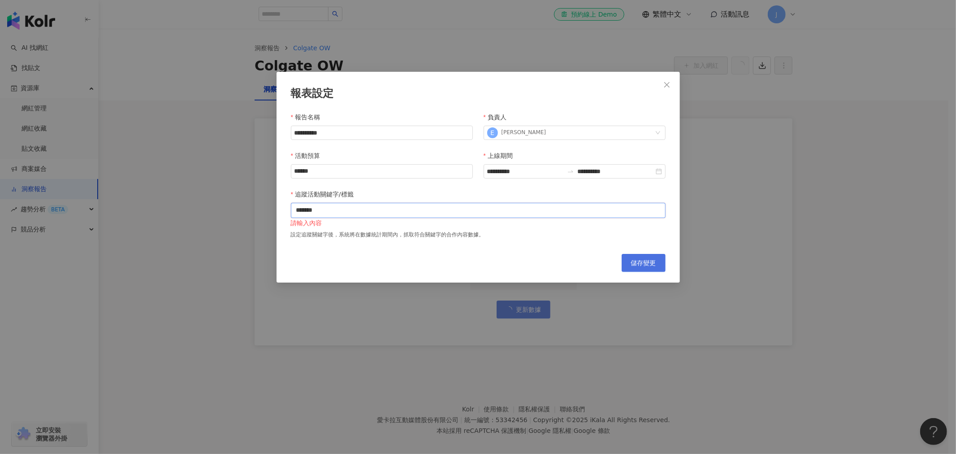
type input "*******"
click at [642, 262] on span "儲存變更" at bounding box center [643, 262] width 25 height 7
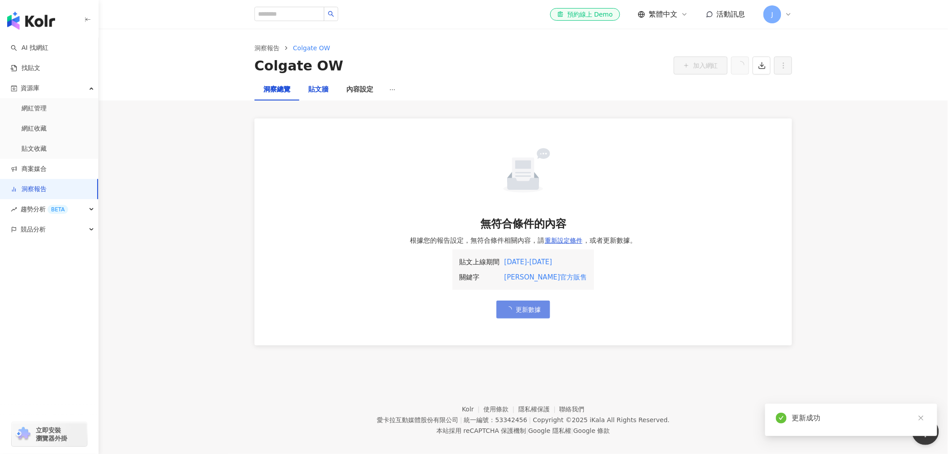
click at [322, 88] on div "貼文牆" at bounding box center [318, 89] width 20 height 11
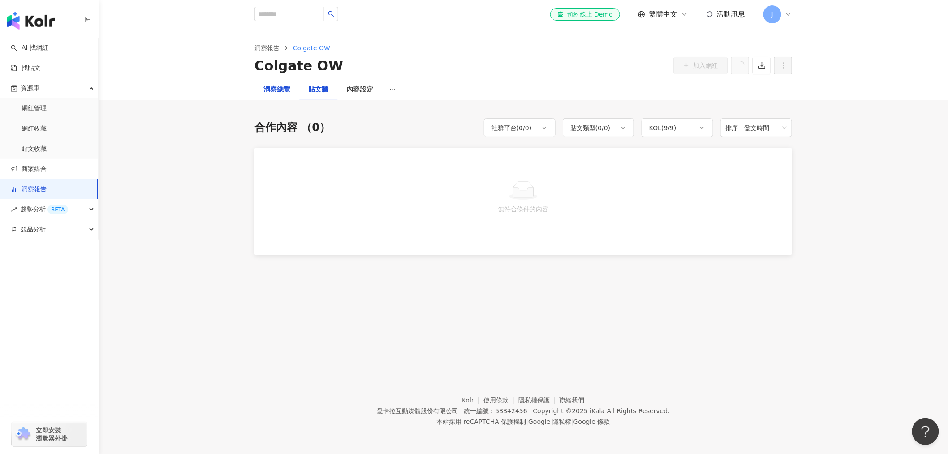
click at [281, 89] on div "洞察總覽" at bounding box center [277, 89] width 27 height 11
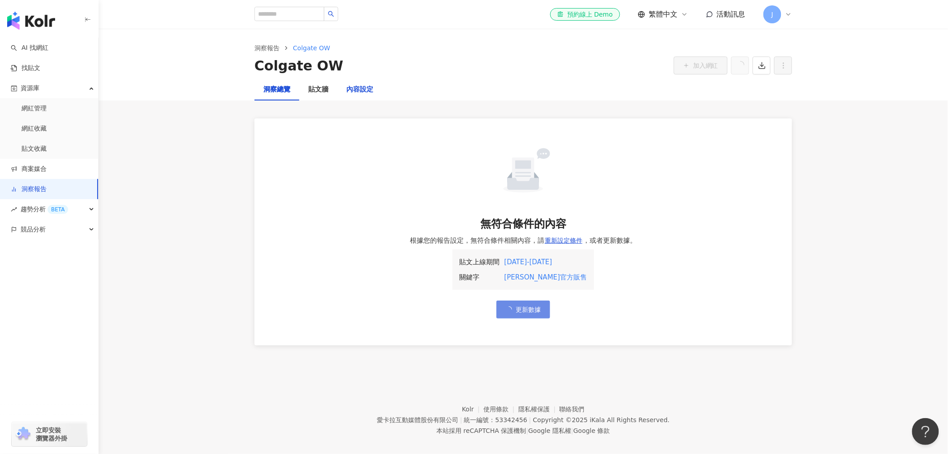
click at [357, 90] on div "內容設定" at bounding box center [359, 89] width 27 height 11
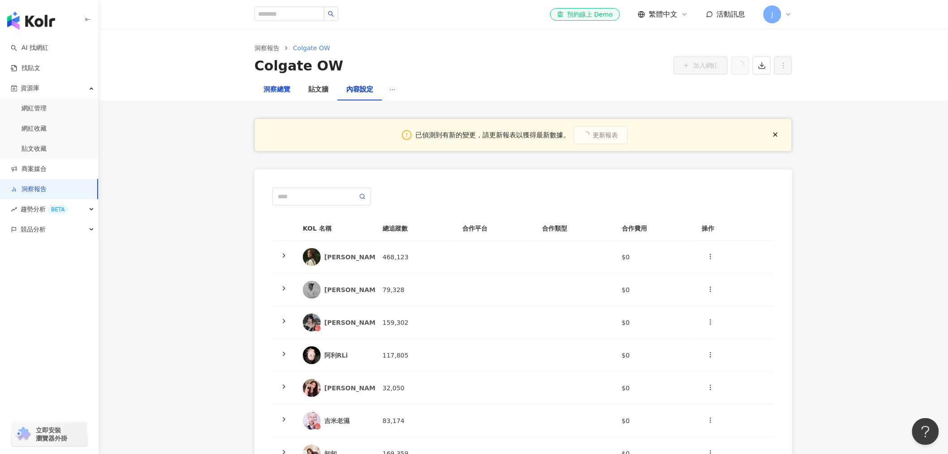
click at [290, 90] on div "洞察總覽" at bounding box center [277, 89] width 27 height 11
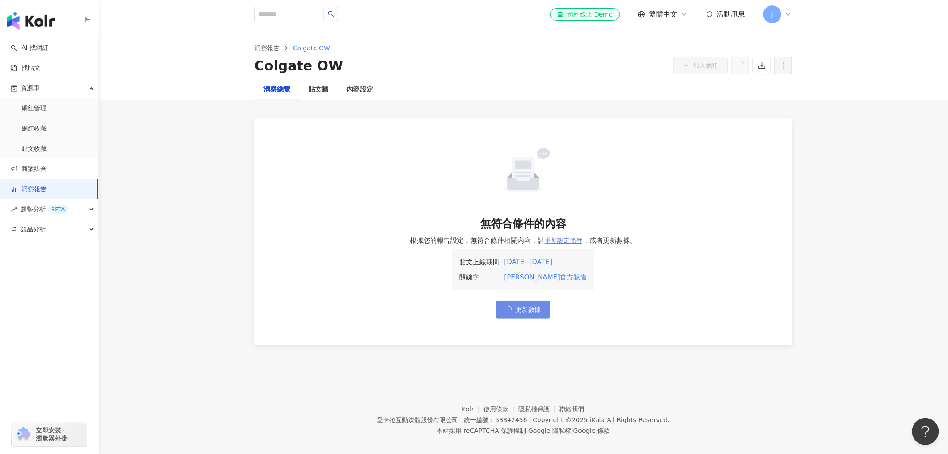
click at [558, 239] on span "重新設定條件" at bounding box center [564, 240] width 38 height 7
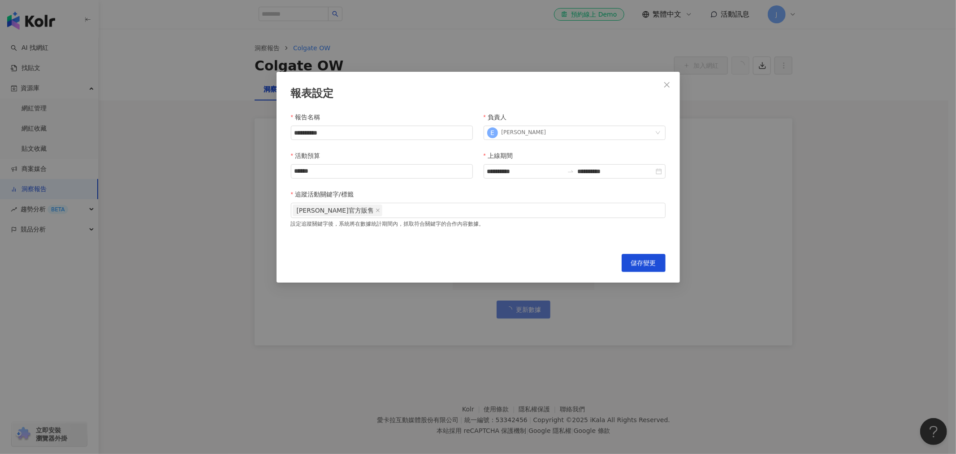
click at [591, 355] on div "**********" at bounding box center [478, 227] width 956 height 454
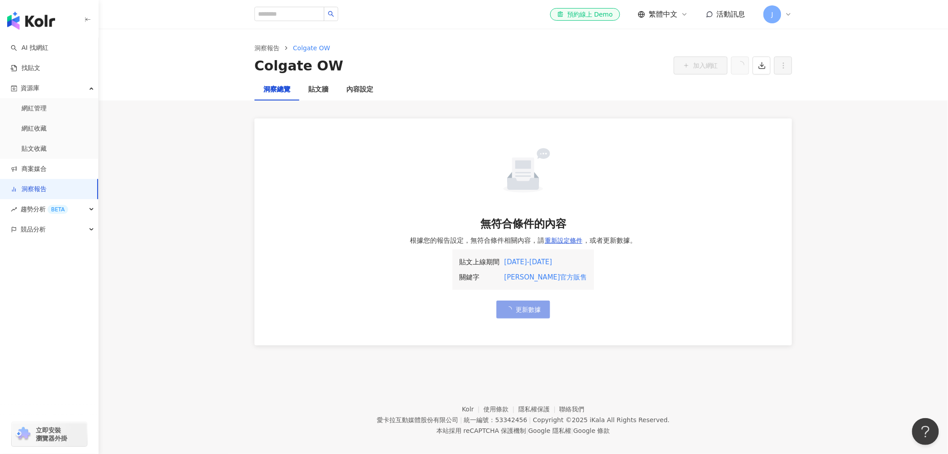
click at [518, 310] on span "更新數據" at bounding box center [528, 309] width 25 height 7
click at [509, 308] on icon "loading" at bounding box center [509, 309] width 8 height 8
click at [558, 237] on span "重新設定條件" at bounding box center [564, 240] width 38 height 7
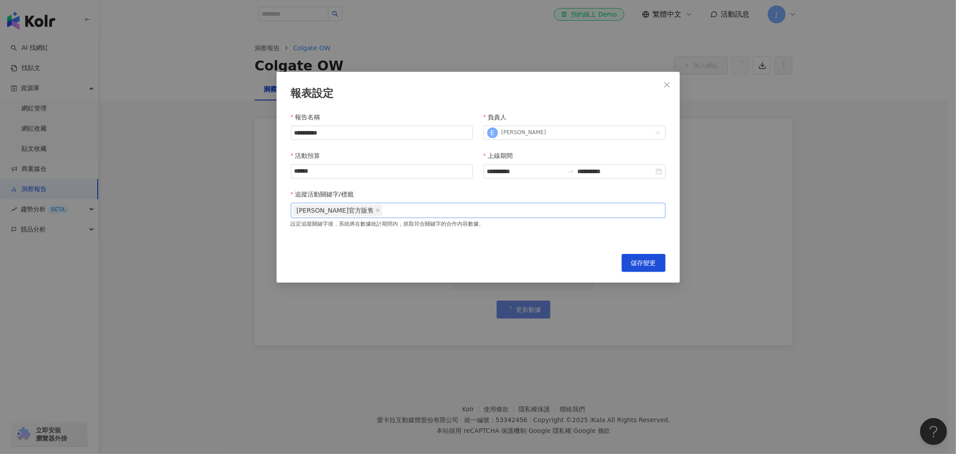
click at [454, 212] on div "高露潔官方販售" at bounding box center [478, 209] width 371 height 13
click at [646, 263] on span "儲存變更" at bounding box center [643, 262] width 25 height 7
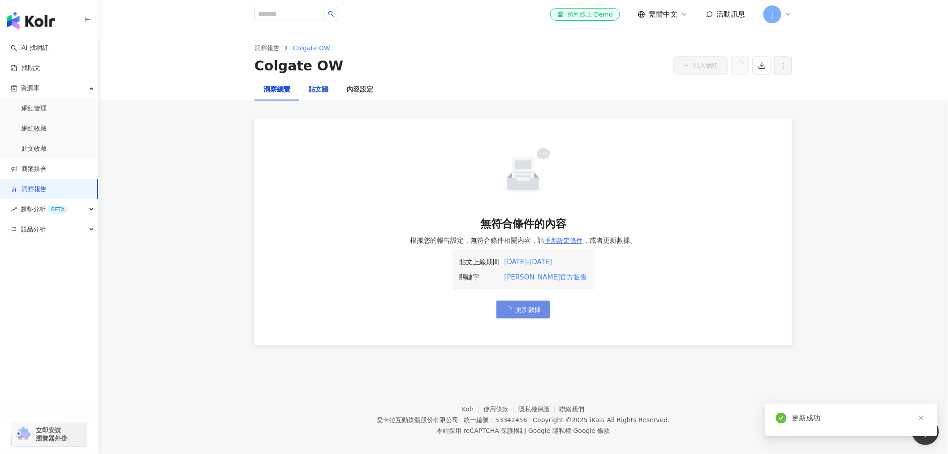
click at [312, 93] on div "貼文牆" at bounding box center [318, 89] width 20 height 11
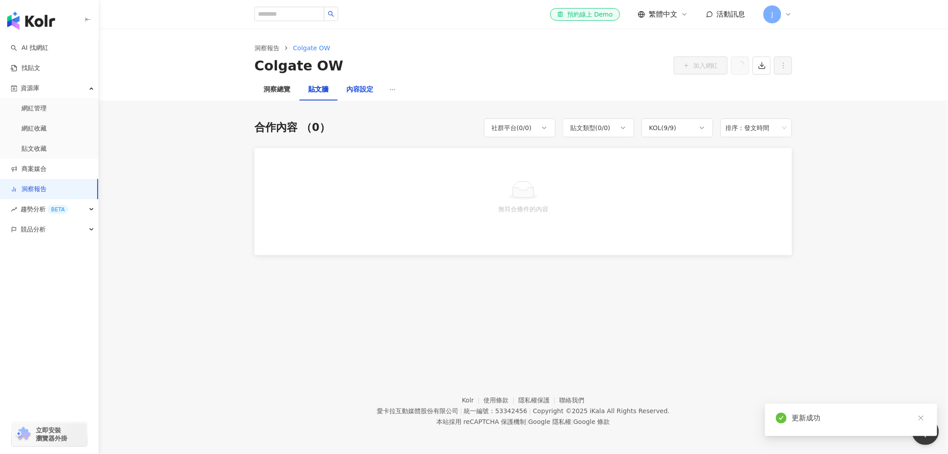
click at [366, 91] on div "內容設定" at bounding box center [359, 89] width 27 height 11
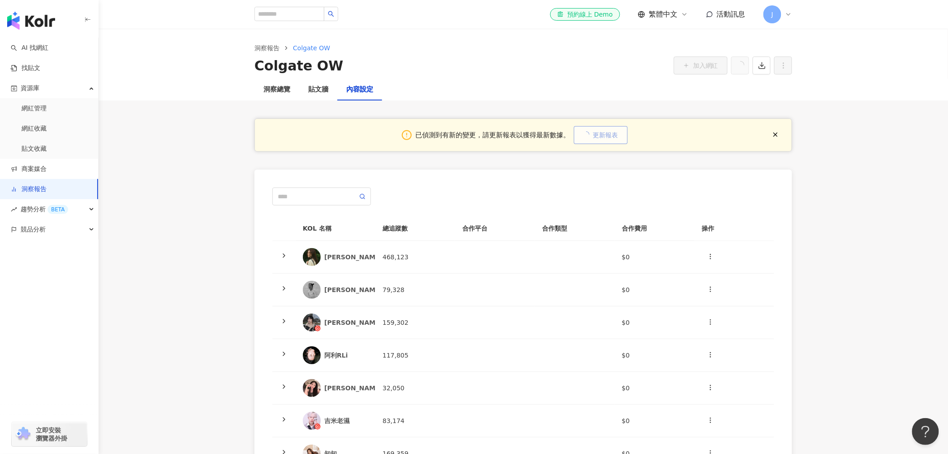
click at [588, 129] on button "更新報表" at bounding box center [601, 135] width 54 height 18
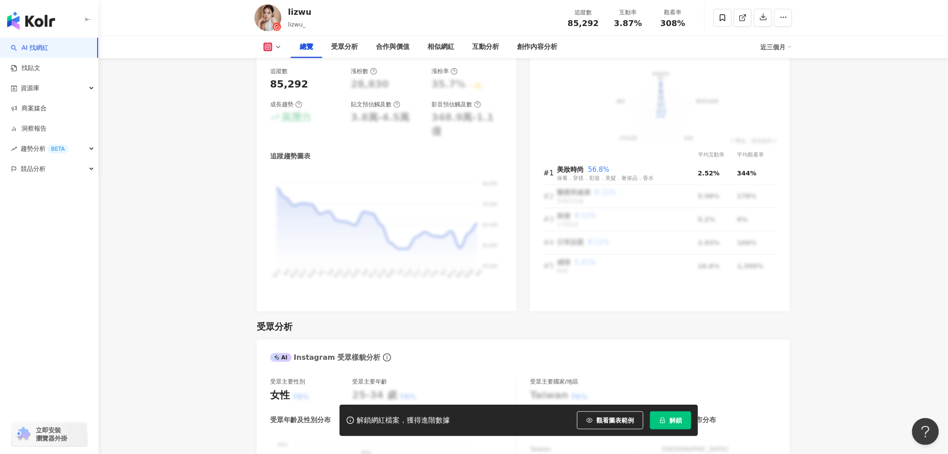
scroll to position [796, 0]
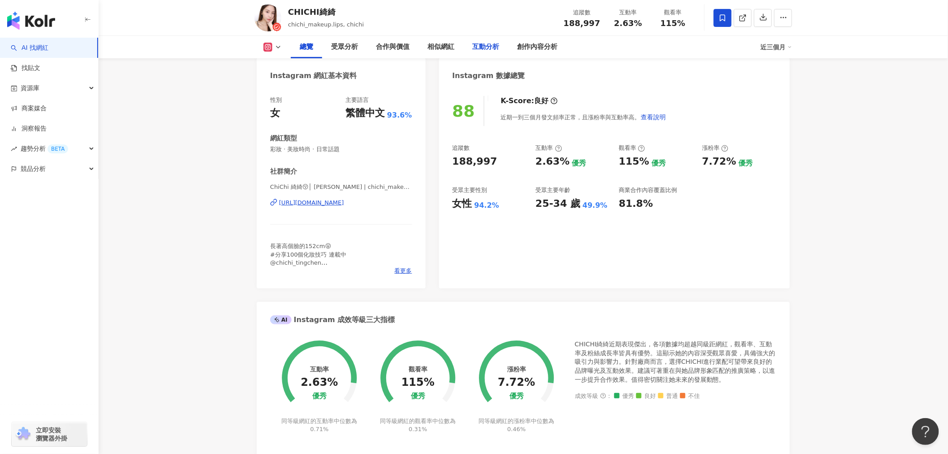
scroll to position [50, 0]
